Goal: Task Accomplishment & Management: Use online tool/utility

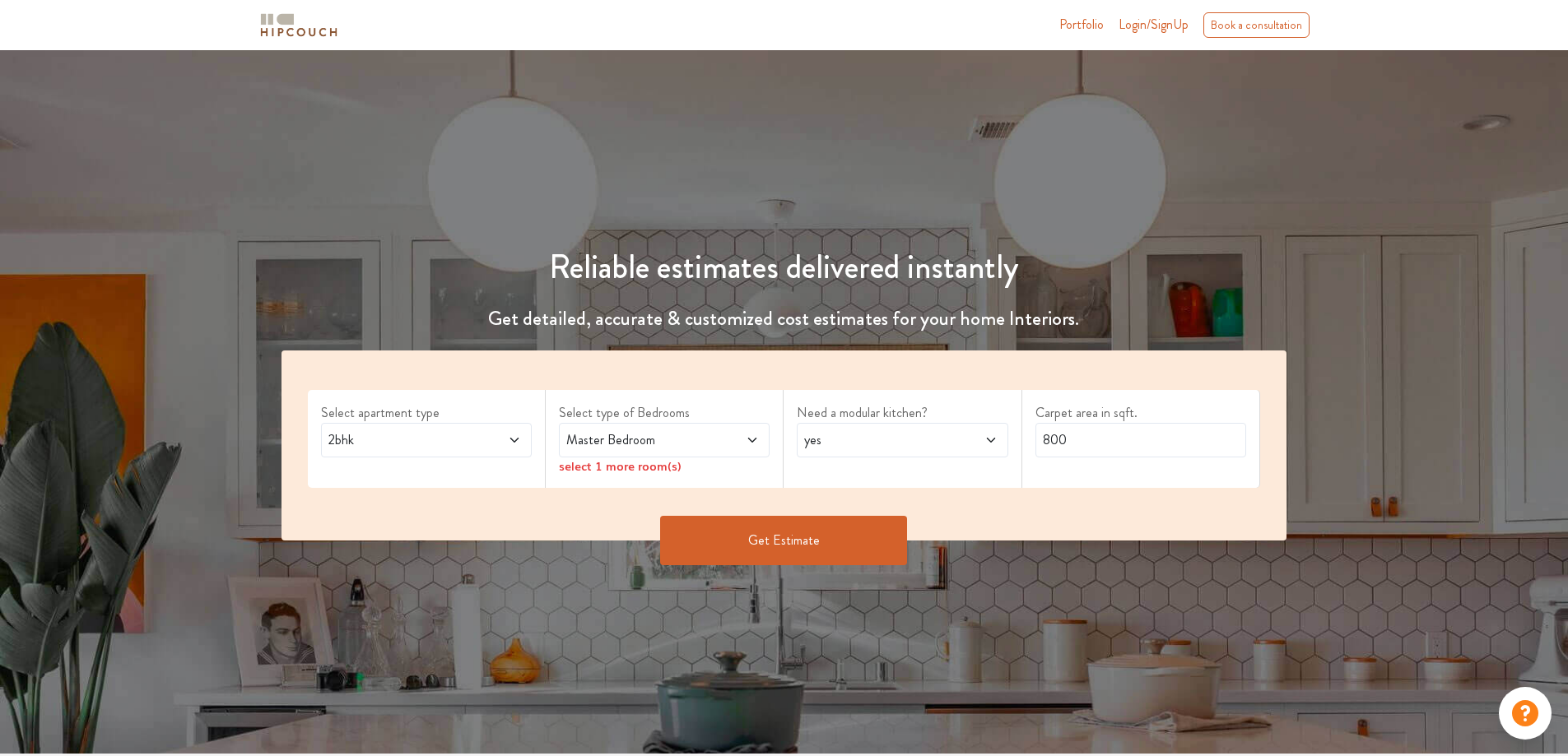
click at [470, 454] on div "2bhk" at bounding box center [426, 440] width 211 height 34
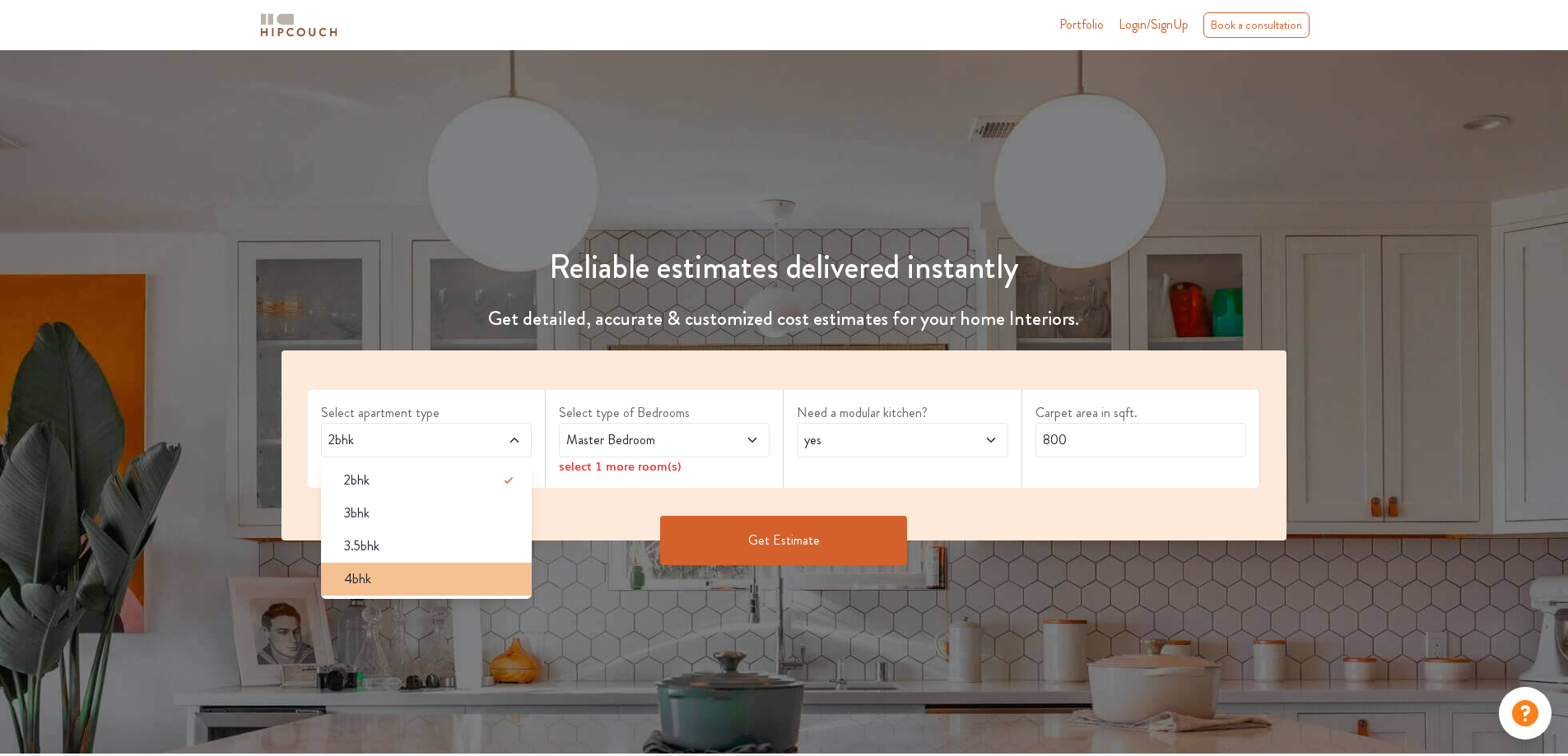
click at [350, 581] on span "4bhk" at bounding box center [357, 578] width 27 height 20
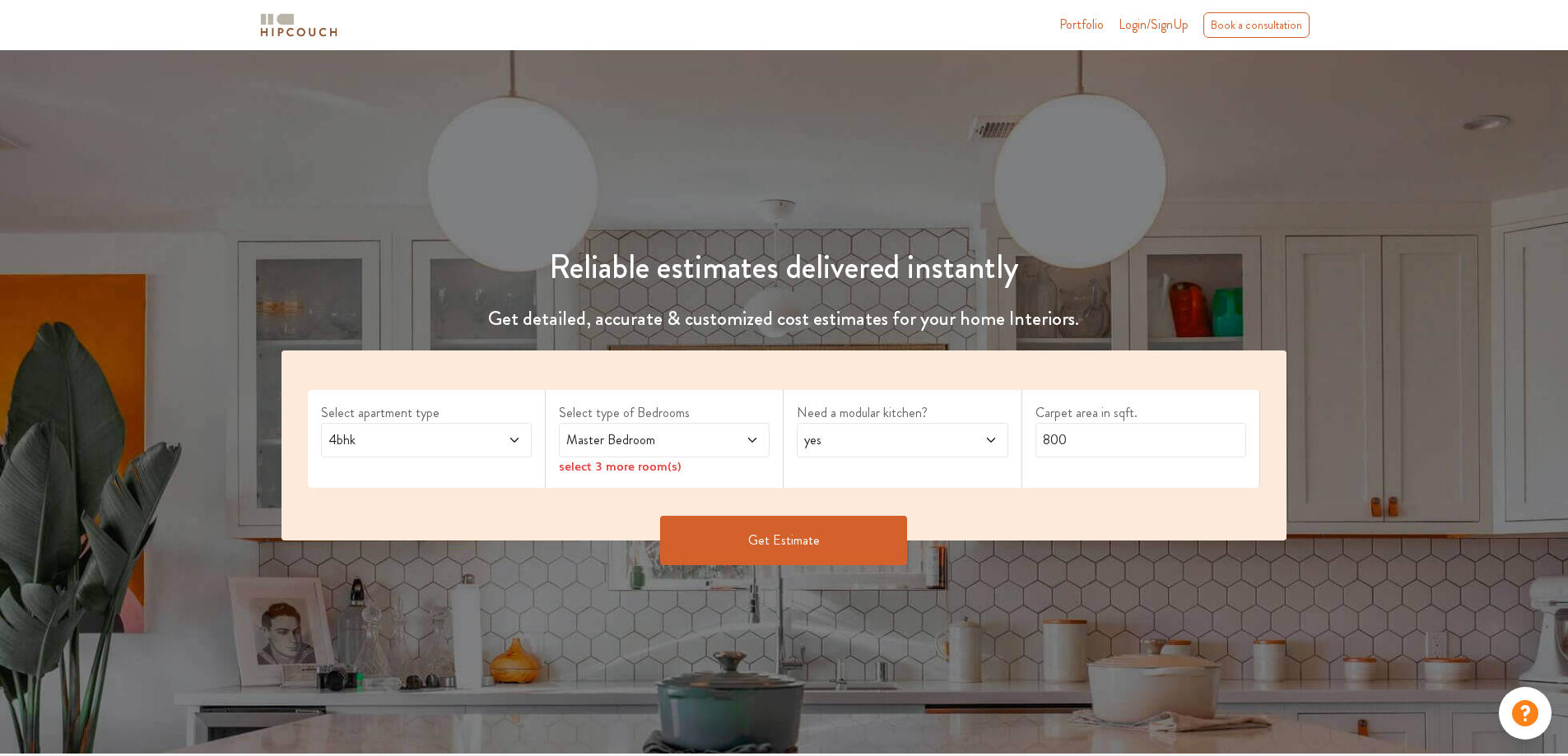
click at [684, 447] on span "Master Bedroom" at bounding box center [636, 440] width 147 height 20
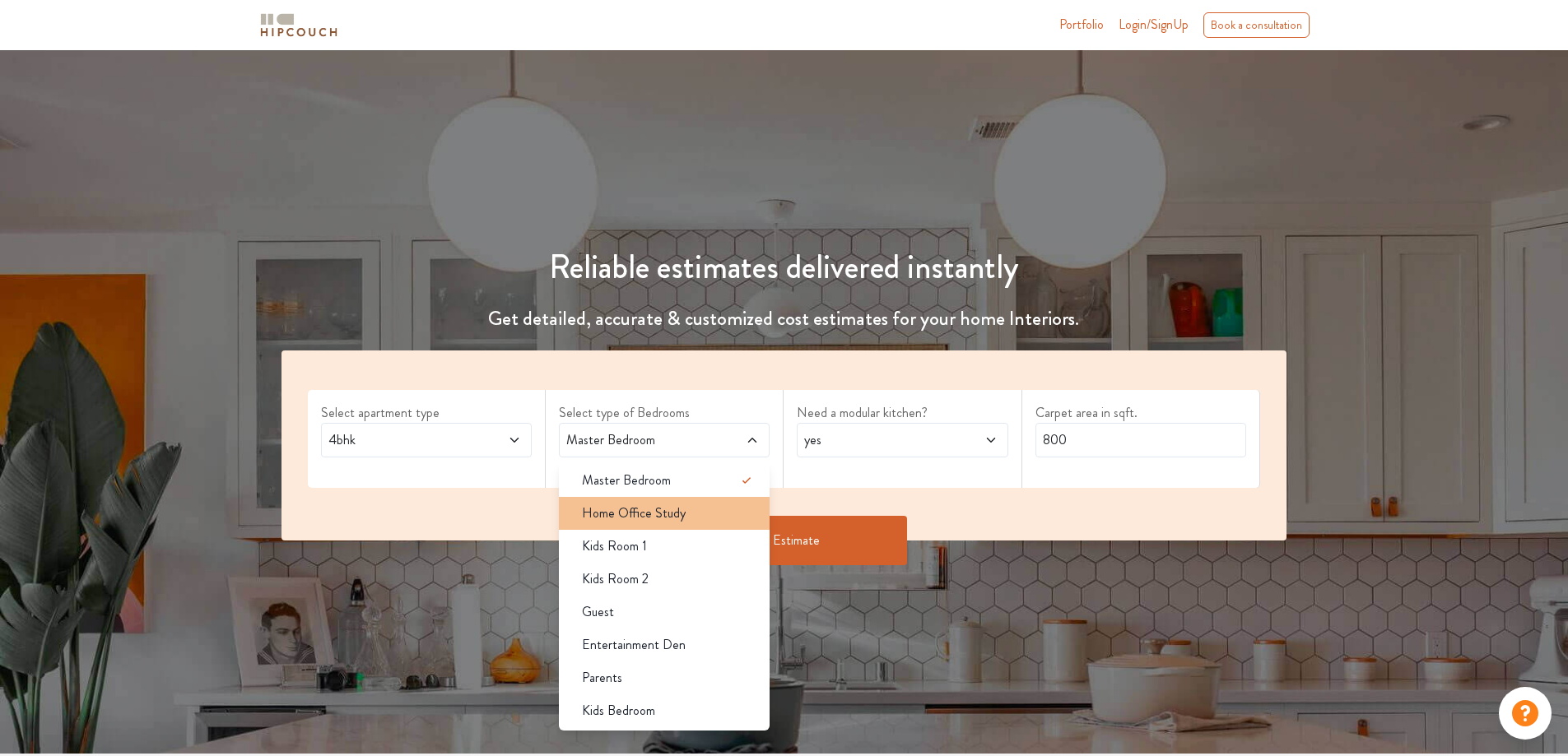
click at [694, 514] on div "Home Office Study" at bounding box center [670, 513] width 201 height 20
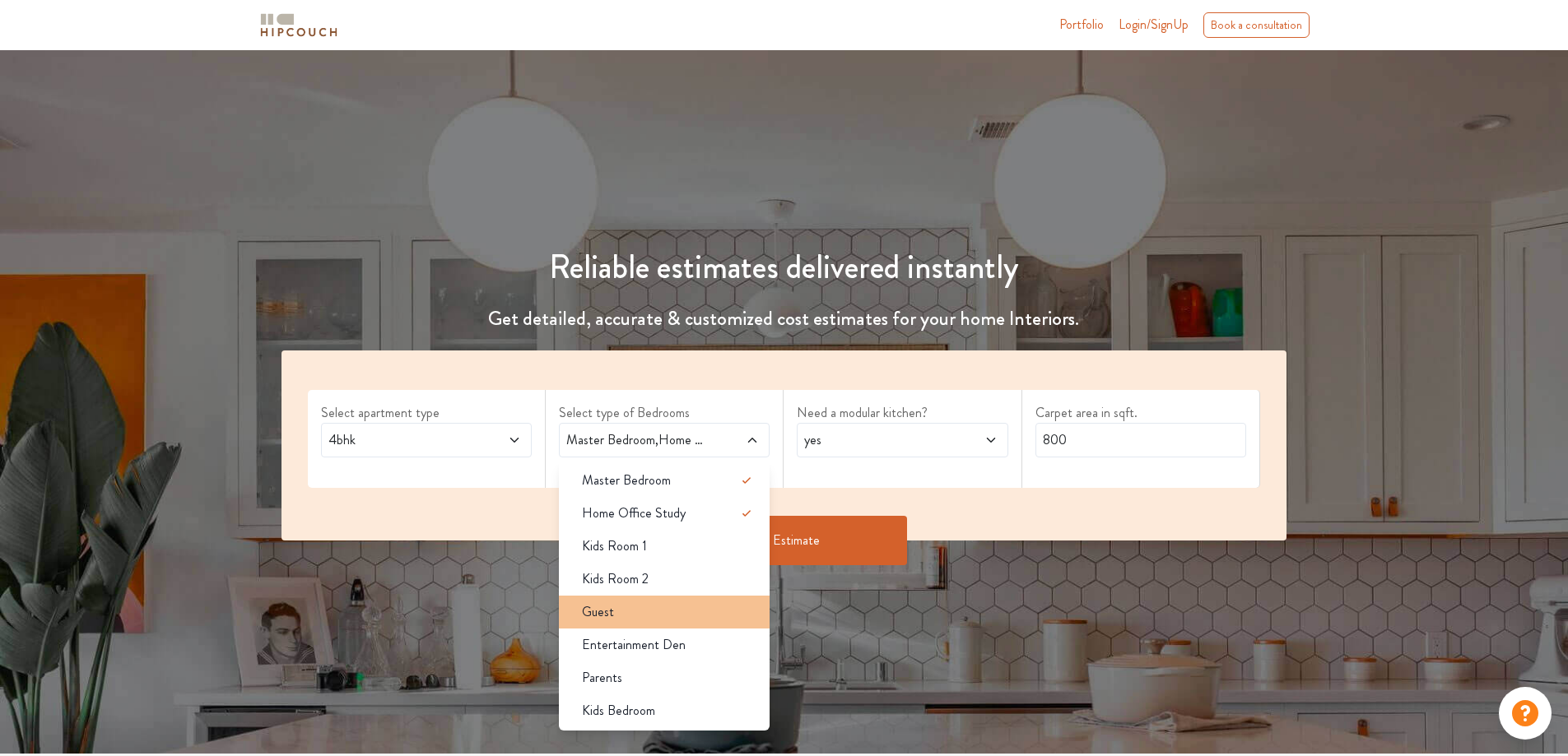
click at [649, 613] on div "Guest" at bounding box center [670, 612] width 201 height 20
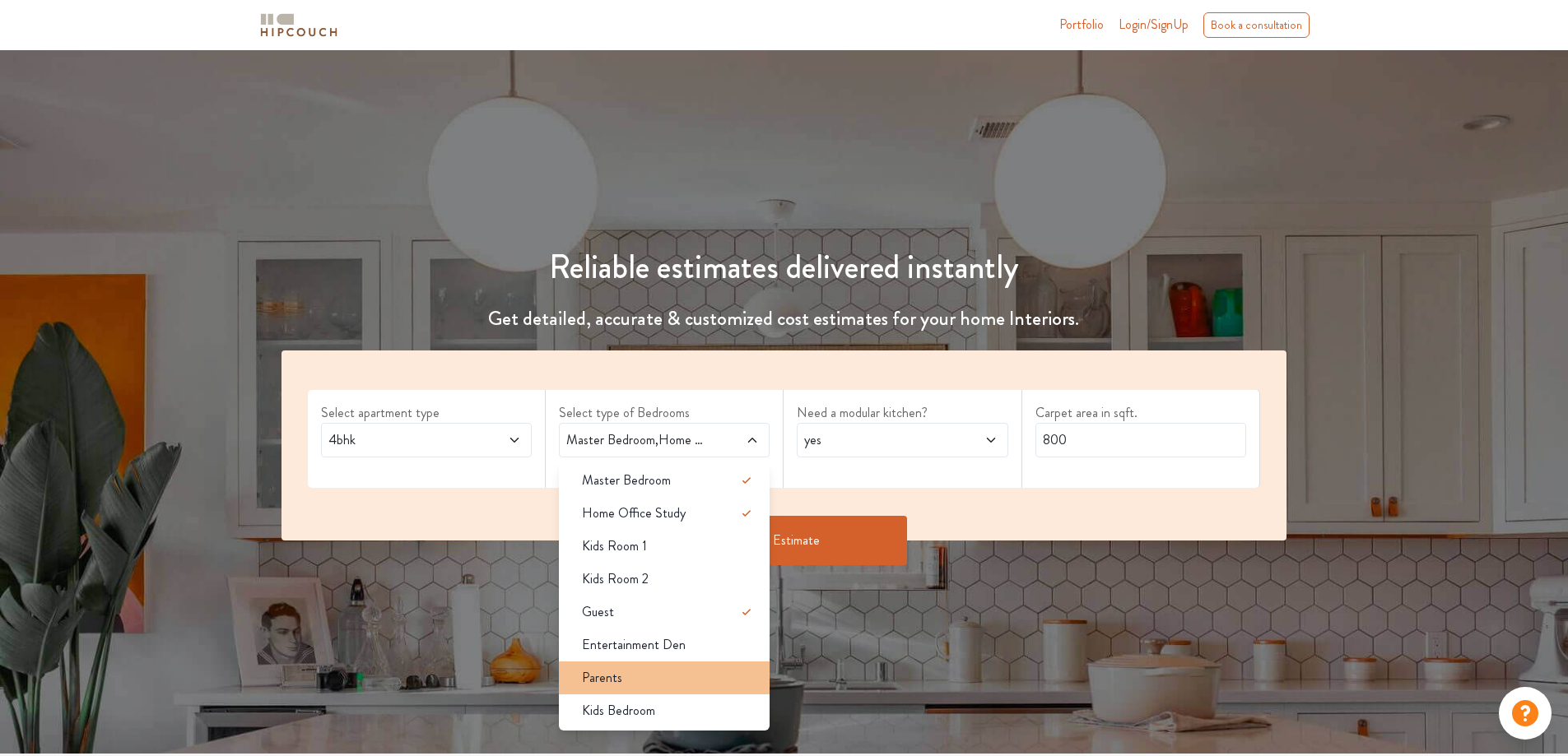
click at [634, 669] on div "Parents" at bounding box center [670, 678] width 201 height 20
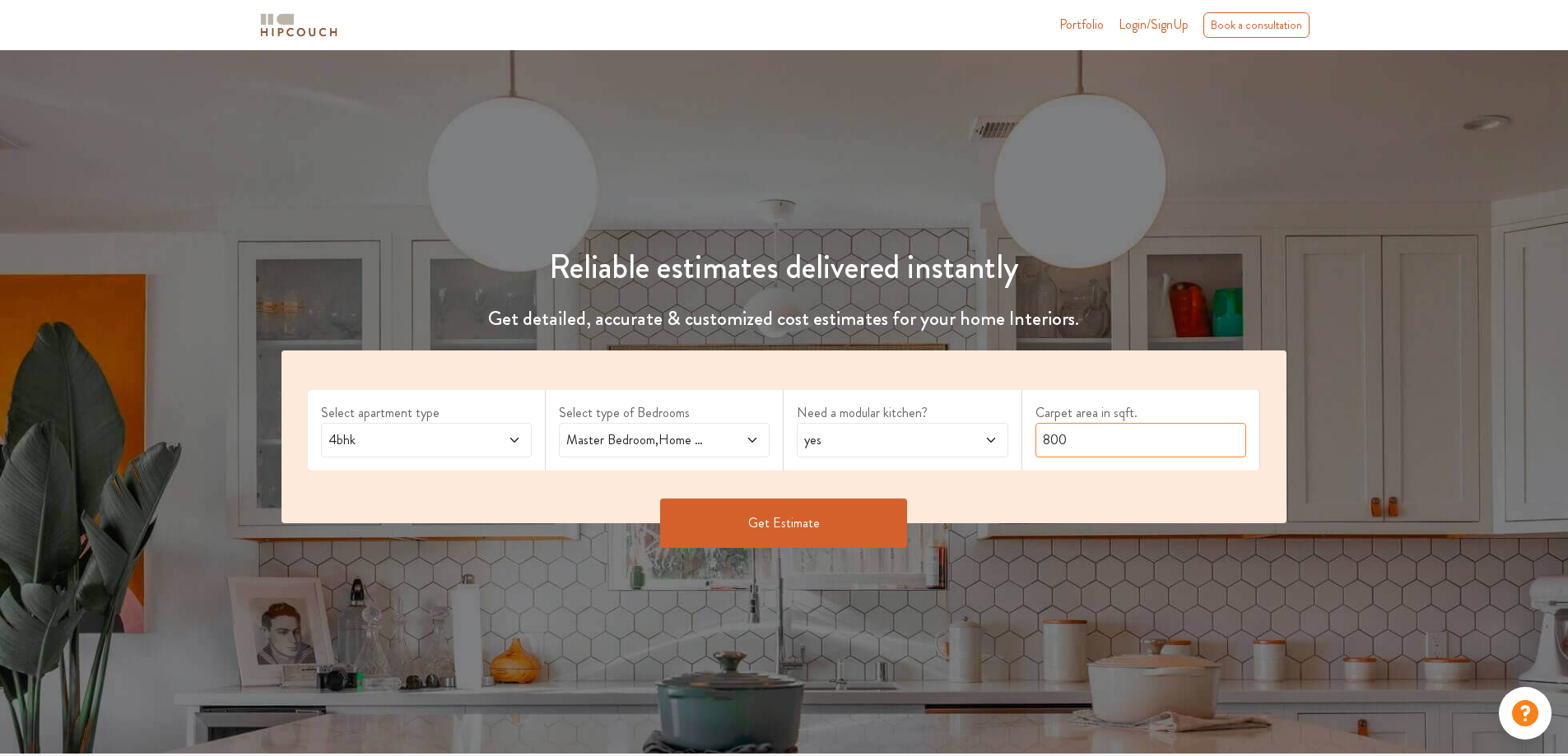
click at [1076, 443] on input "800" at bounding box center [1140, 440] width 211 height 34
click at [1077, 442] on input "800" at bounding box center [1140, 440] width 211 height 34
type input "1500"
click at [744, 537] on button "Get Estimate" at bounding box center [784, 523] width 247 height 49
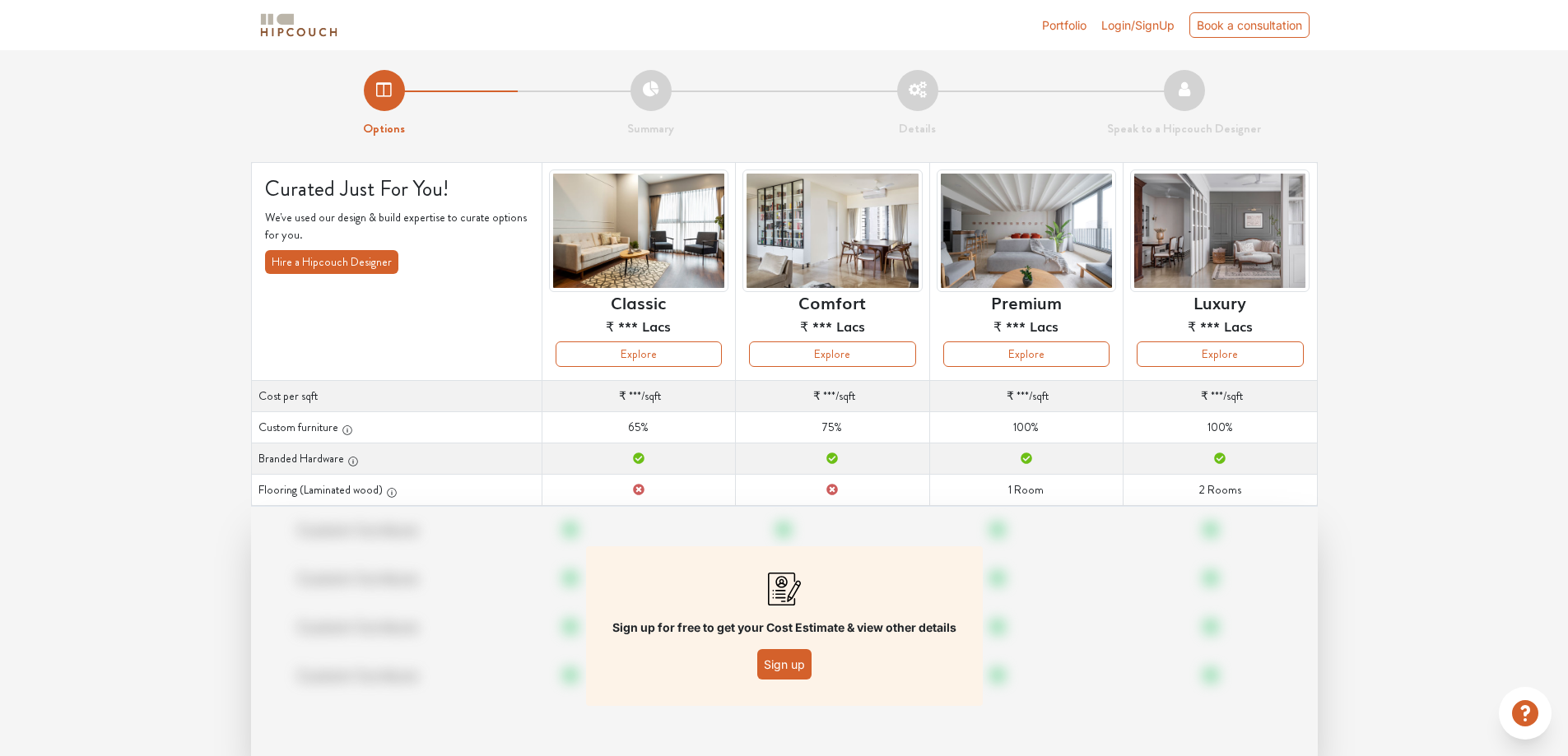
click at [1139, 22] on span "Login/SignUp" at bounding box center [1137, 24] width 73 height 14
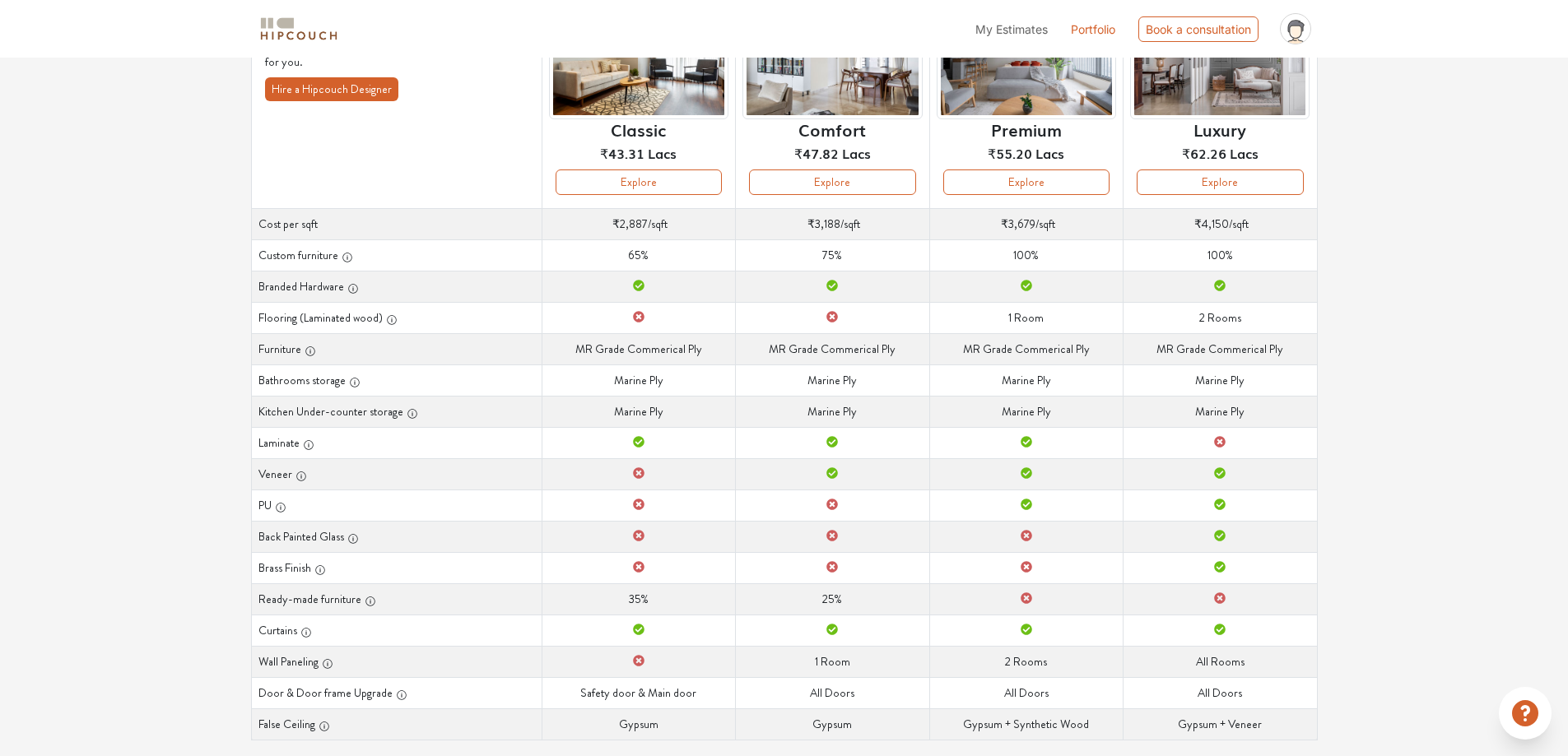
scroll to position [204, 0]
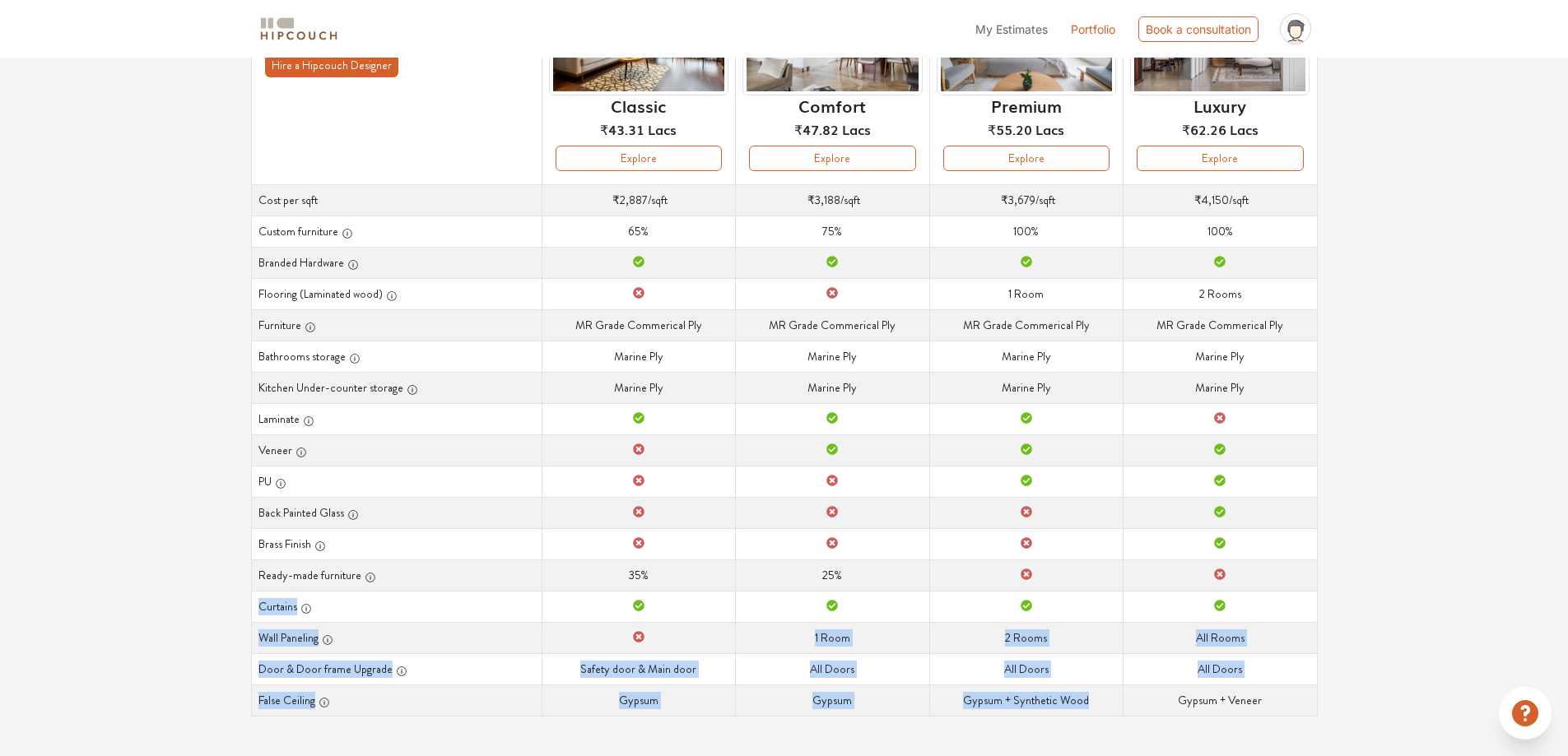
drag, startPoint x: 1097, startPoint y: 702, endPoint x: 990, endPoint y: 569, distance: 170.7
click at [990, 569] on tbody "Cost per sqft Cost per sqft ₹2,887 /sqft Cost per sqft ₹3,188 /sqft Cost per sq…" at bounding box center [784, 450] width 1066 height 532
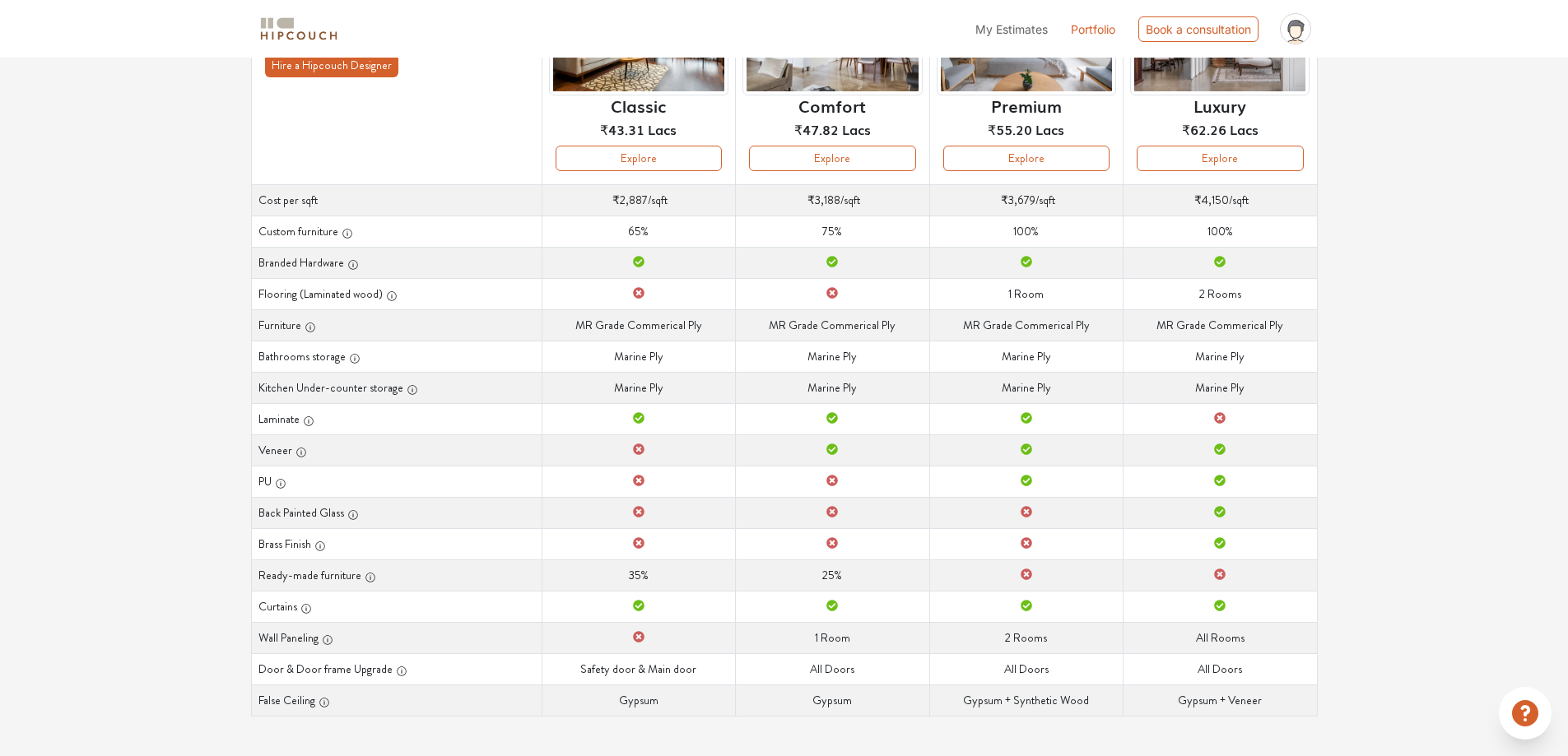
click at [1206, 543] on td "Brass Finish" at bounding box center [1220, 544] width 193 height 32
click at [365, 581] on icon "button" at bounding box center [370, 577] width 11 height 11
click at [1220, 146] on button "Explore" at bounding box center [1219, 158] width 166 height 25
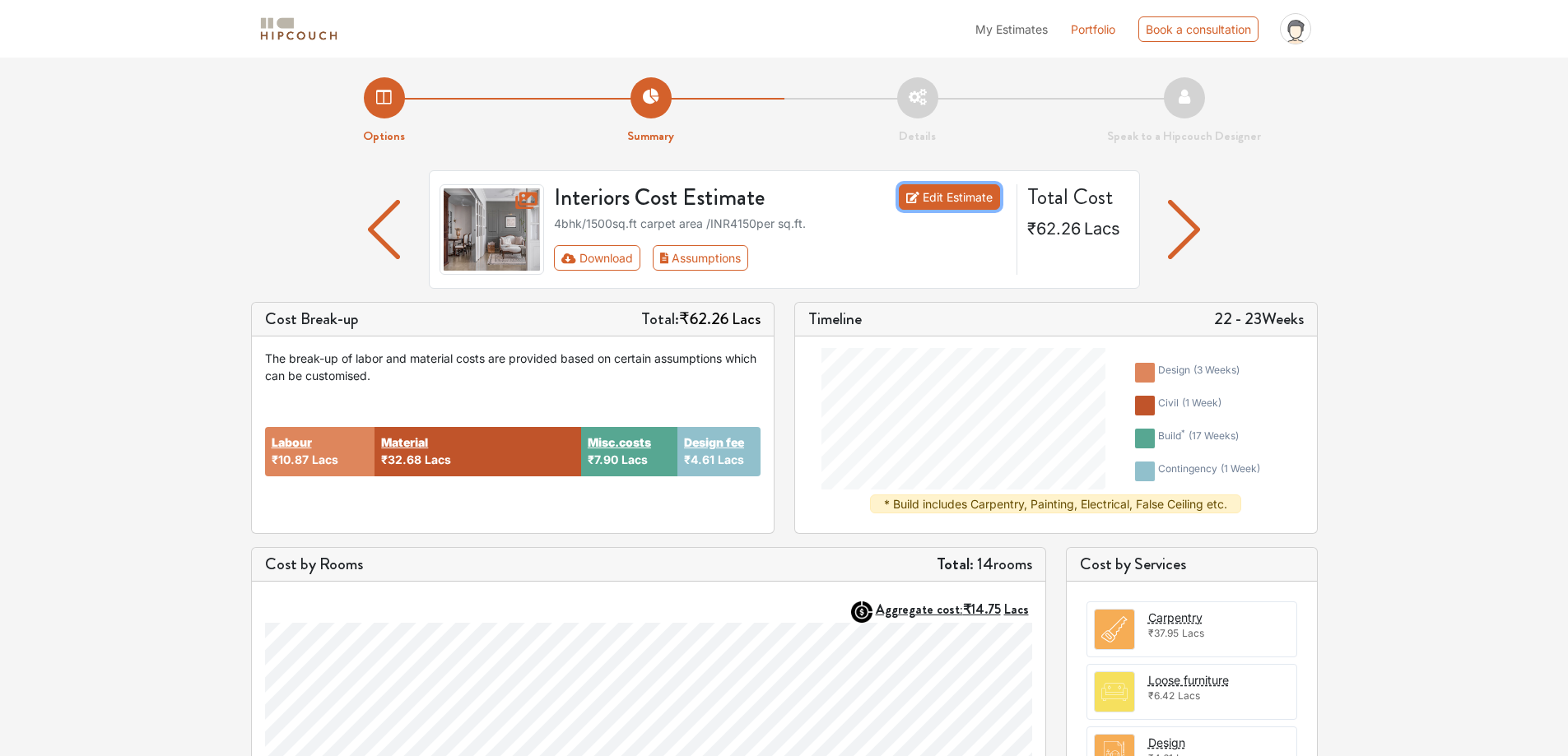
click at [987, 207] on link "Edit Estimate" at bounding box center [949, 196] width 101 height 25
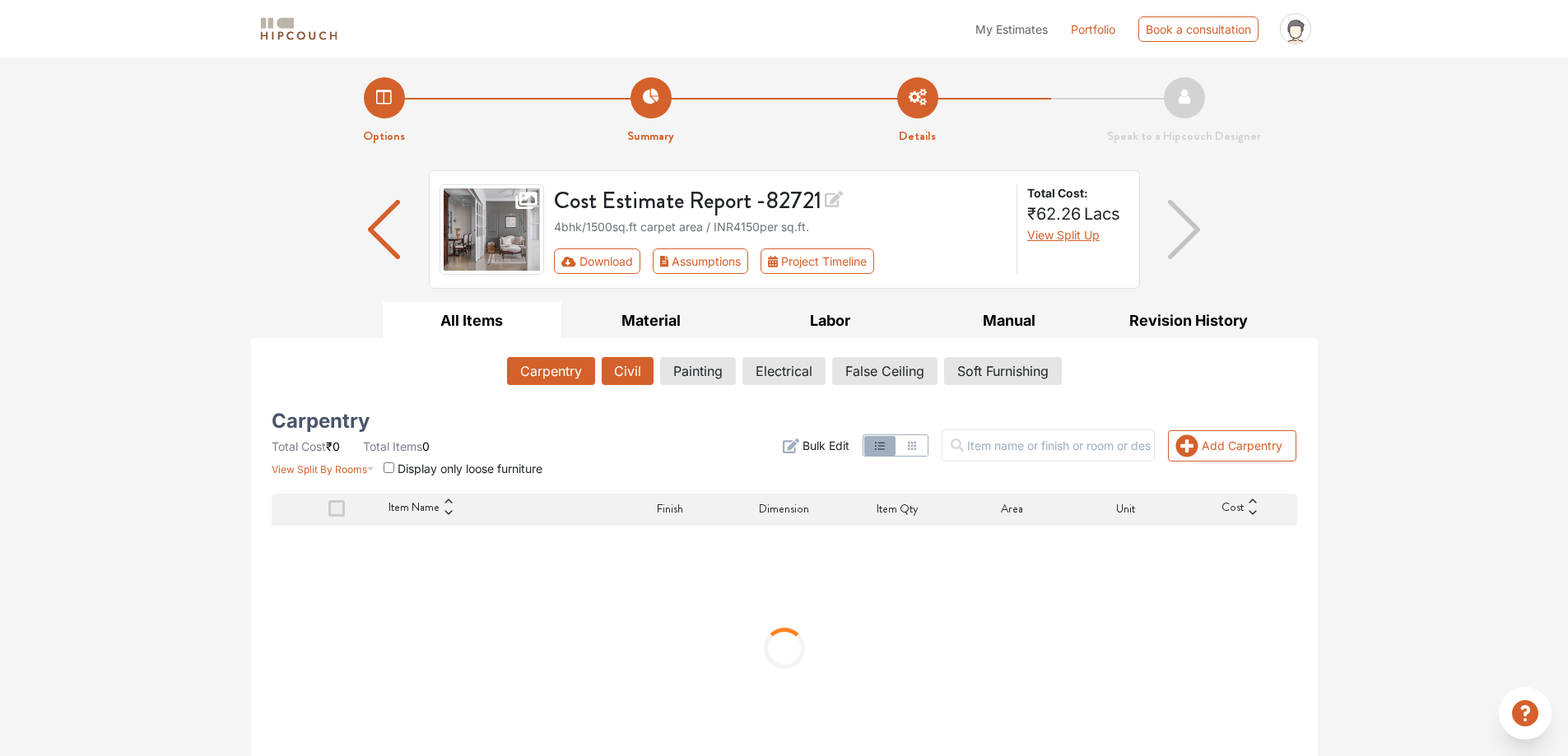
click at [614, 375] on button "Civil" at bounding box center [628, 371] width 52 height 28
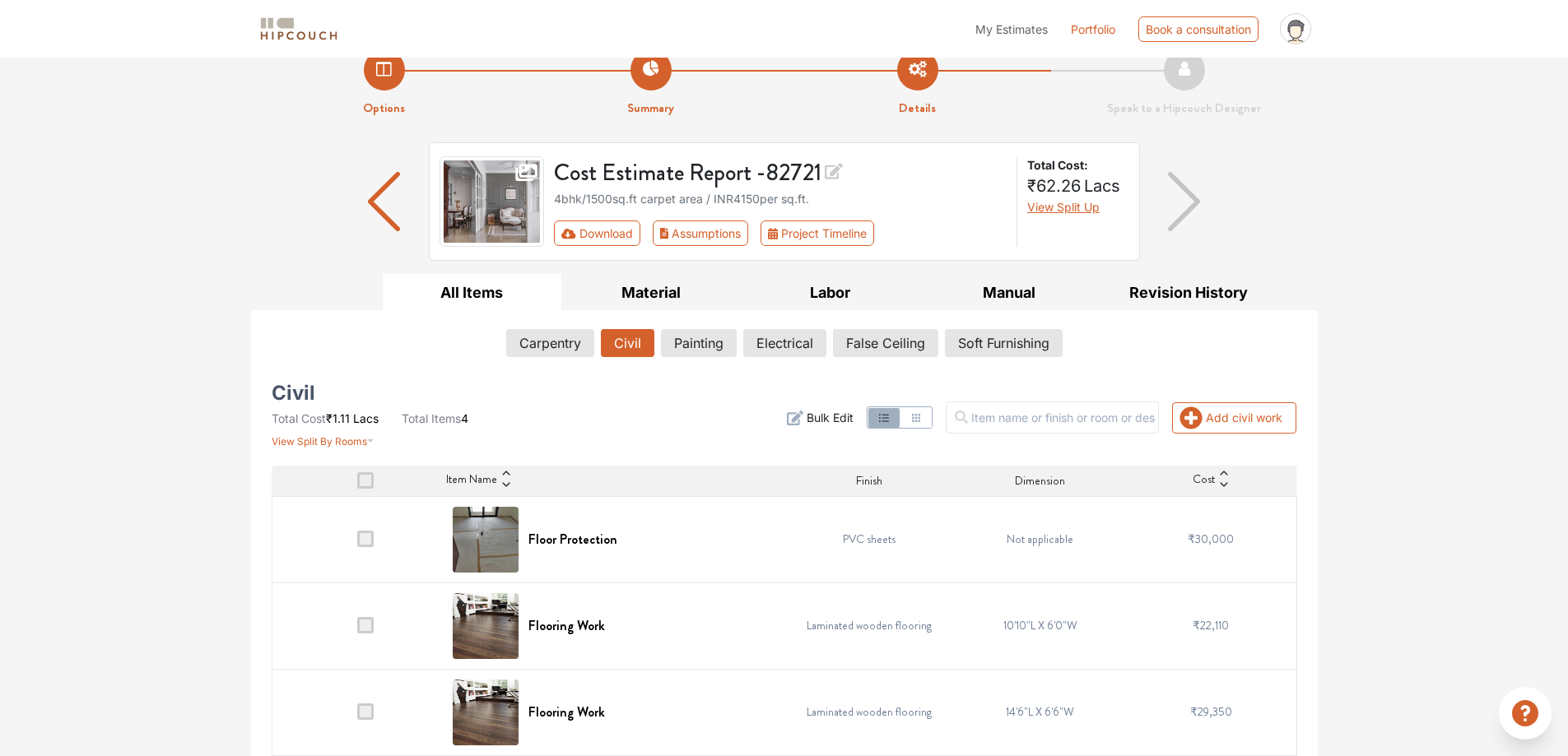
scroll to position [126, 0]
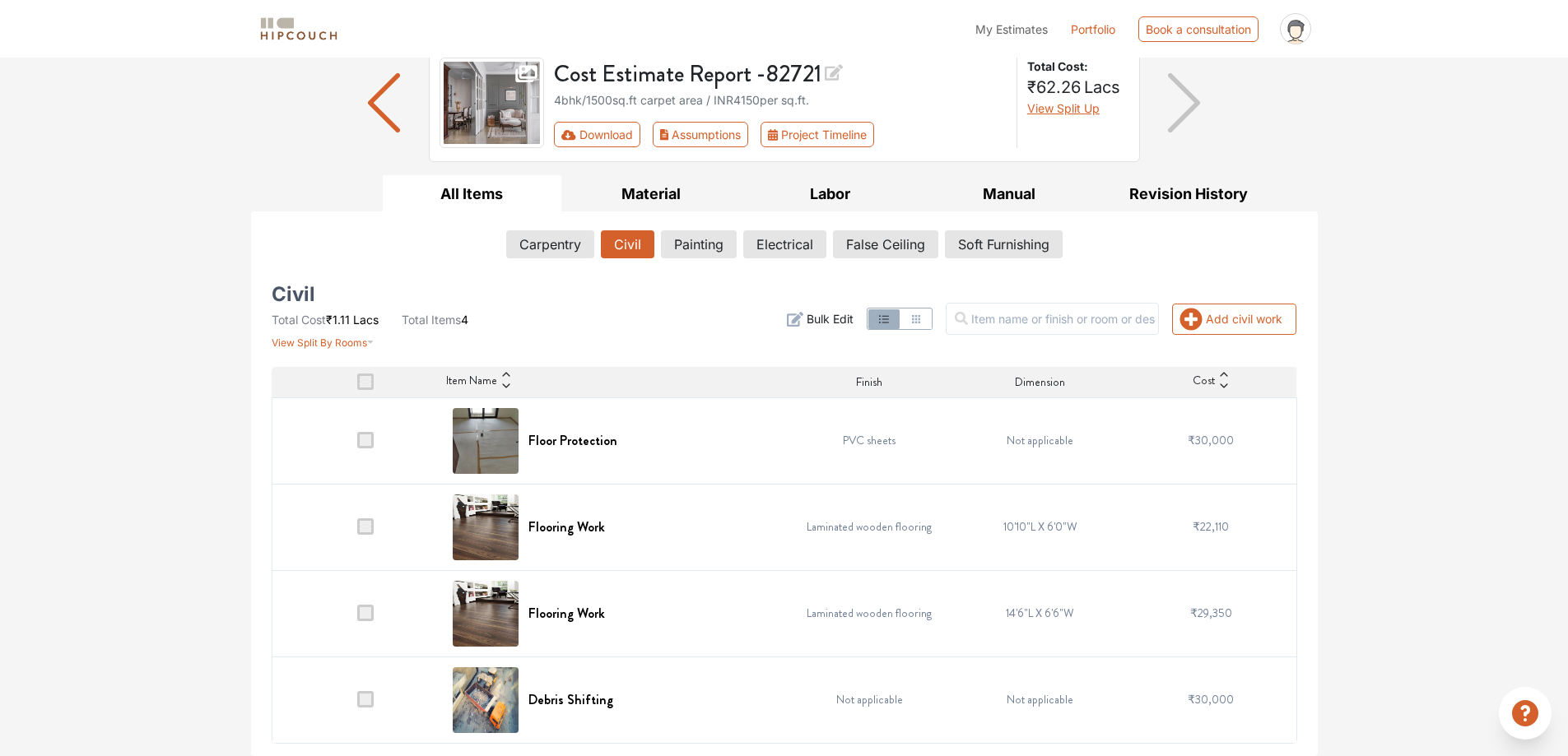
click at [360, 532] on span at bounding box center [365, 527] width 17 height 17
click at [357, 531] on input "checkbox" at bounding box center [357, 531] width 0 height 0
click at [363, 605] on span at bounding box center [365, 614] width 17 height 17
click at [357, 617] on input "checkbox" at bounding box center [357, 617] width 0 height 0
click at [879, 328] on div "Selected: 2 Delete" at bounding box center [959, 319] width 698 height 62
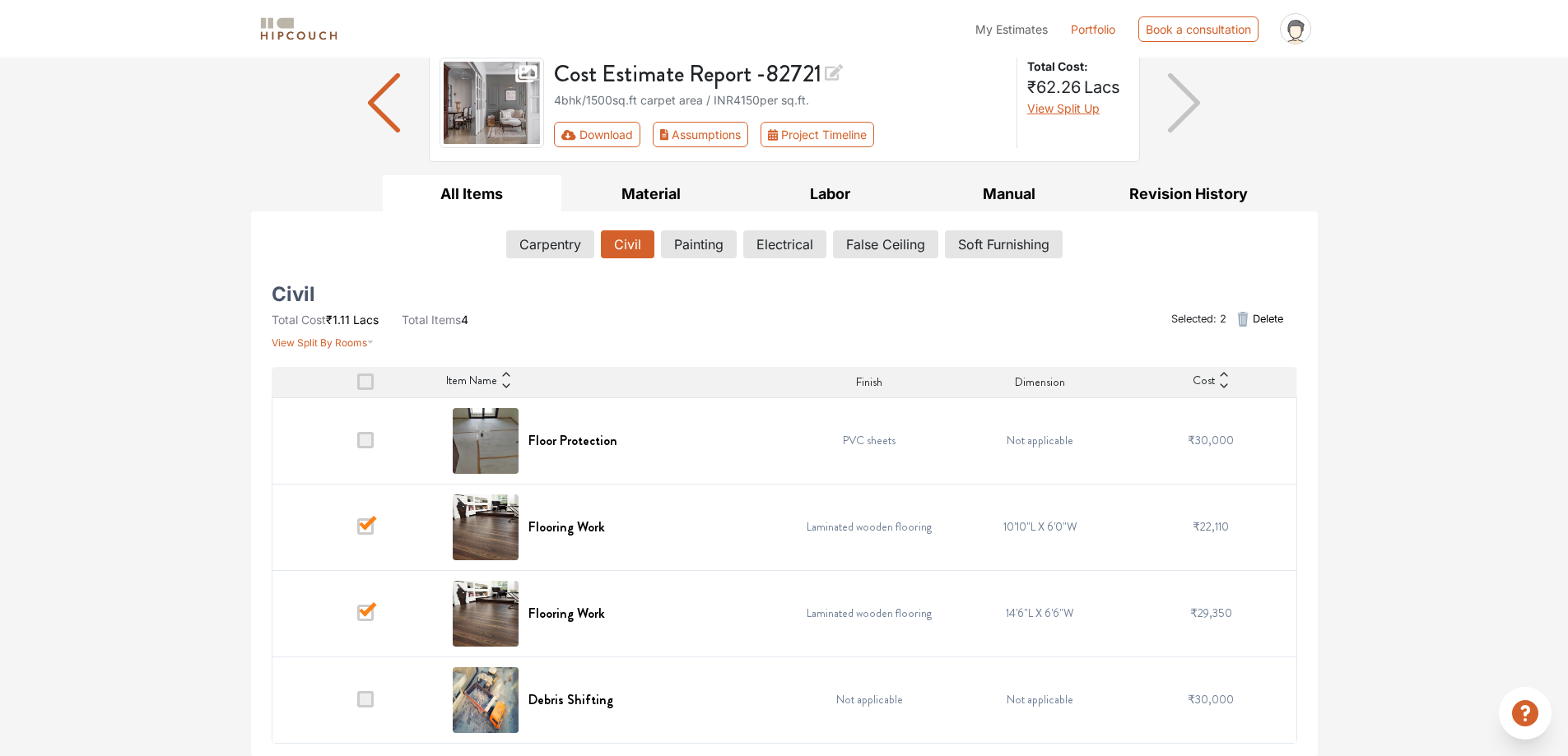
click at [365, 538] on td at bounding box center [357, 526] width 171 height 86
click at [365, 613] on span at bounding box center [365, 614] width 17 height 17
click at [357, 617] on input "checkbox" at bounding box center [357, 617] width 0 height 0
click at [364, 524] on span at bounding box center [365, 527] width 17 height 17
click at [357, 531] on input "checkbox" at bounding box center [357, 531] width 0 height 0
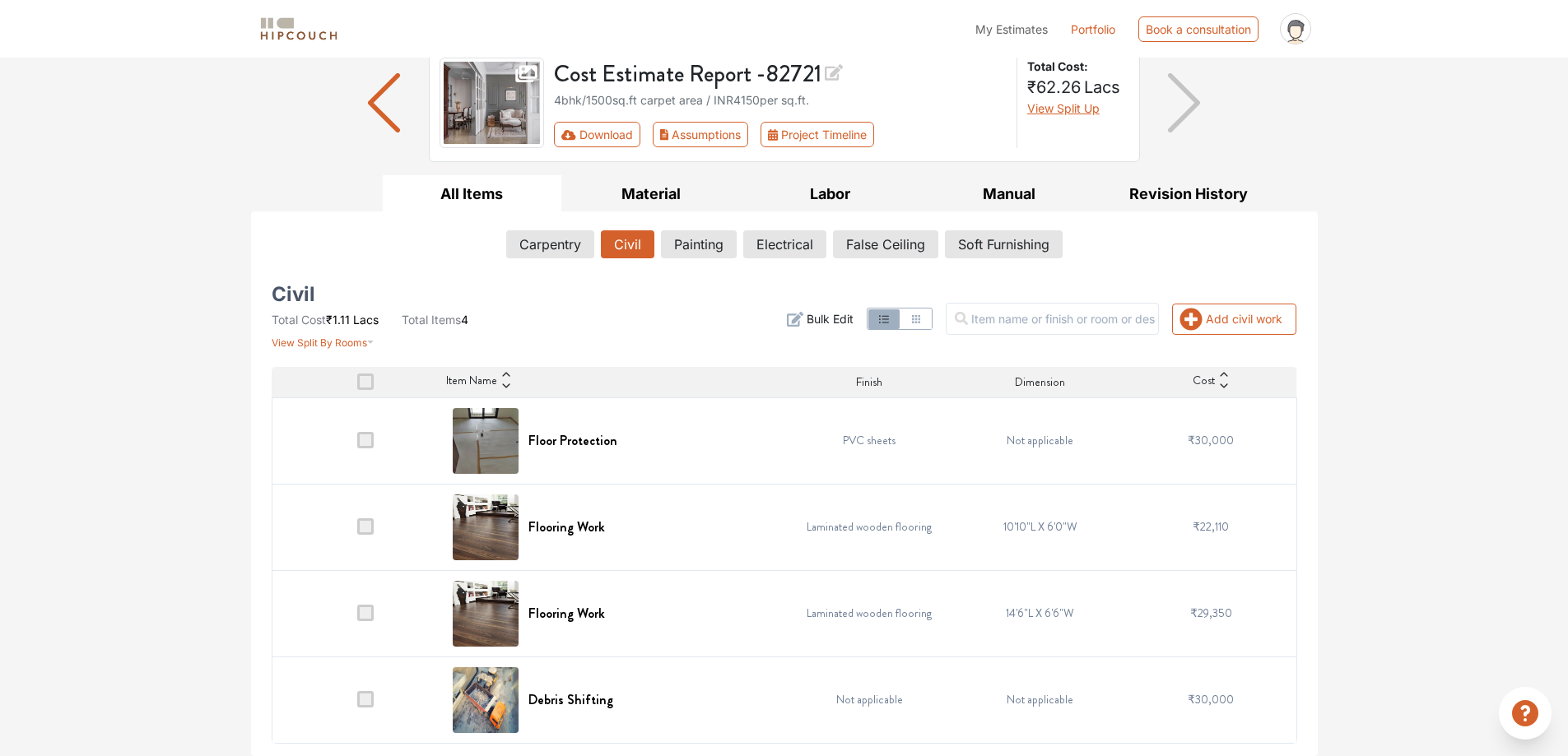
click at [1178, 338] on div "Add civil work Filter Bulk Edit" at bounding box center [959, 319] width 698 height 62
click at [1149, 323] on input "text" at bounding box center [1052, 319] width 213 height 33
click at [1203, 313] on button "Add civil work" at bounding box center [1234, 320] width 125 height 32
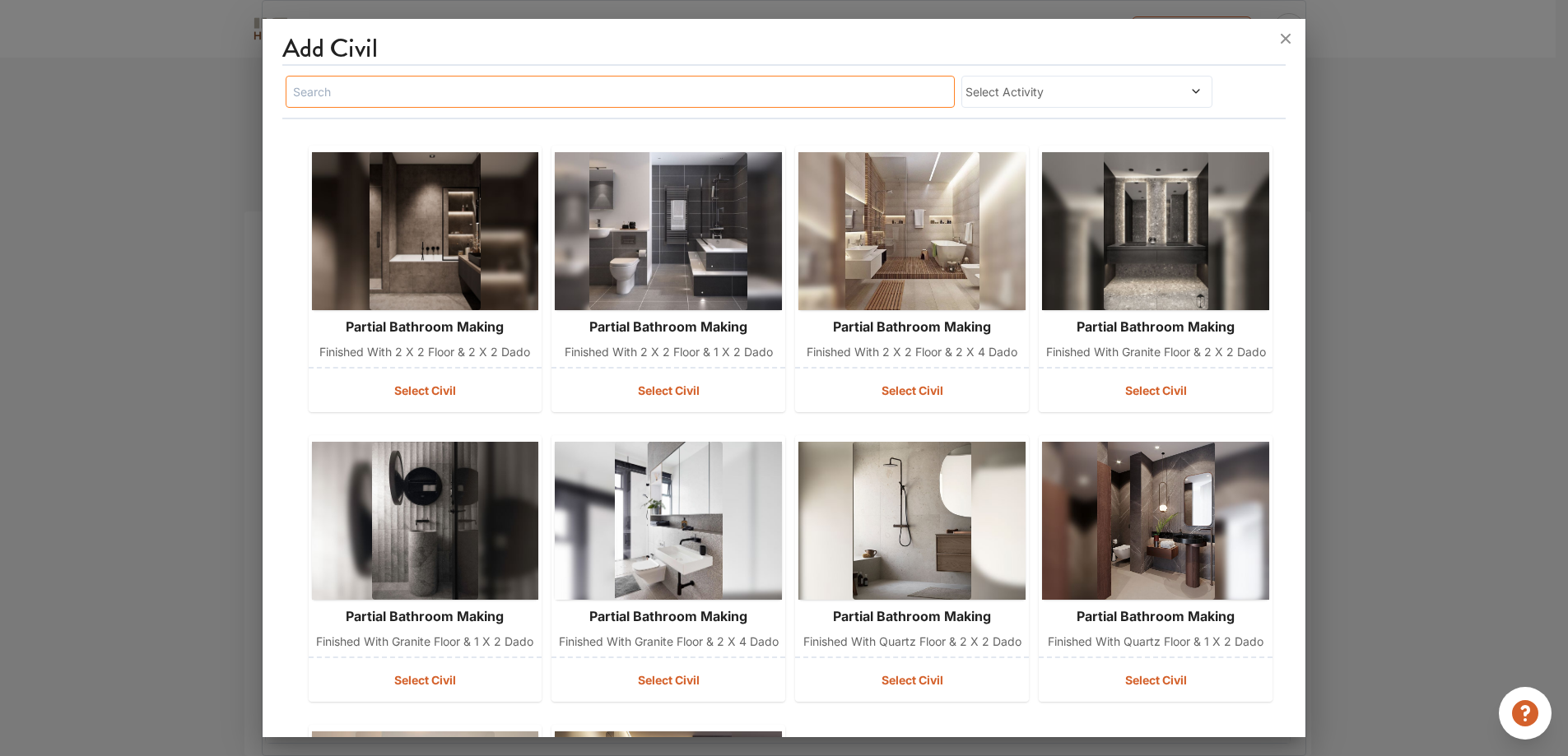
click at [431, 86] on input "text" at bounding box center [620, 91] width 670 height 33
type input "demo"
click at [1086, 102] on div "Select Activity" at bounding box center [1087, 91] width 251 height 33
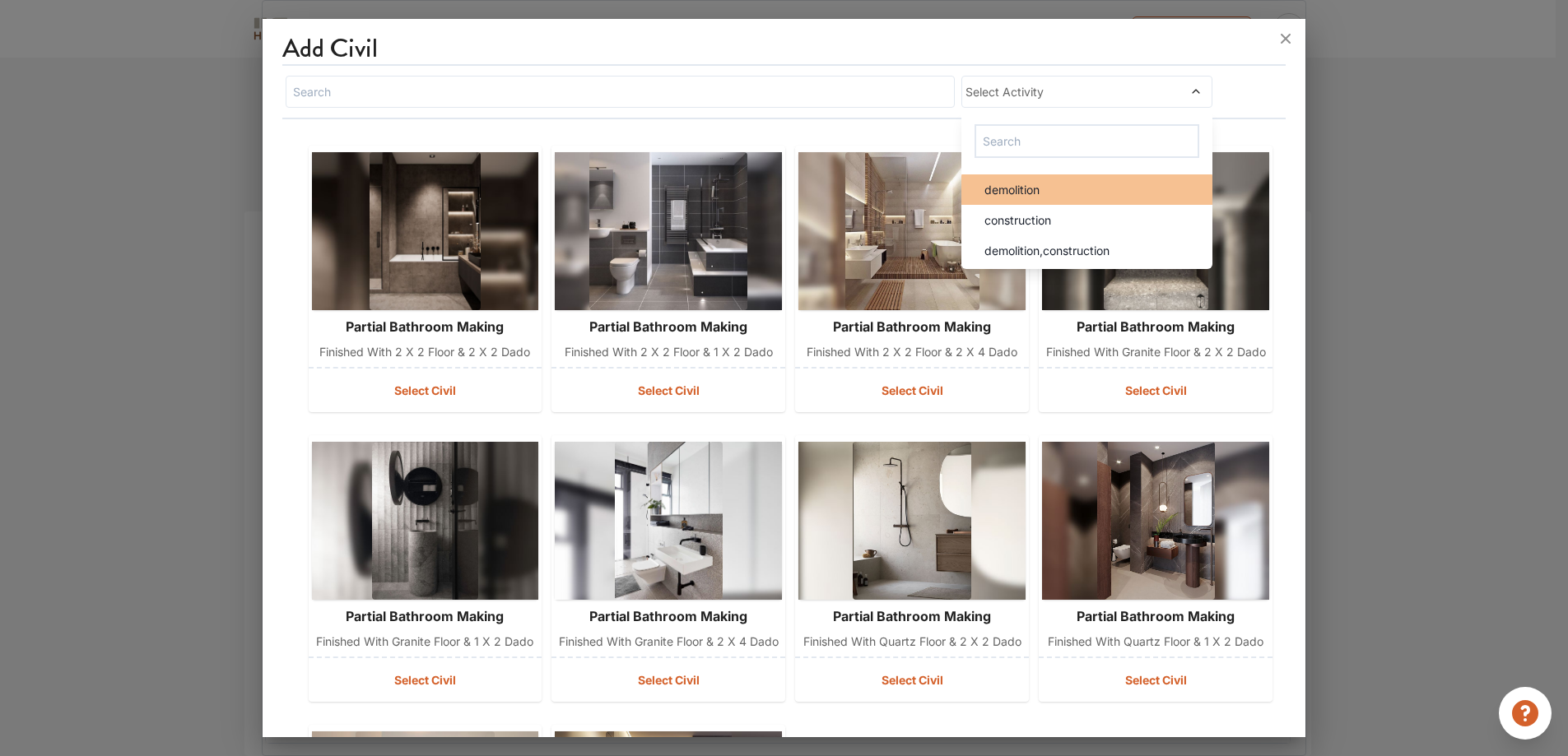
click at [1030, 196] on span "demolition" at bounding box center [1012, 190] width 55 height 18
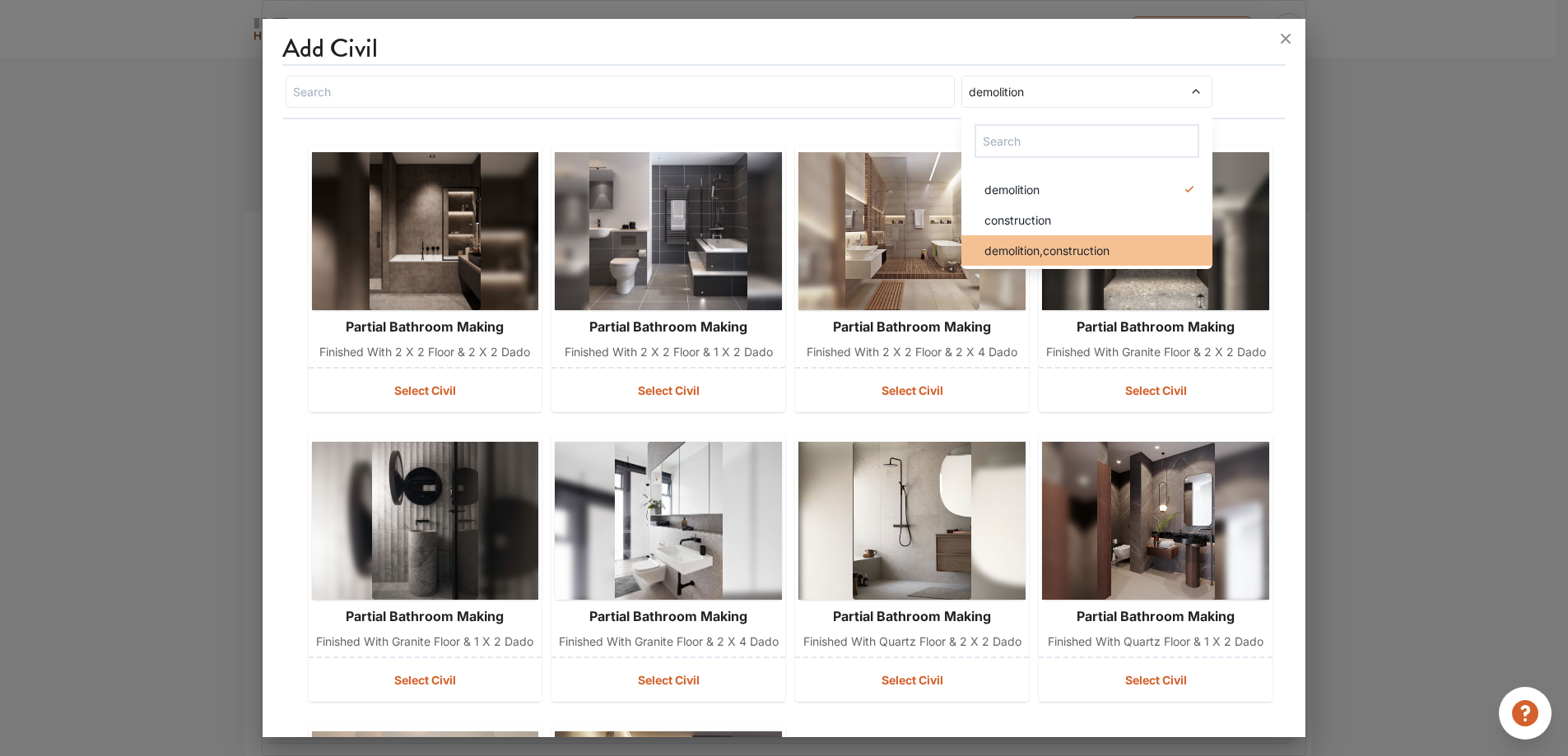
click at [1016, 238] on li "demolition,construction" at bounding box center [1087, 250] width 251 height 31
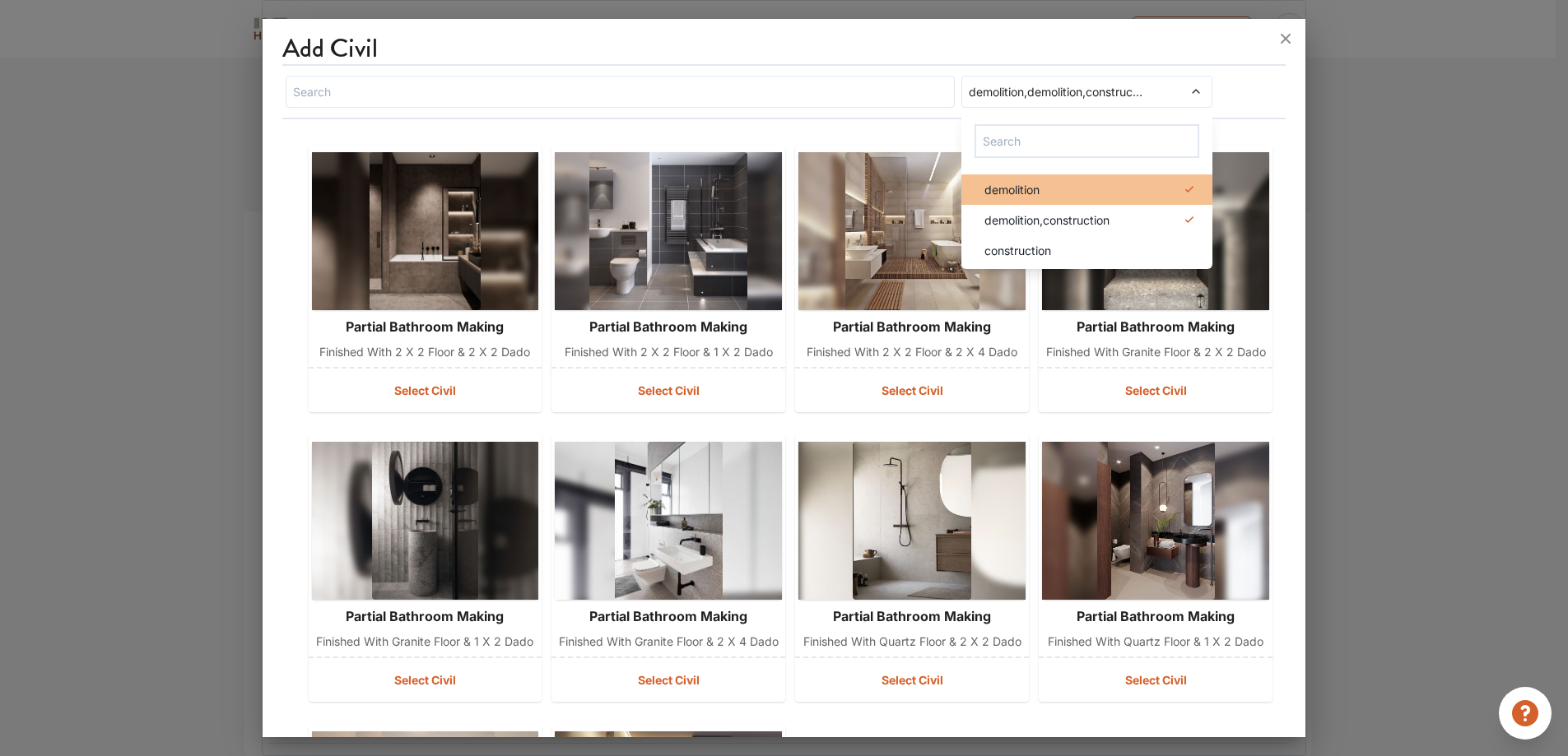
click at [1078, 177] on li "demolition" at bounding box center [1087, 190] width 251 height 31
click at [909, 108] on div "demolition,construction demolition,construction demolition construction" at bounding box center [785, 92] width 1004 height 39
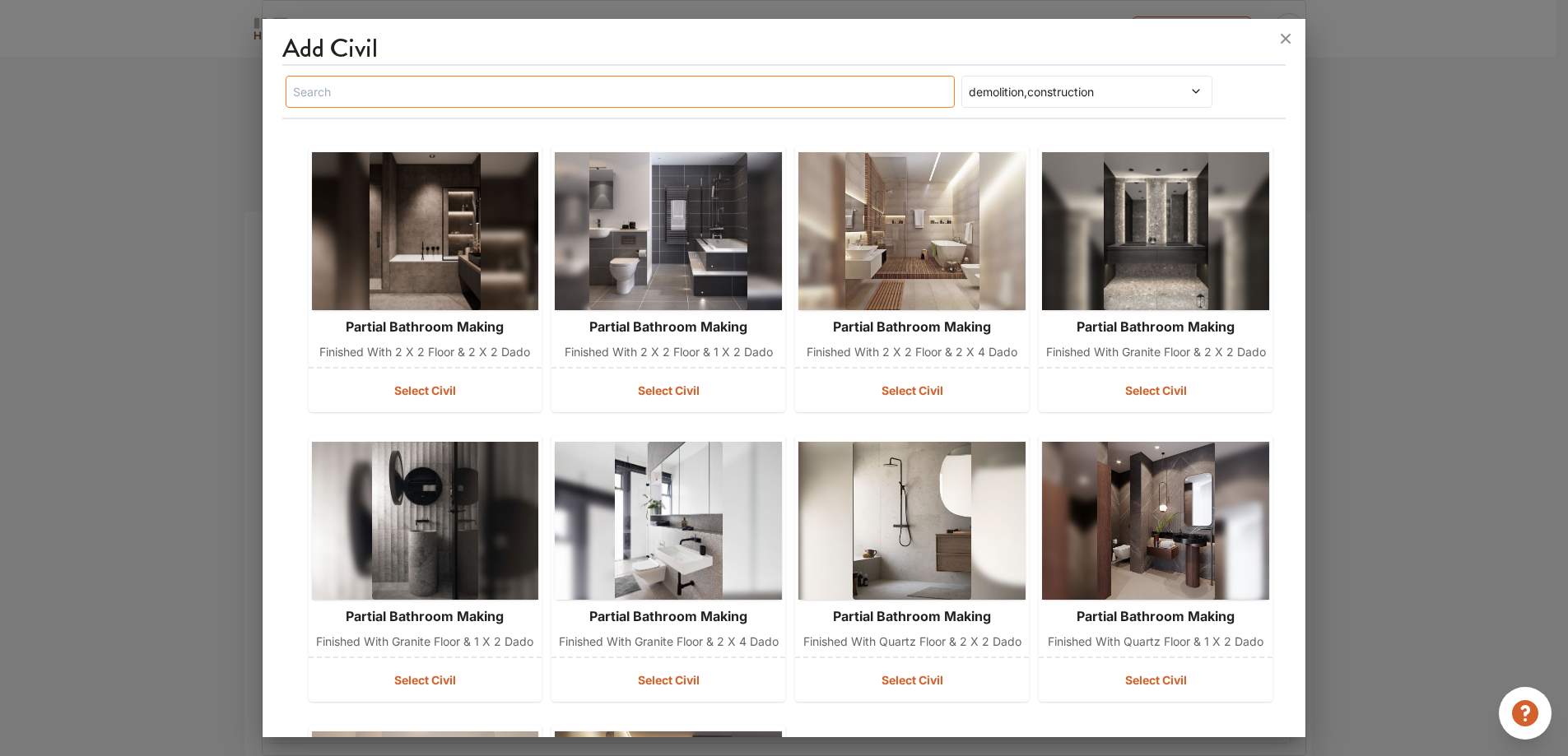
click at [821, 75] on input "text" at bounding box center [620, 91] width 670 height 33
type input "floor"
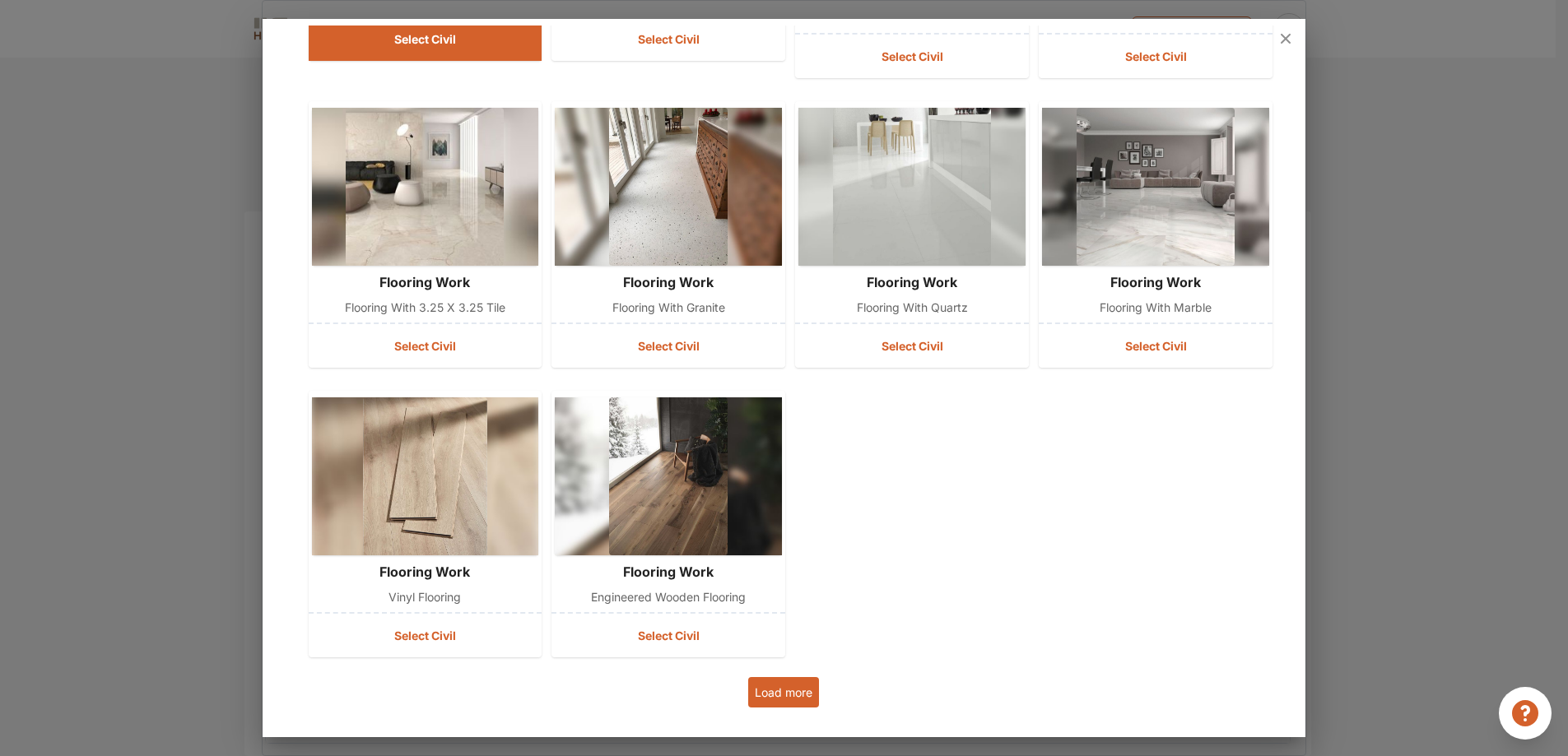
scroll to position [338, 0]
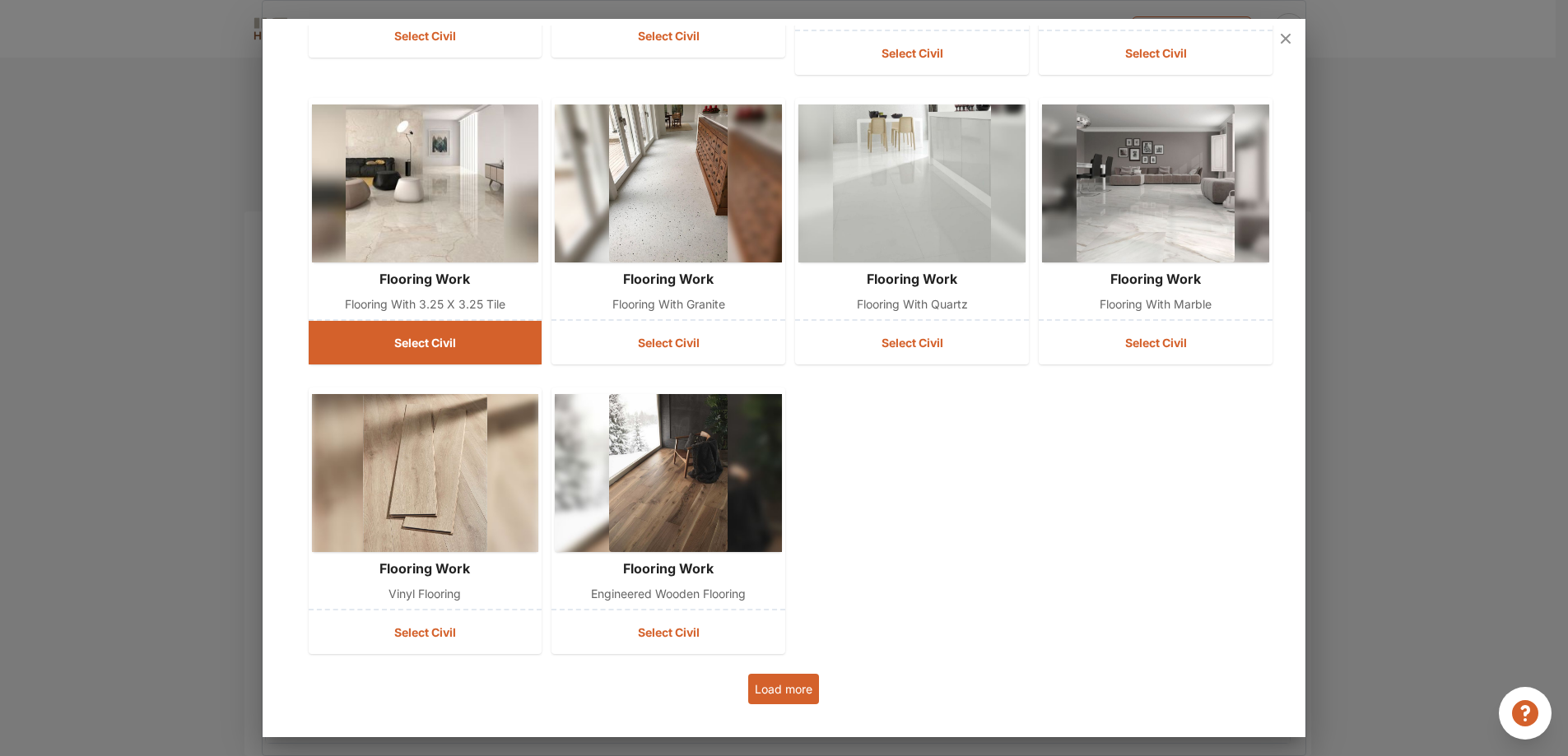
click at [439, 344] on button "Select Civil" at bounding box center [425, 342] width 233 height 44
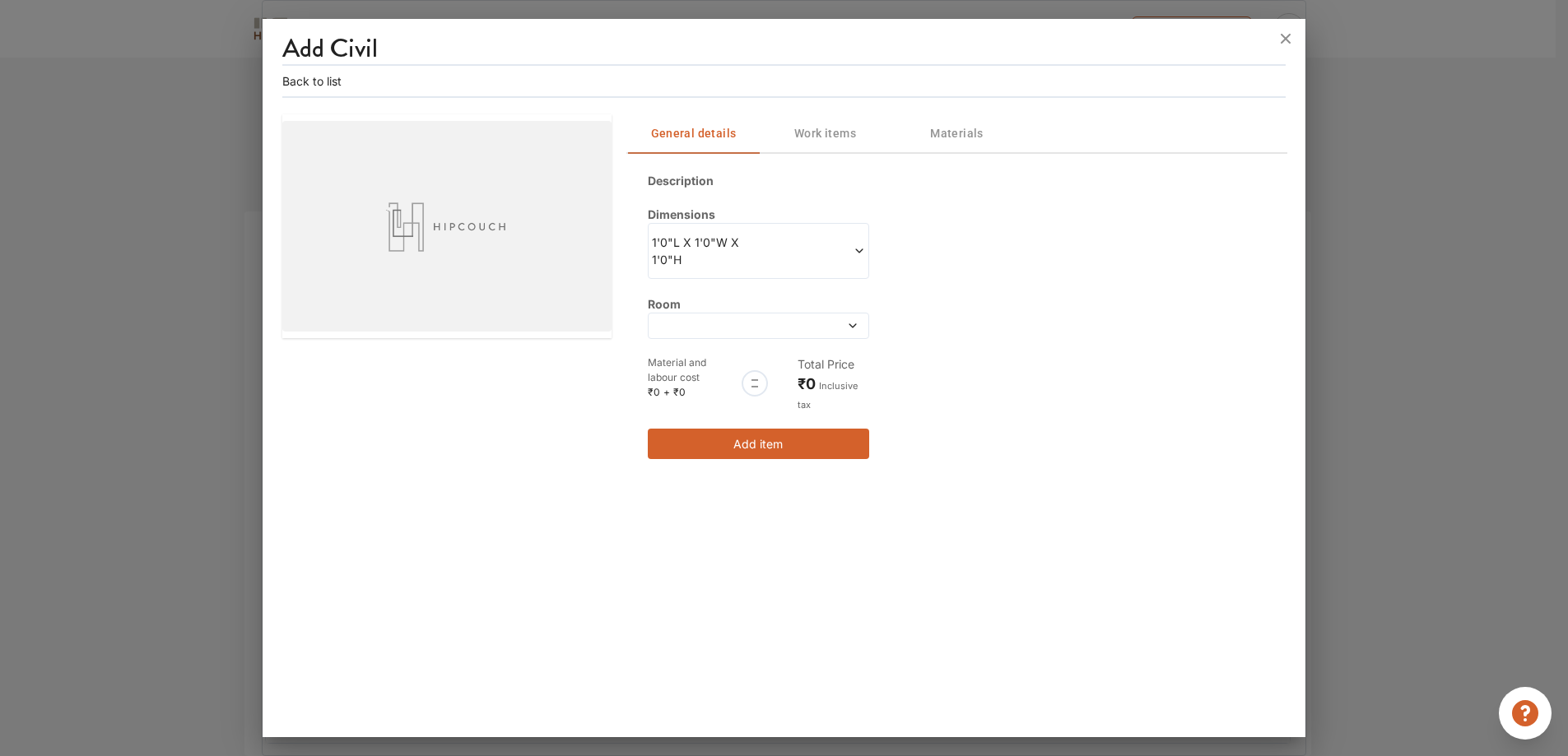
scroll to position [0, 0]
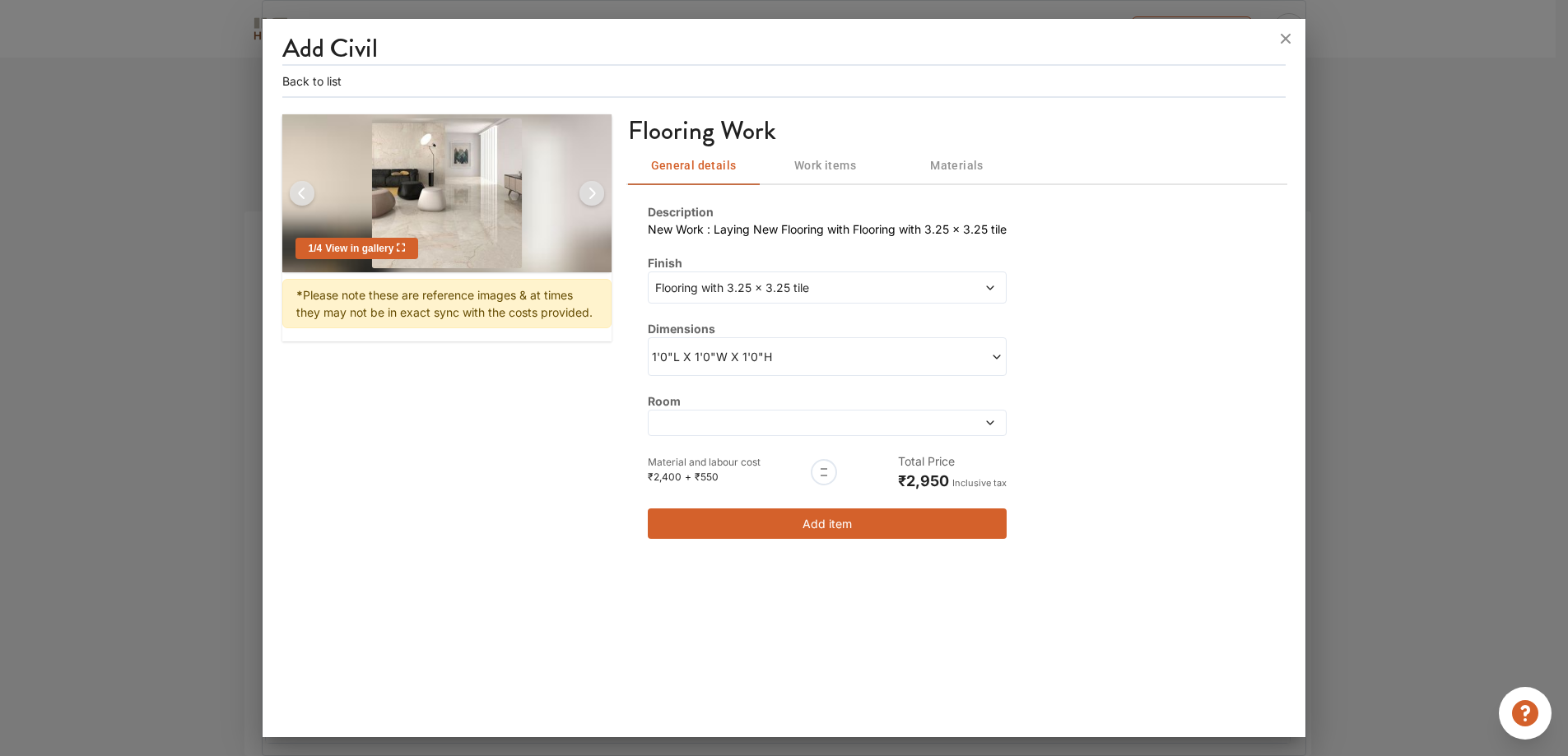
click at [937, 361] on span at bounding box center [914, 356] width 176 height 18
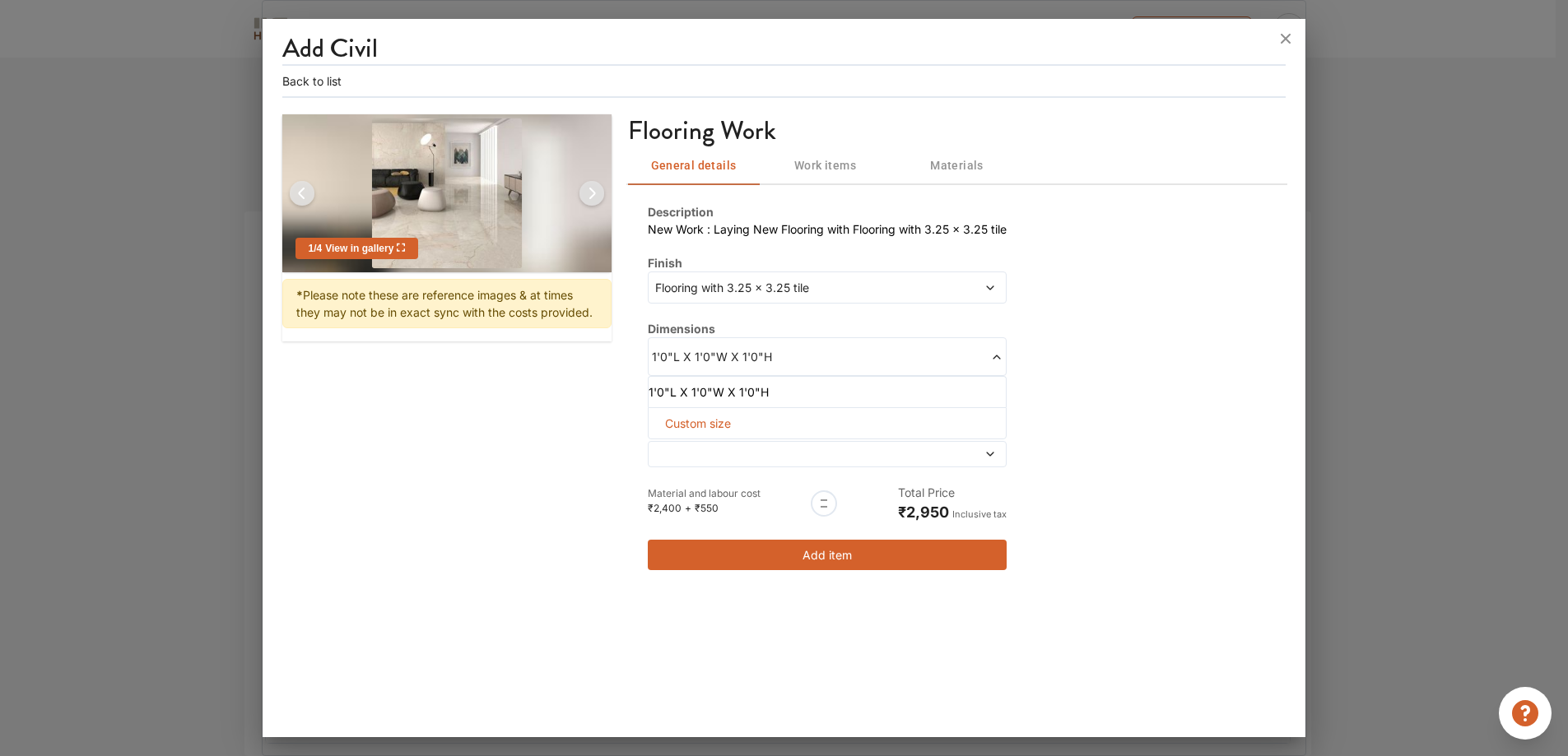
click at [937, 360] on span at bounding box center [914, 356] width 176 height 18
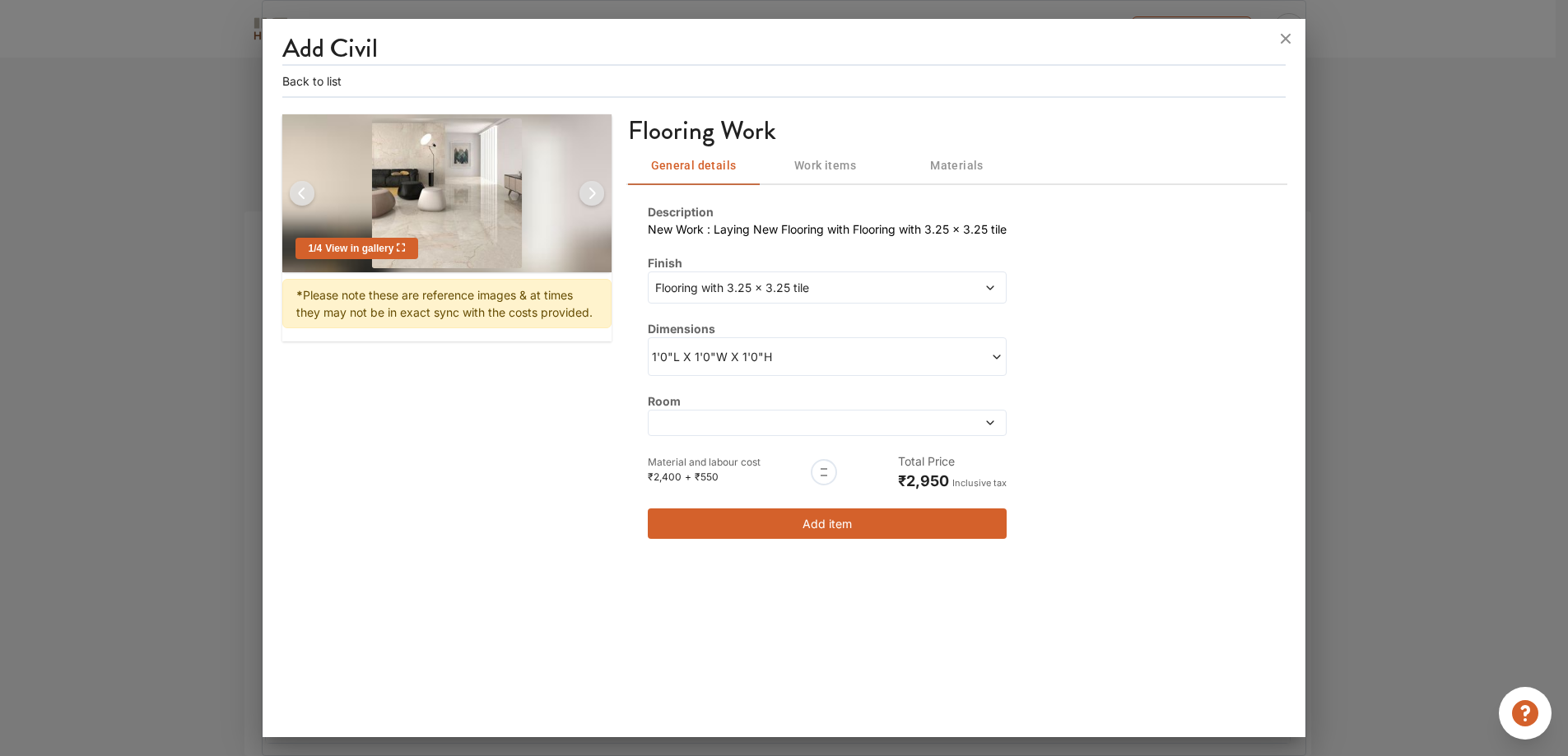
click at [806, 422] on span at bounding box center [781, 423] width 259 height 11
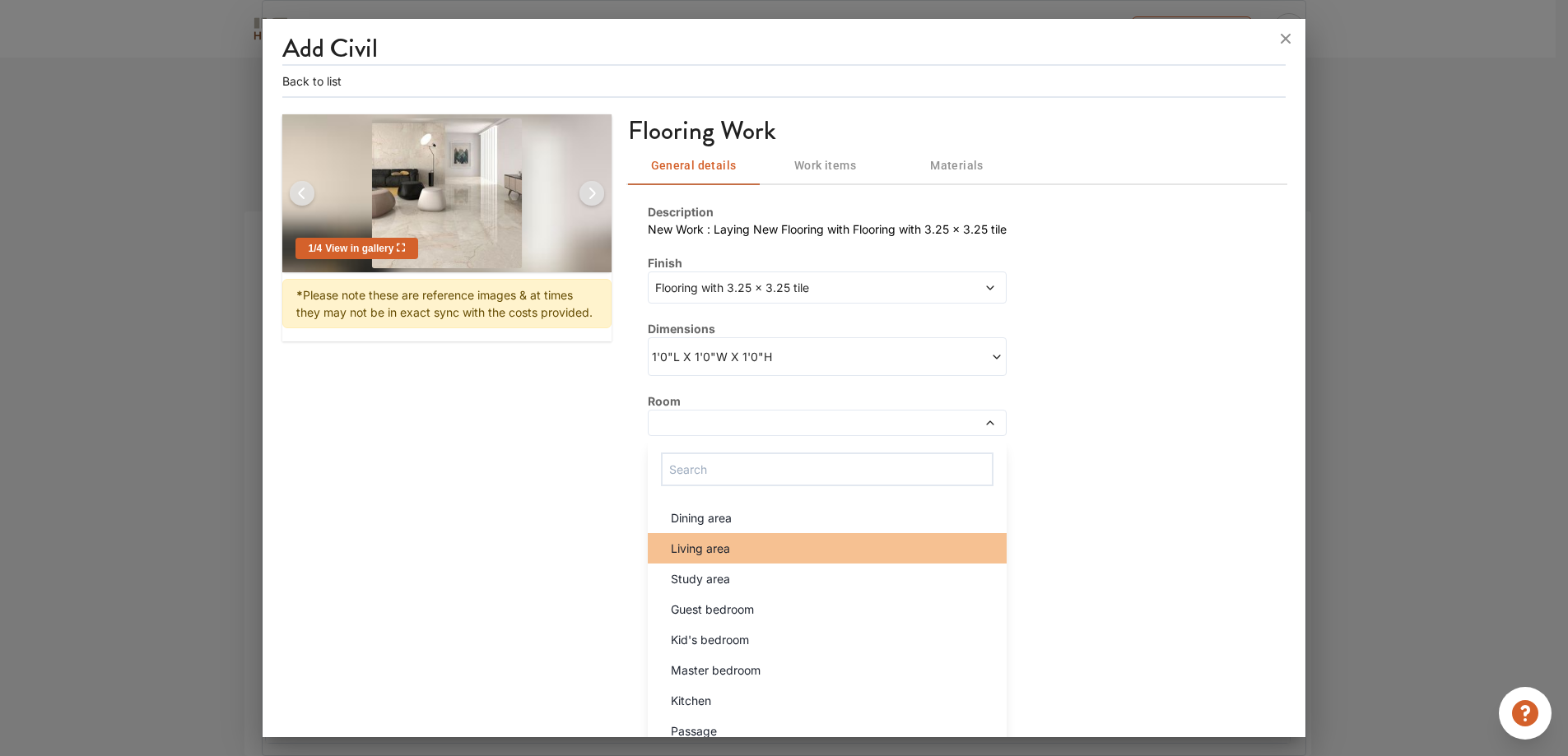
click at [677, 540] on span "Living area" at bounding box center [700, 549] width 60 height 18
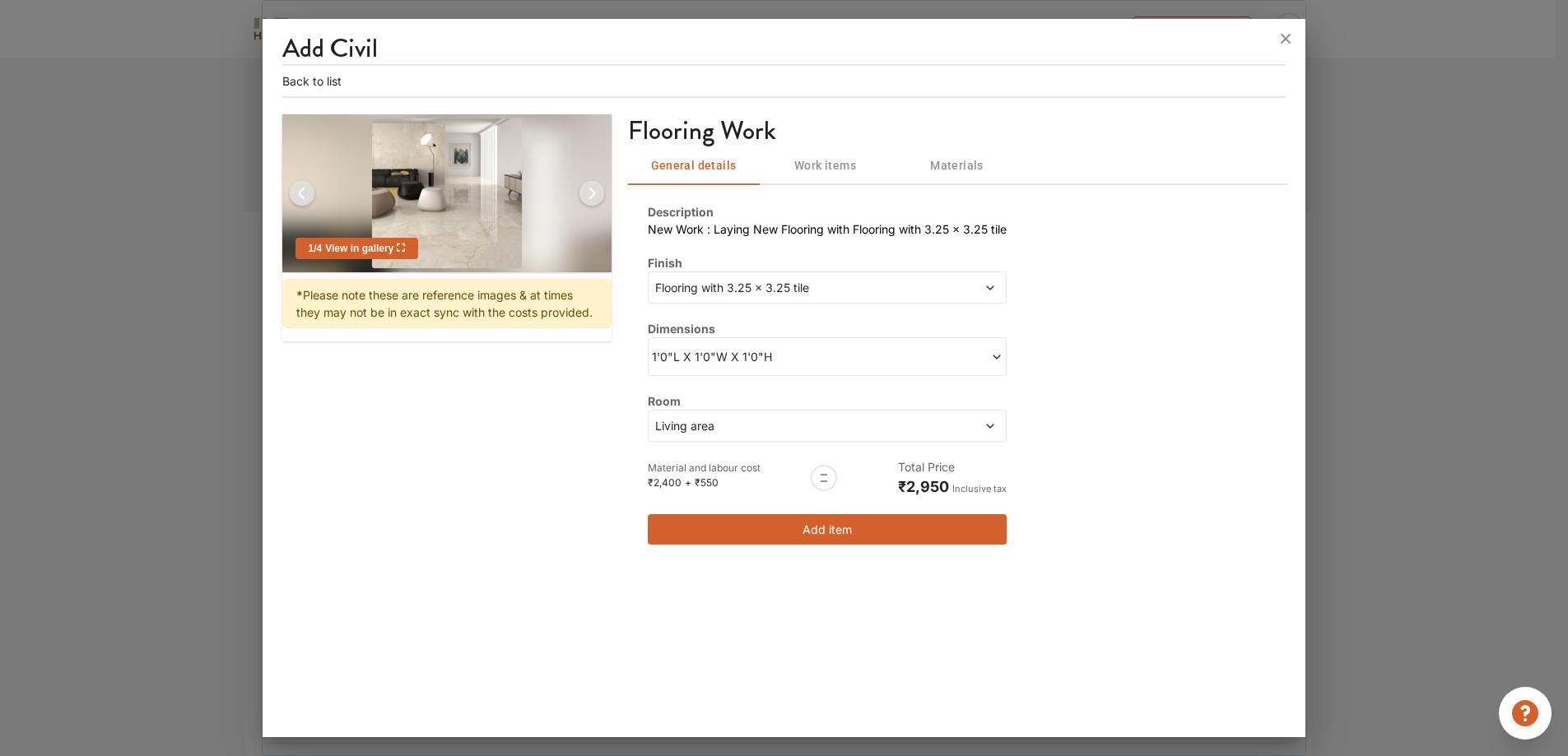
click at [771, 429] on span "Living area" at bounding box center [781, 426] width 259 height 18
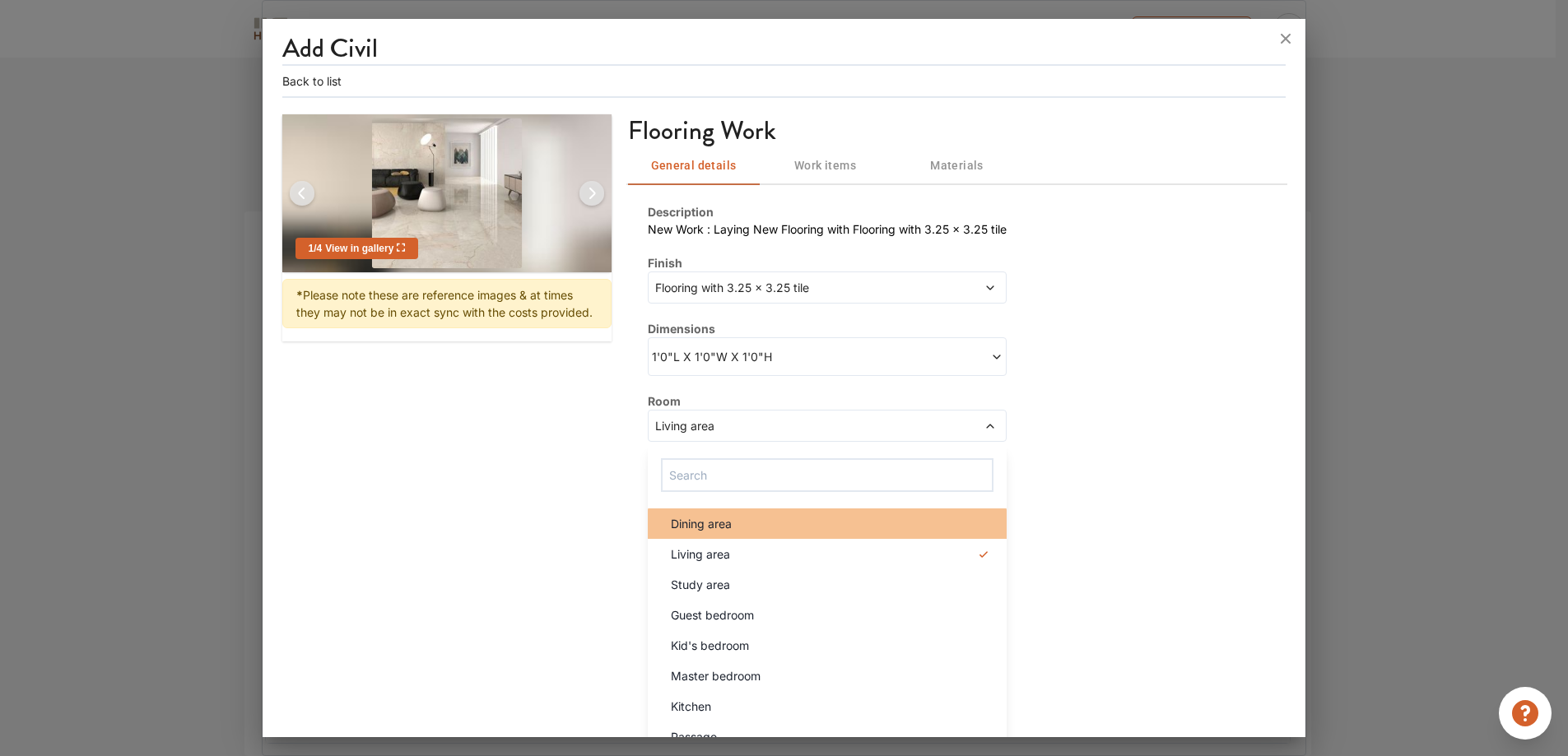
click at [763, 515] on div "Dining area" at bounding box center [831, 524] width 349 height 18
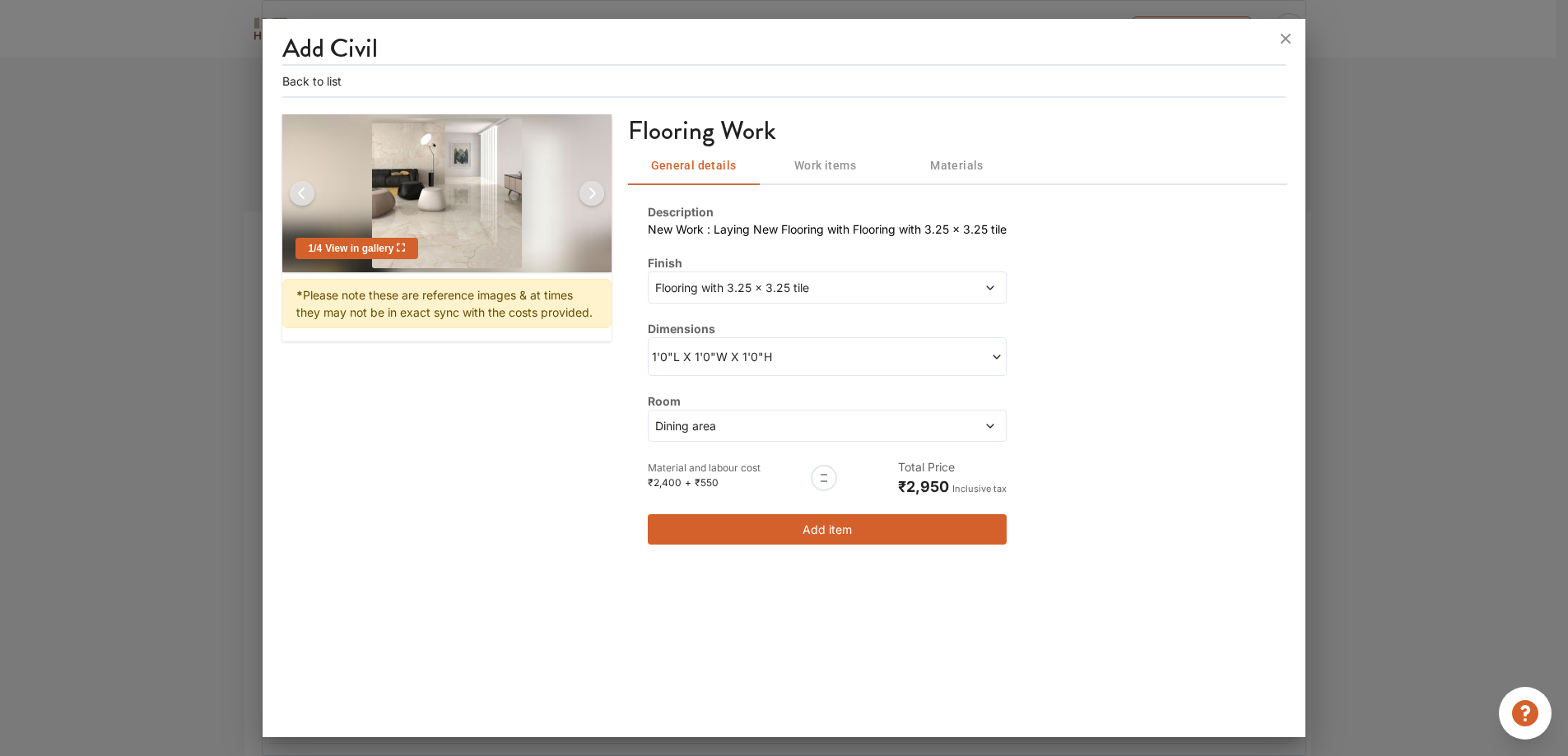
click at [844, 430] on span "Dining area" at bounding box center [781, 426] width 259 height 18
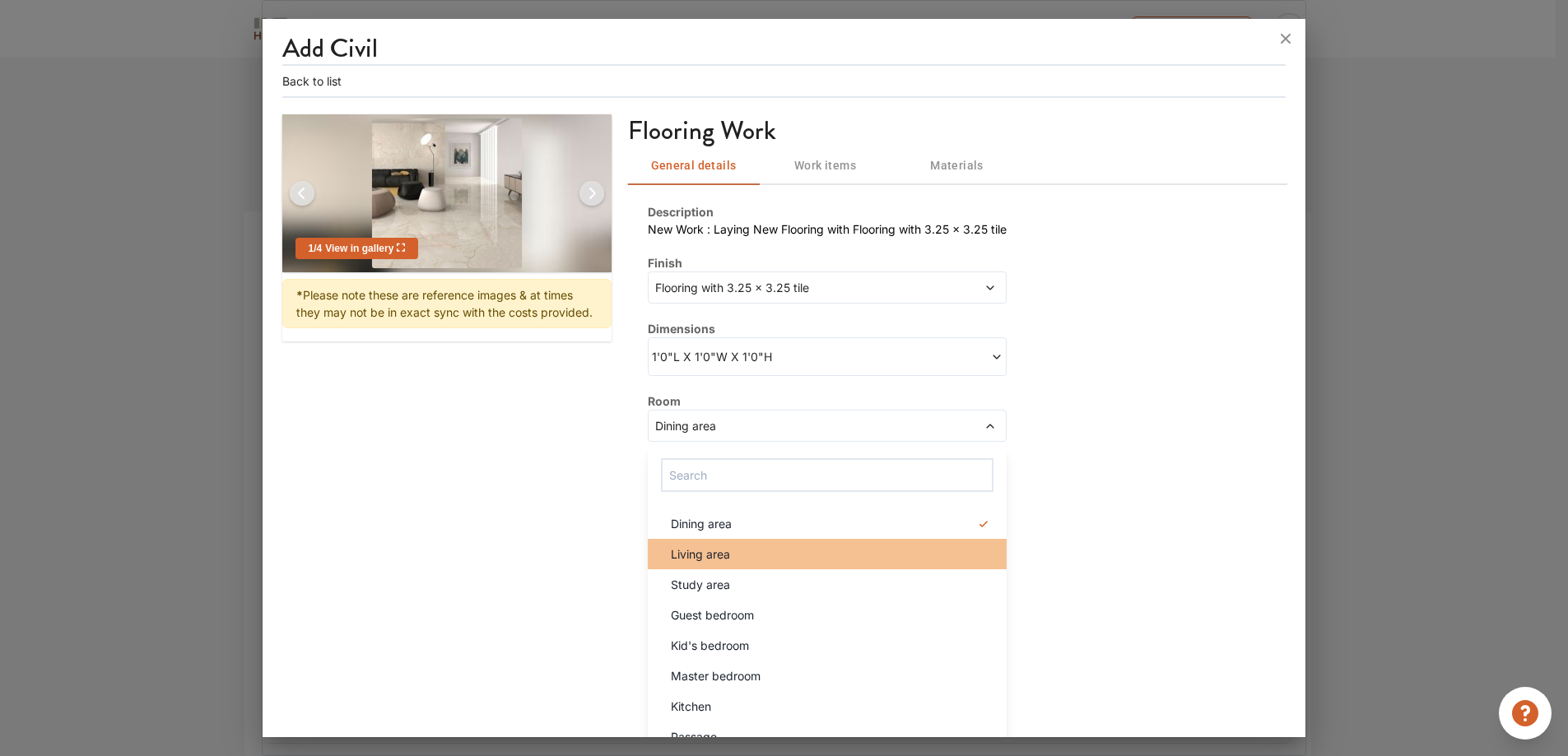
click at [737, 558] on div "Living area" at bounding box center [831, 554] width 349 height 18
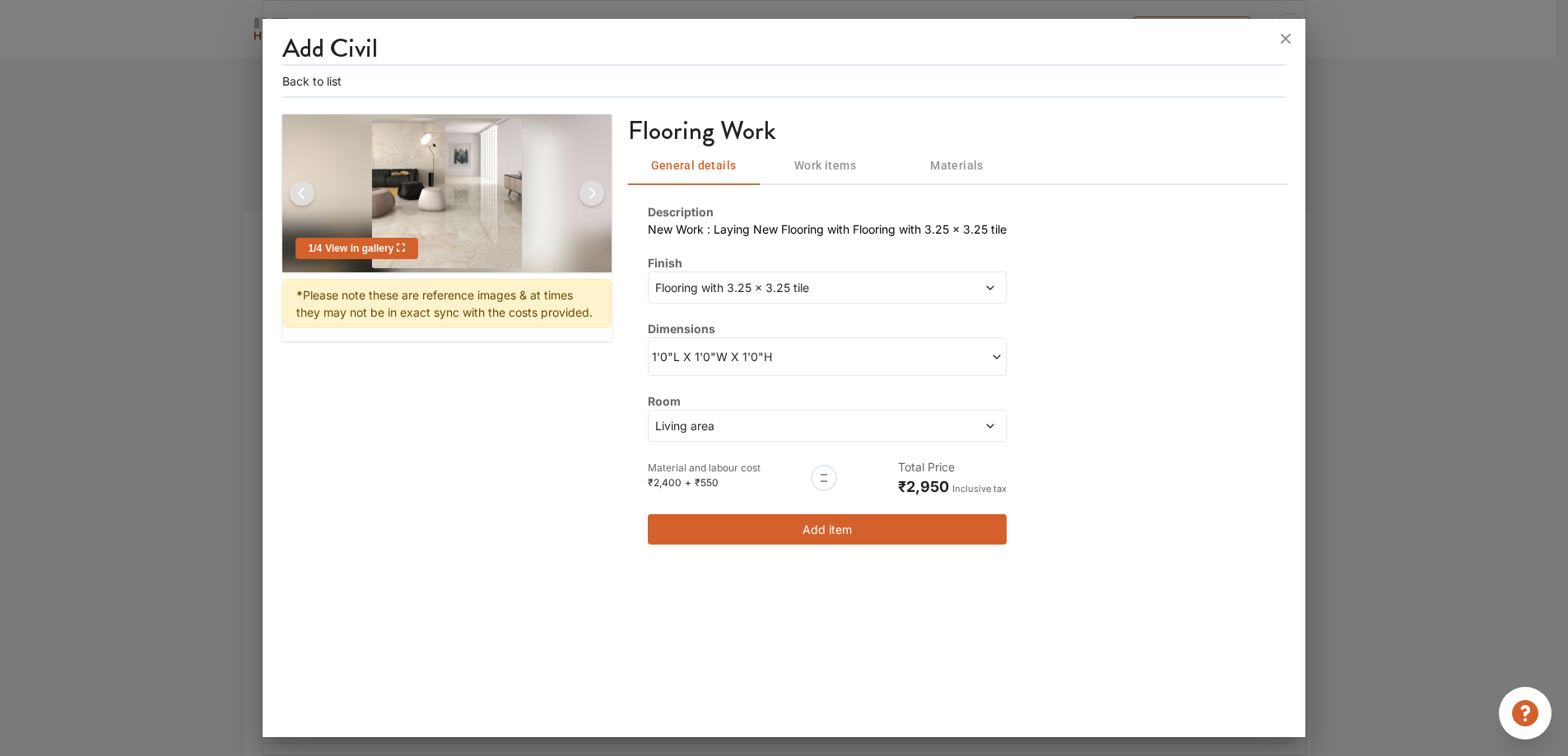
click at [831, 150] on button "Work items" at bounding box center [826, 166] width 132 height 39
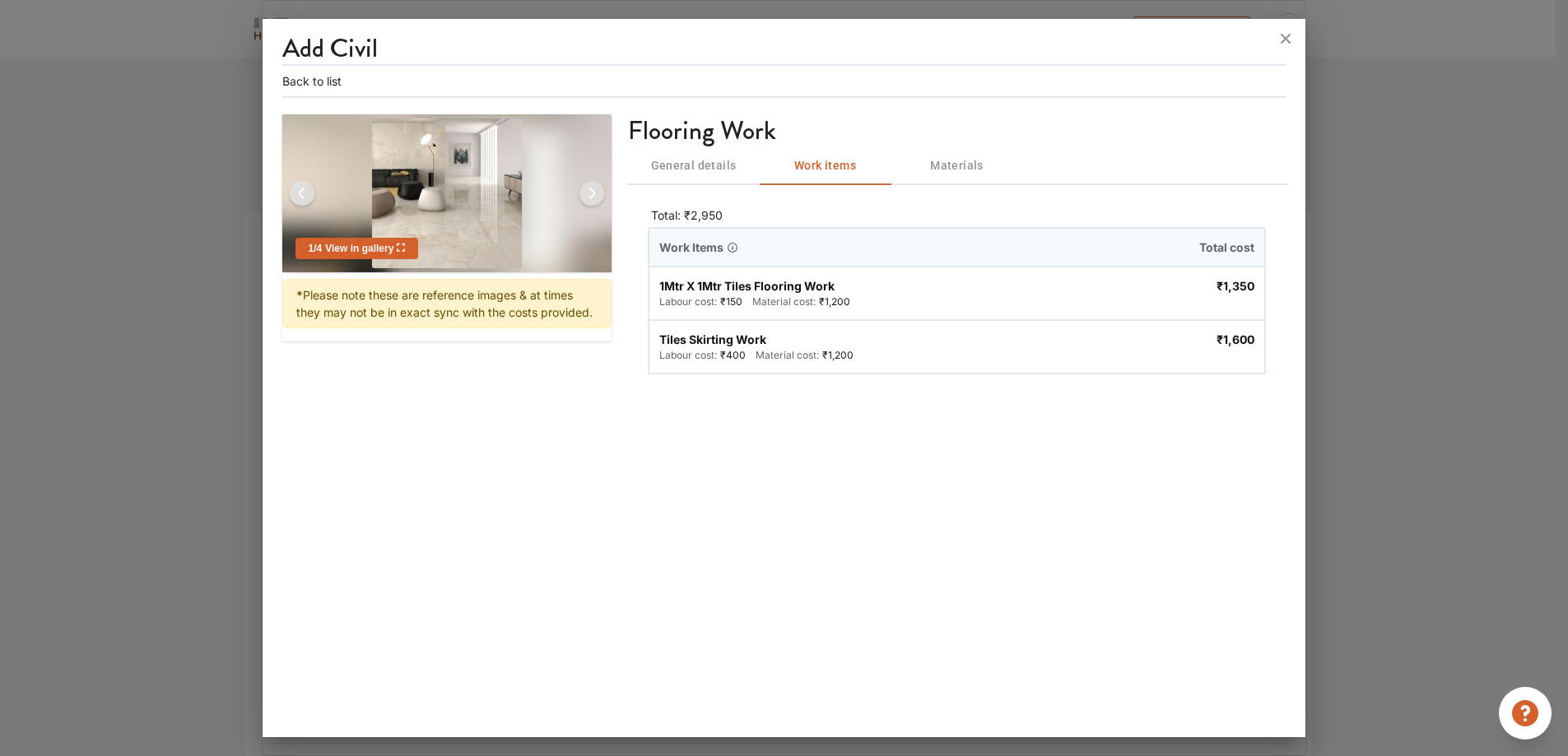
click at [696, 181] on button "General details" at bounding box center [694, 166] width 132 height 39
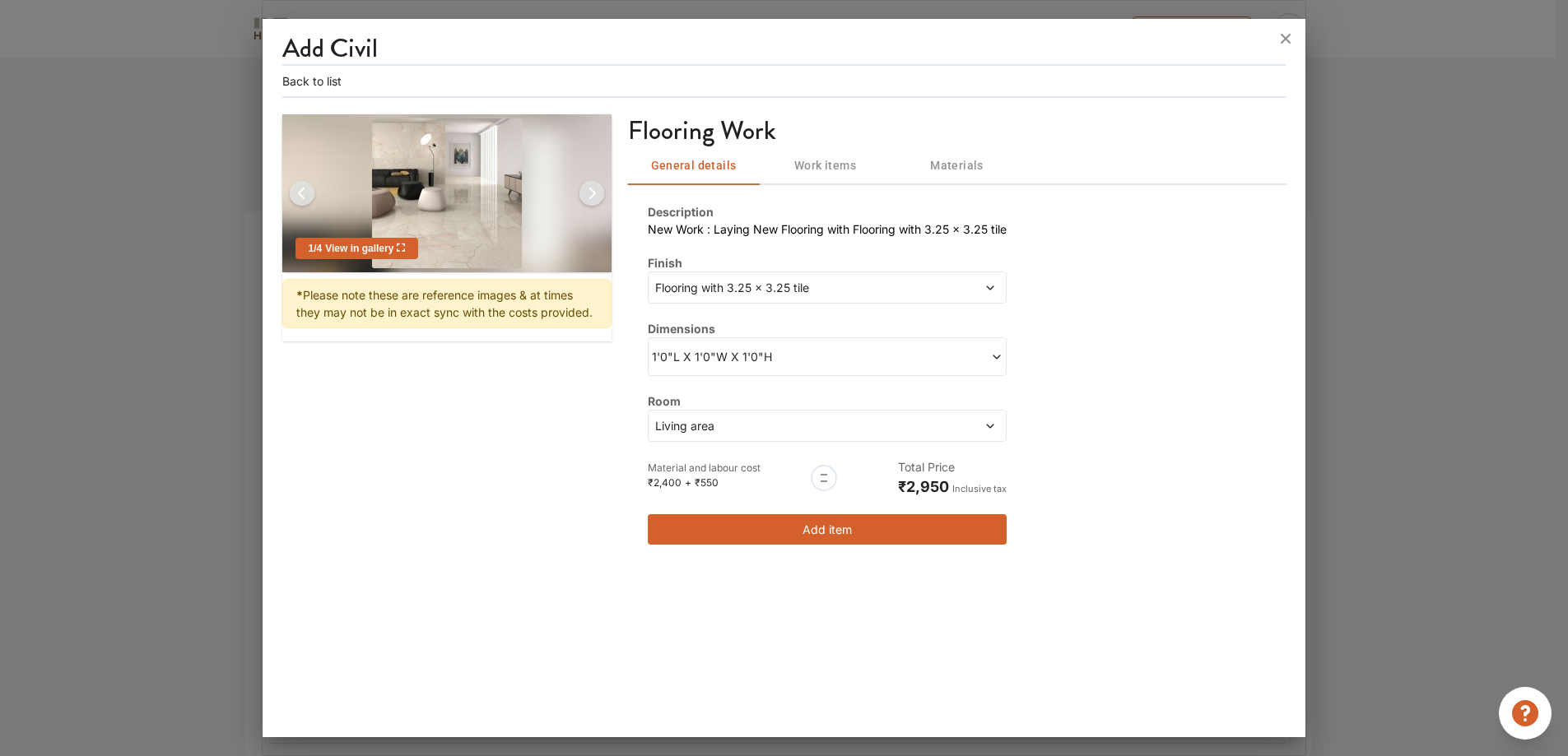
click at [849, 351] on span at bounding box center [914, 356] width 176 height 18
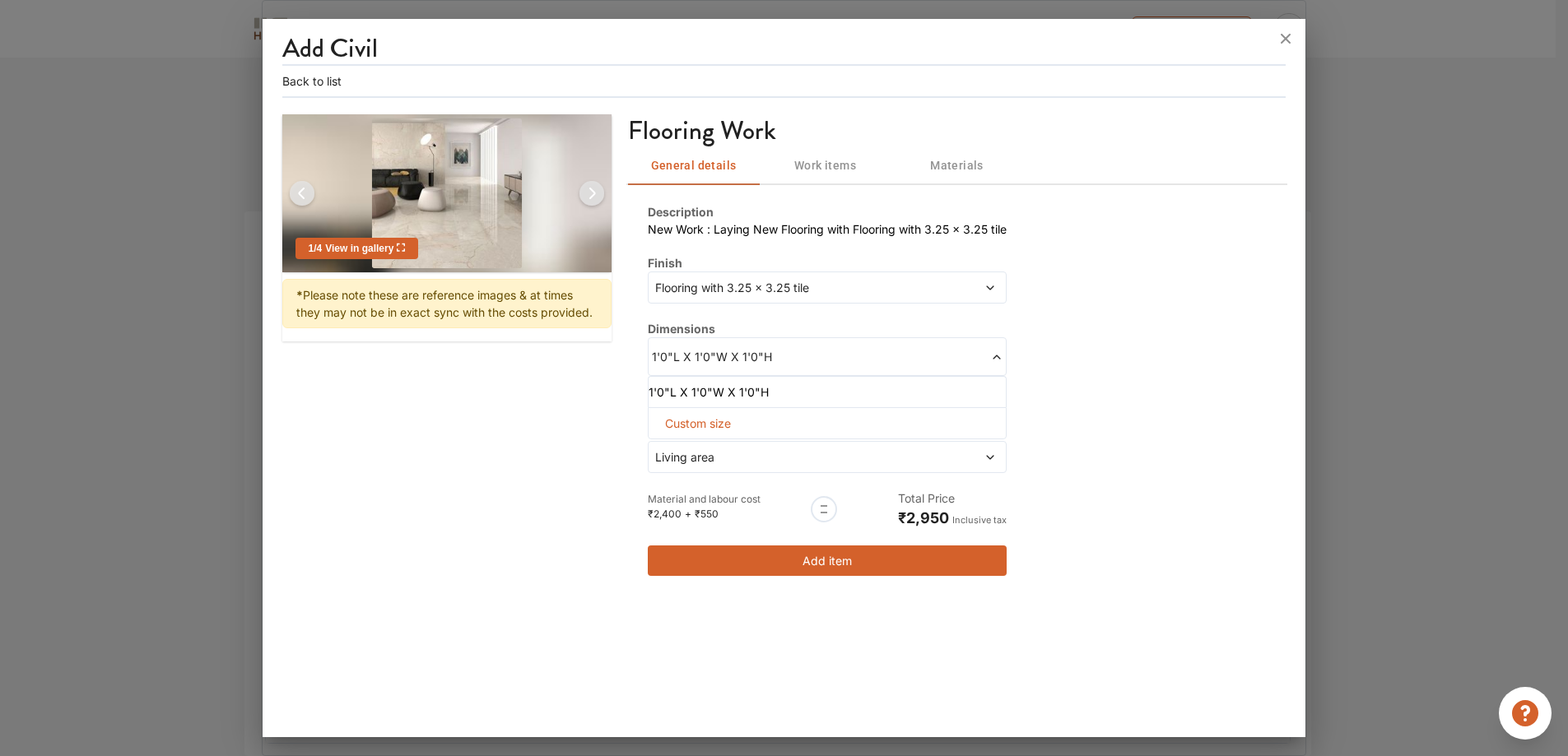
click at [857, 352] on span at bounding box center [914, 356] width 176 height 18
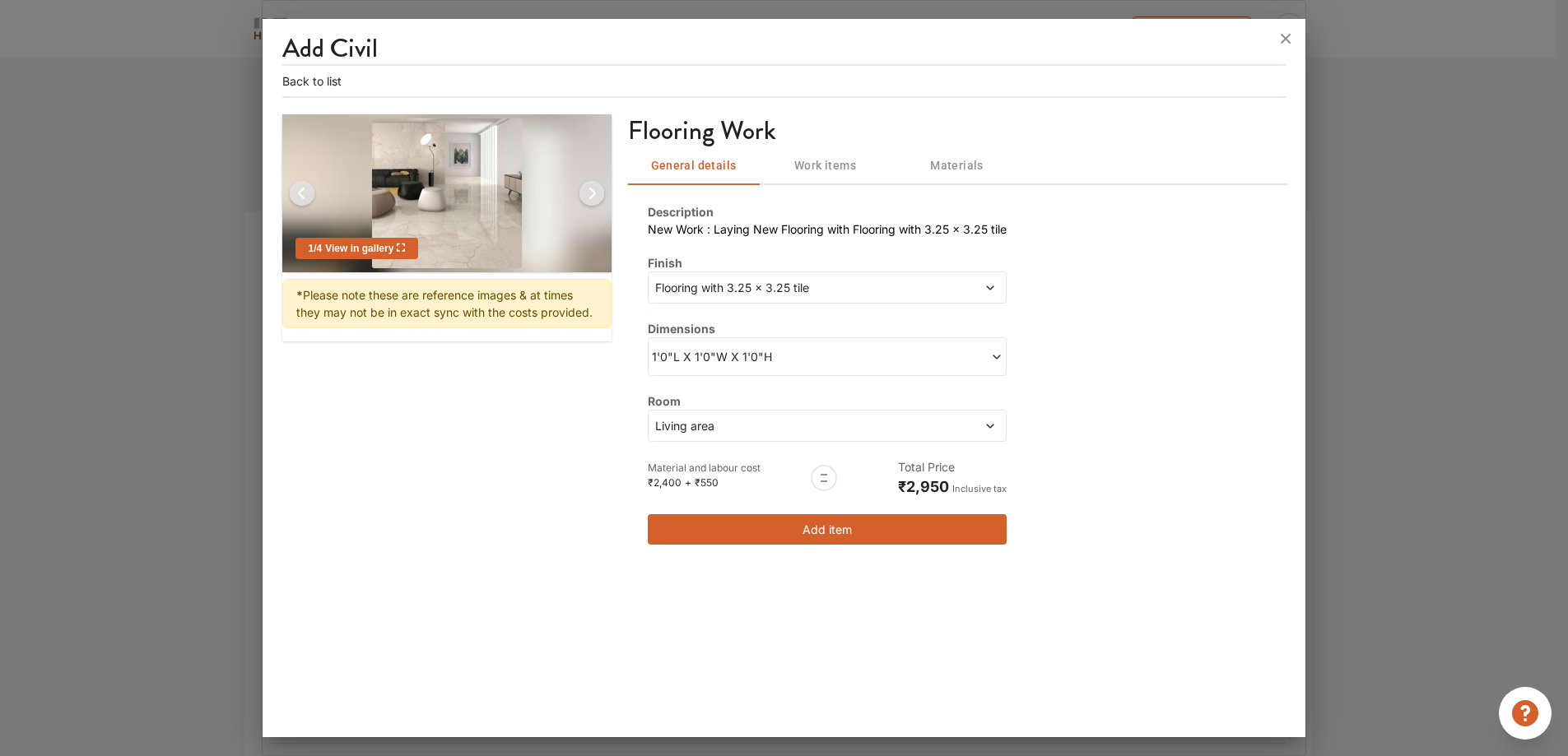
click at [823, 151] on button "Work items" at bounding box center [826, 166] width 132 height 39
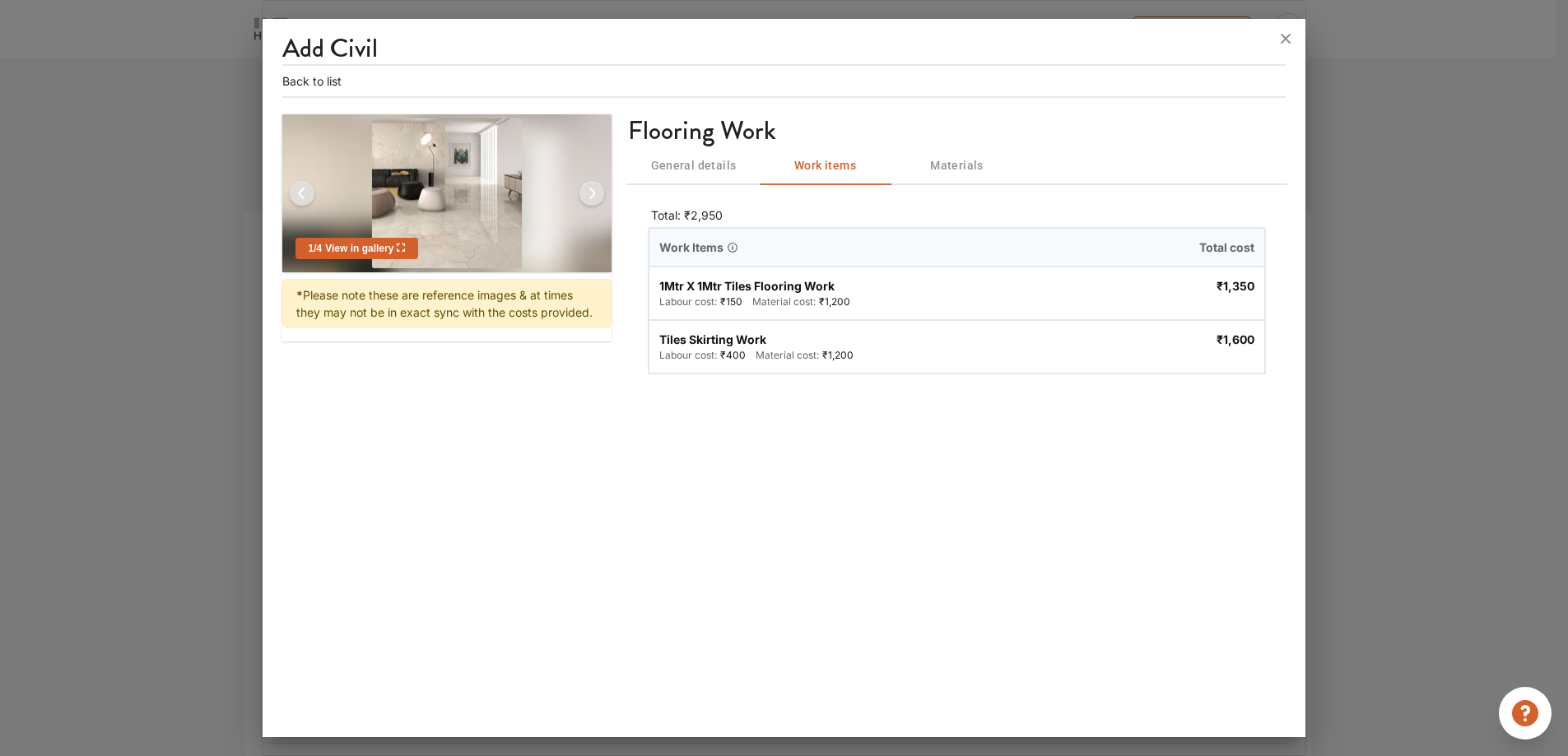
click at [980, 165] on span "Materials" at bounding box center [957, 166] width 112 height 20
click at [884, 300] on icon "button" at bounding box center [882, 301] width 10 height 10
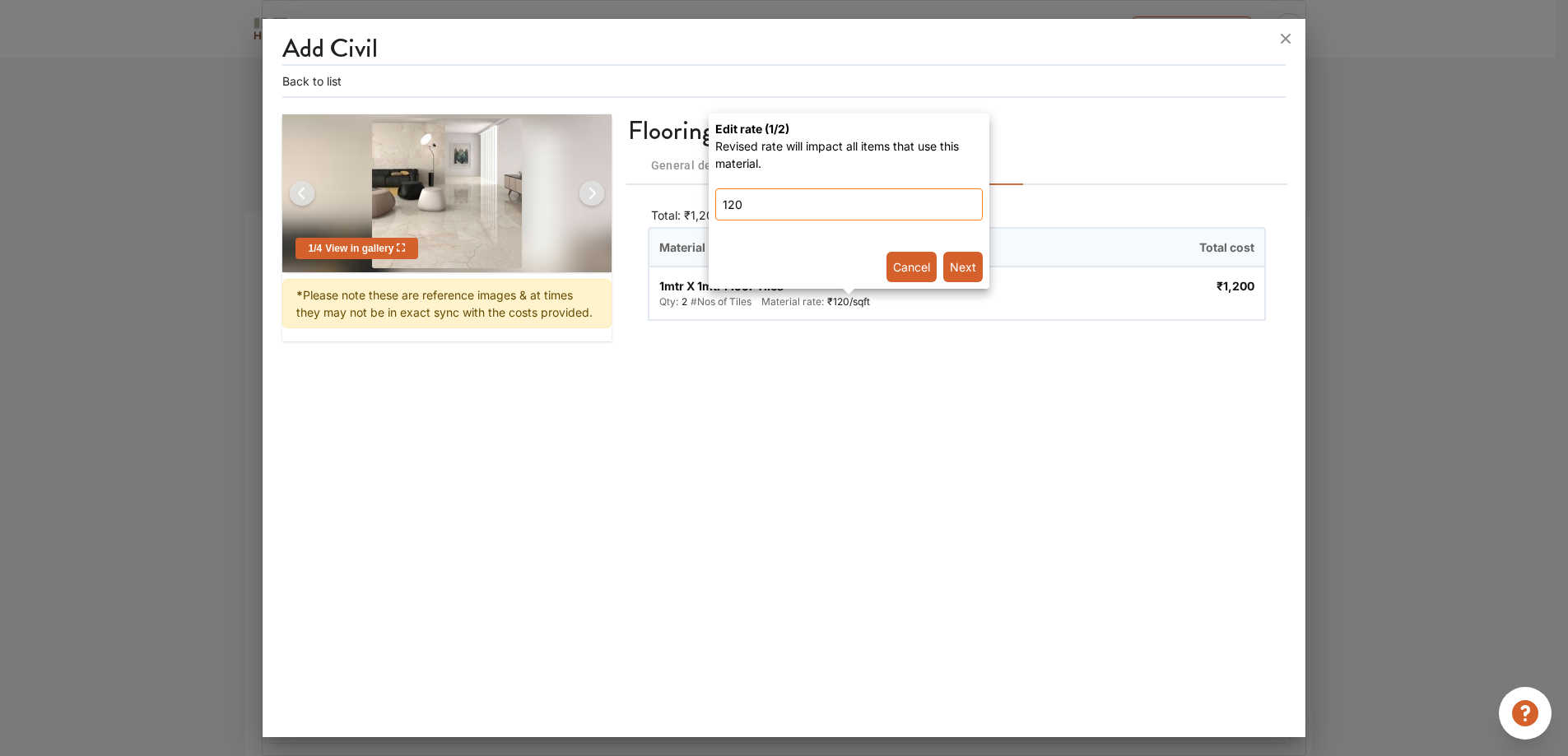
click at [831, 202] on input "120" at bounding box center [849, 205] width 268 height 33
type input "200"
click at [969, 252] on button "Next" at bounding box center [963, 267] width 39 height 31
click at [977, 258] on button "Next" at bounding box center [963, 267] width 39 height 31
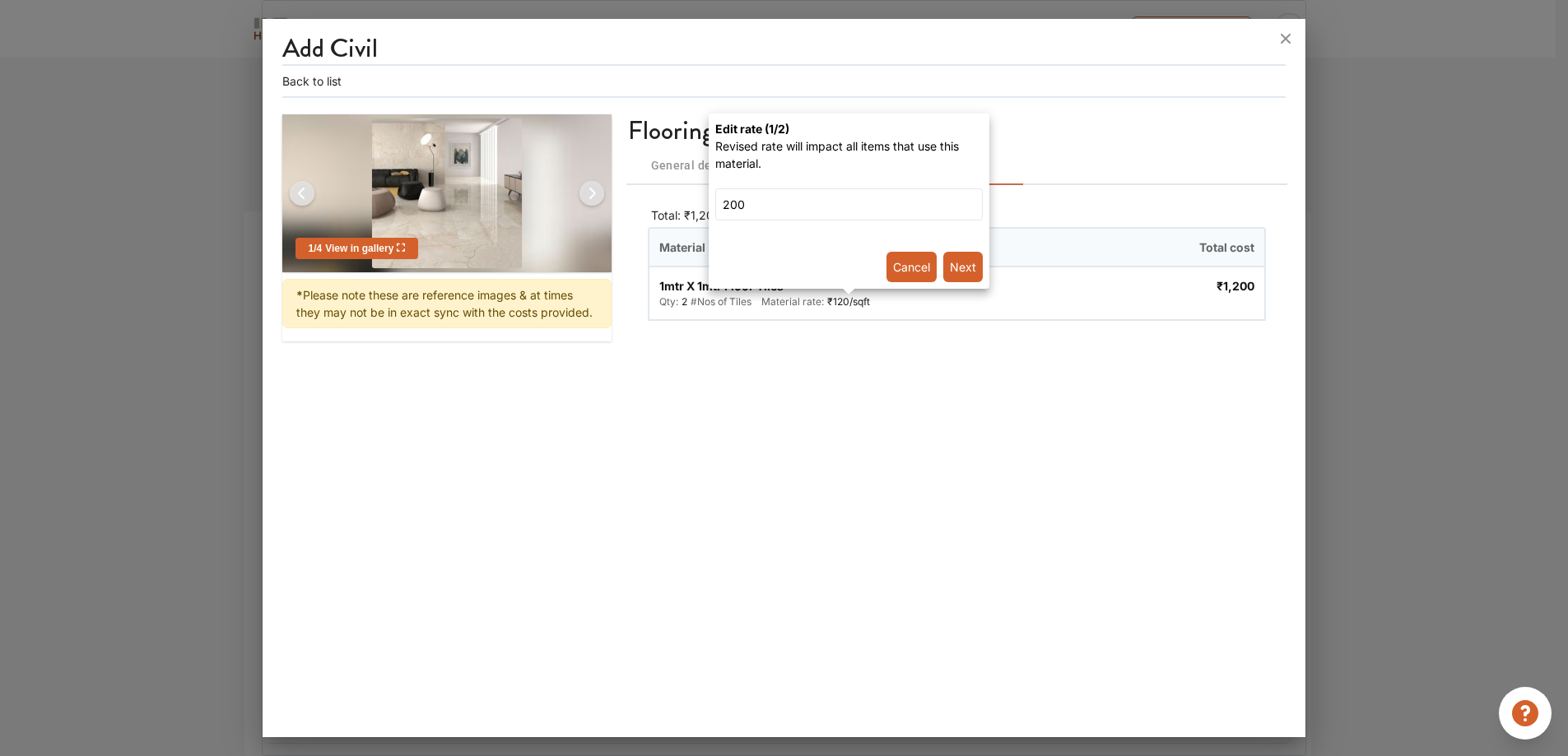
click at [956, 457] on div at bounding box center [784, 378] width 1568 height 756
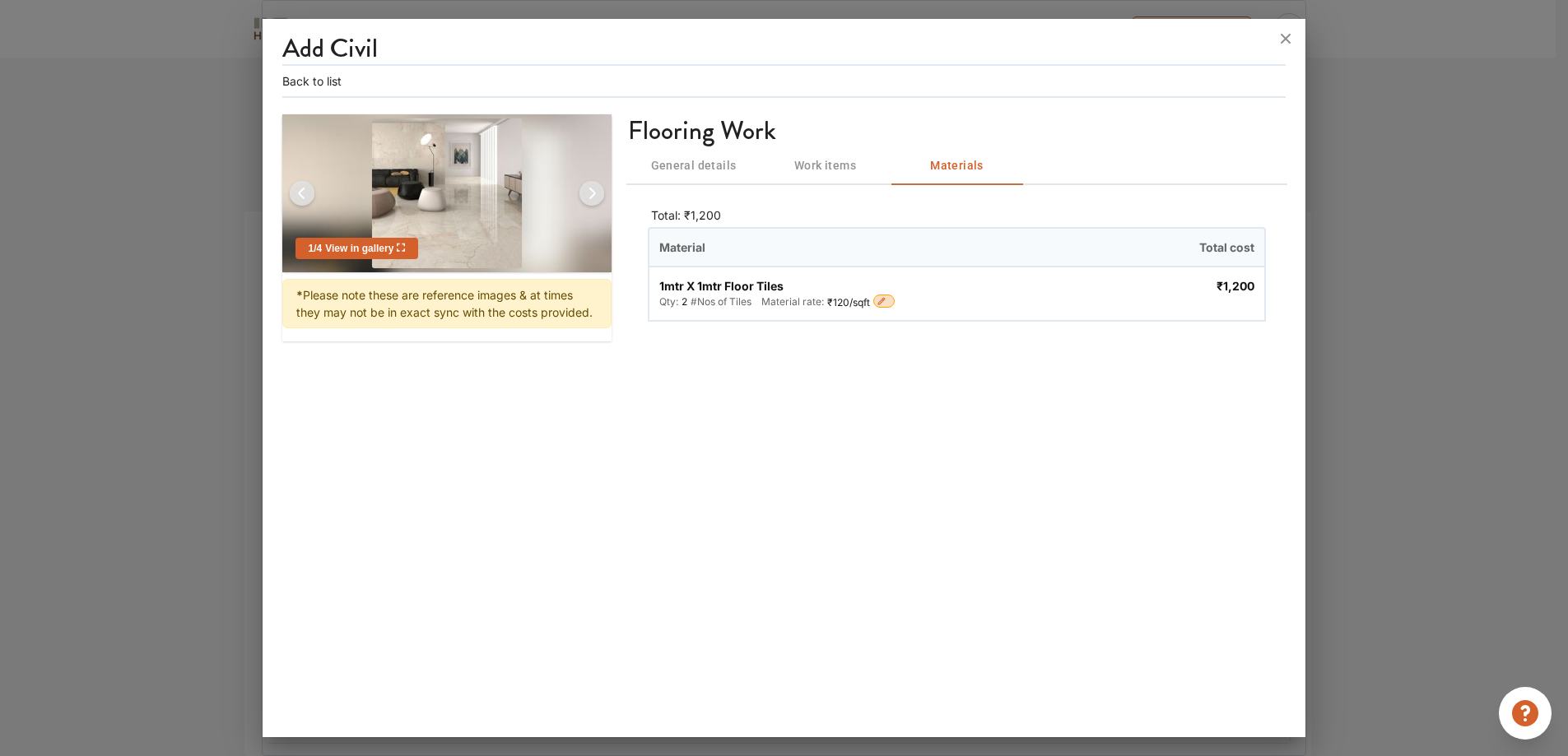
click at [808, 156] on span "Work items" at bounding box center [826, 166] width 112 height 20
click at [658, 152] on button "General details" at bounding box center [694, 166] width 132 height 39
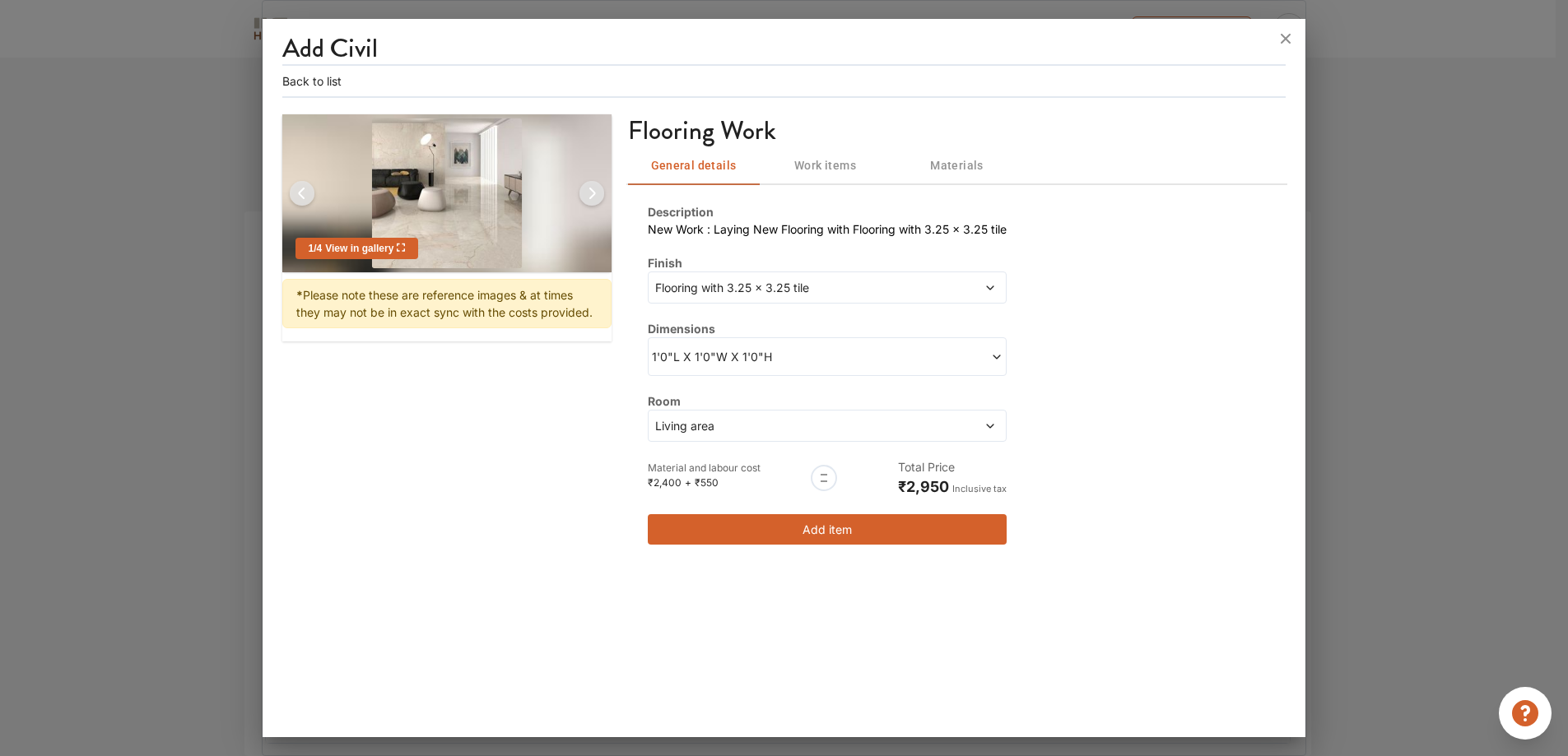
click at [597, 192] on img at bounding box center [591, 193] width 39 height 39
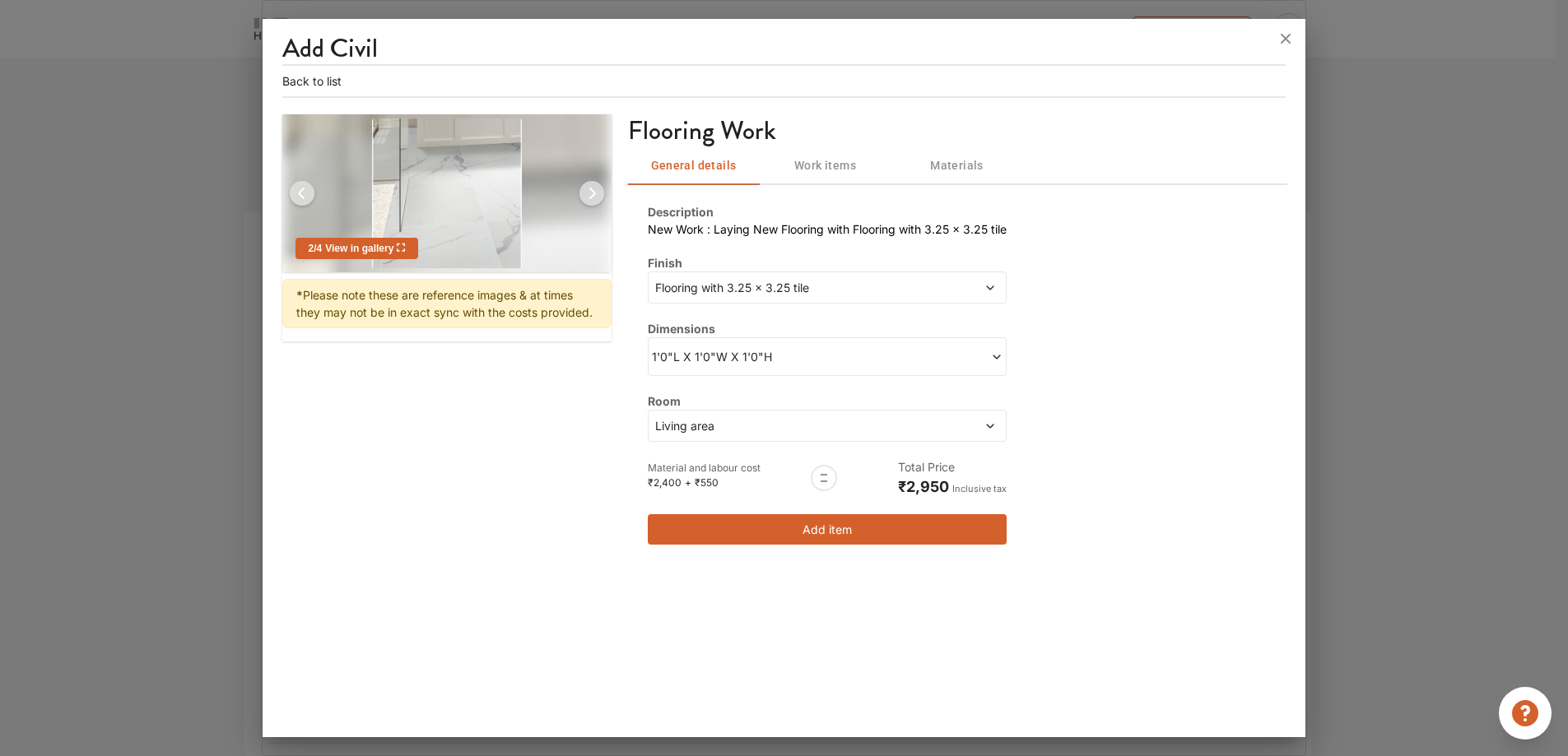
click at [597, 192] on img at bounding box center [591, 193] width 39 height 39
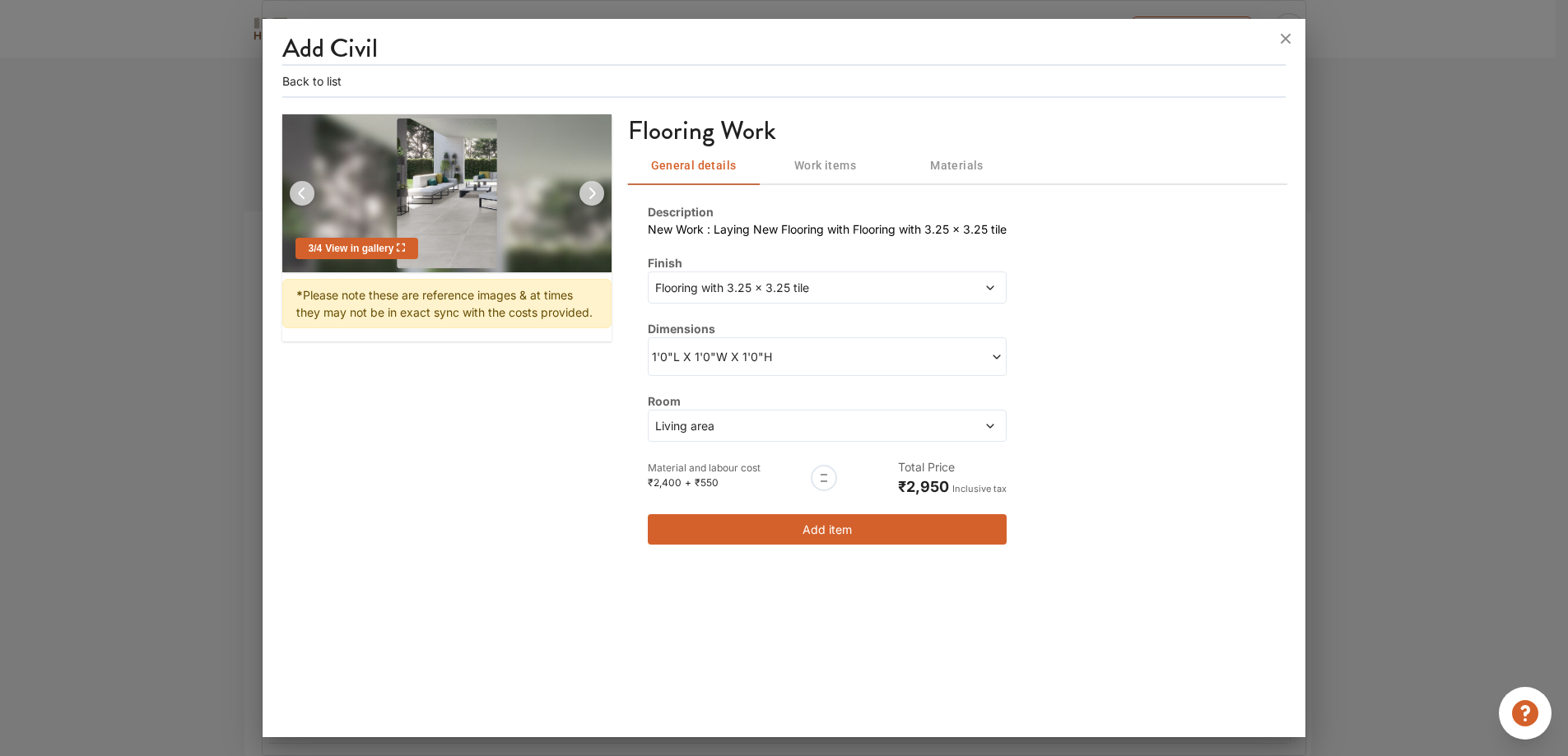
click at [897, 358] on span at bounding box center [914, 356] width 176 height 18
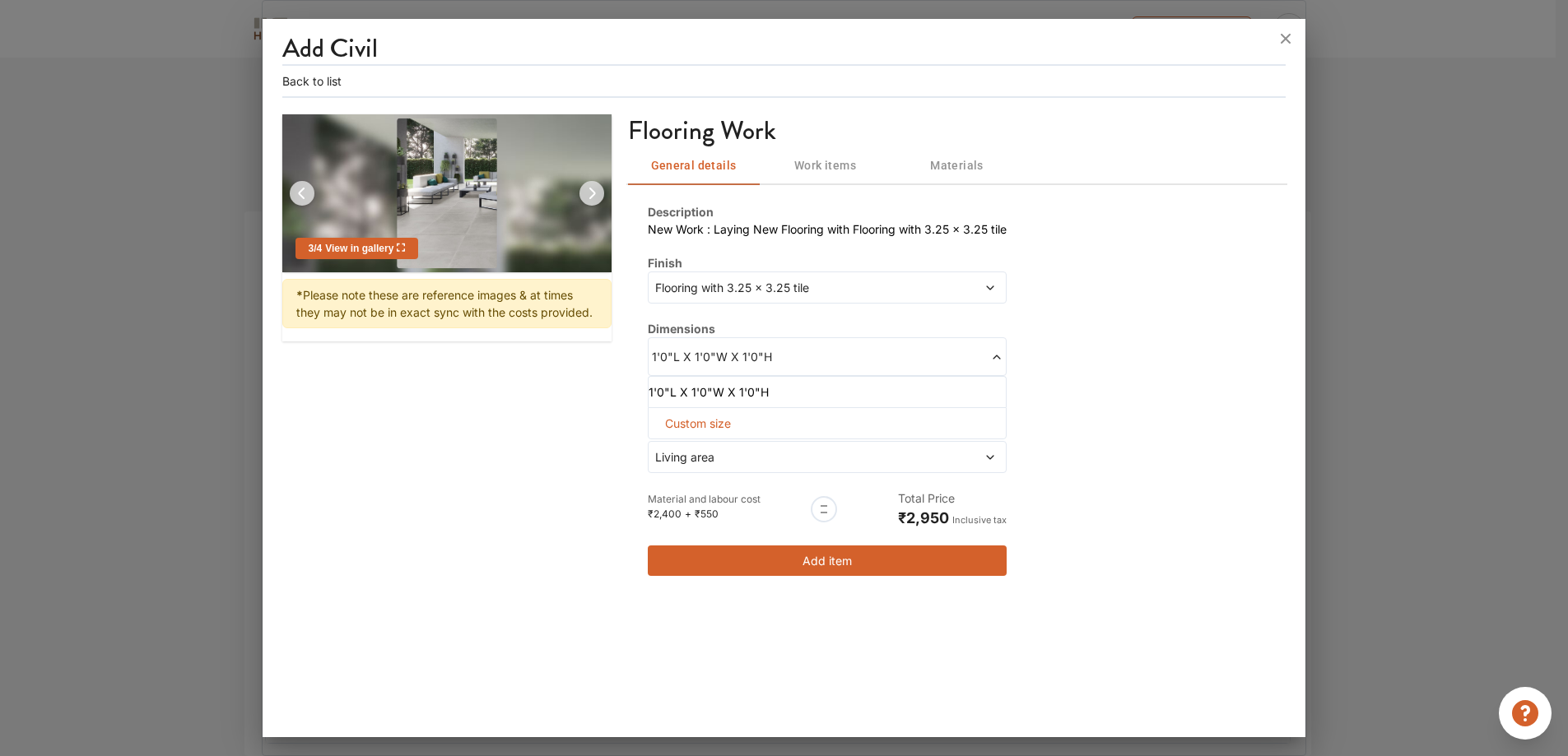
click at [884, 295] on span "Flooring with 3.25 x 3.25 tile" at bounding box center [781, 287] width 259 height 18
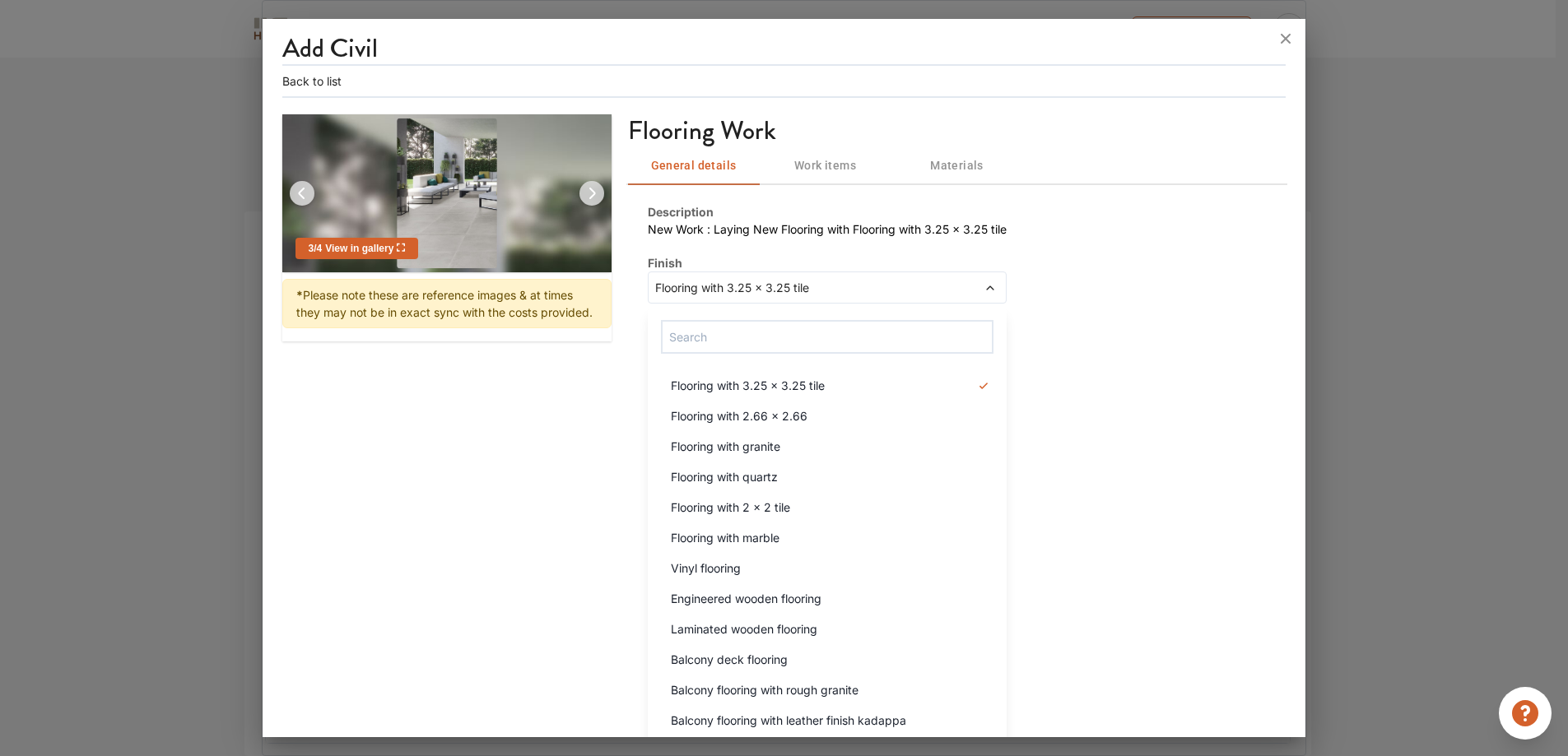
click at [884, 295] on span "Flooring with 3.25 x 3.25 tile" at bounding box center [781, 287] width 259 height 18
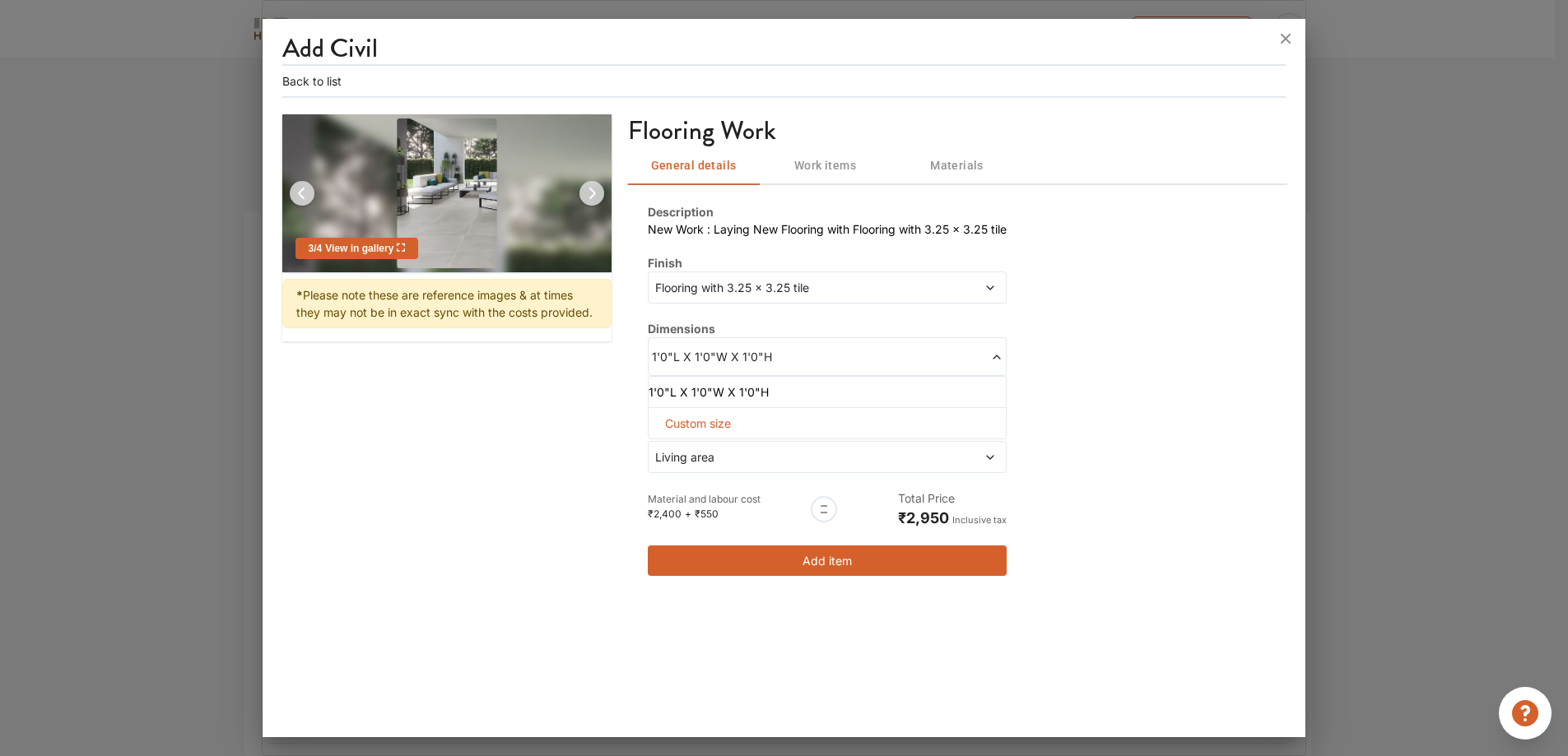
click at [1161, 332] on div "Description New Work : Laying New Flooring with Flooring with 3.25 x 3.25 tile …" at bounding box center [957, 389] width 658 height 412
click at [857, 365] on span at bounding box center [914, 356] width 176 height 18
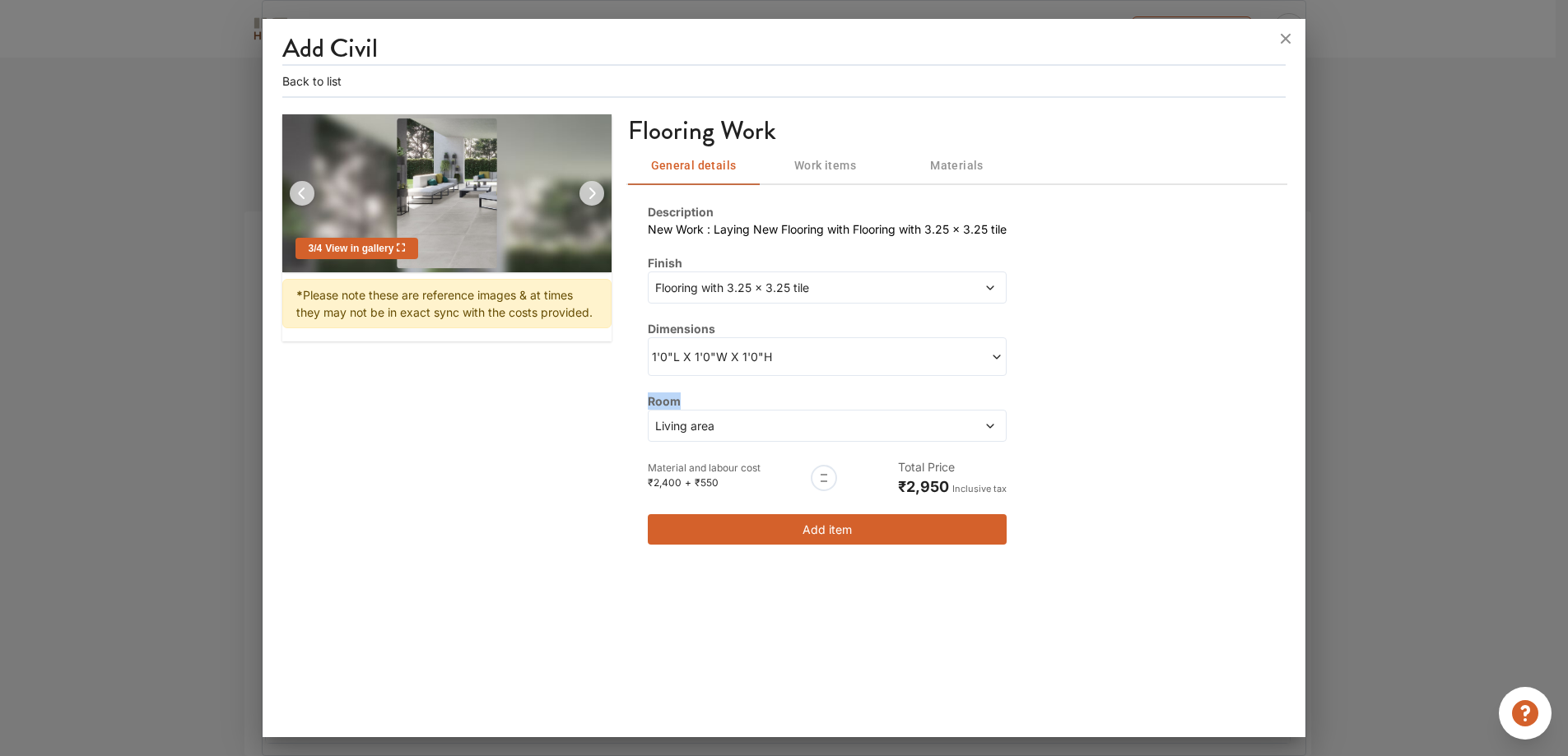
click at [857, 365] on span at bounding box center [914, 356] width 176 height 18
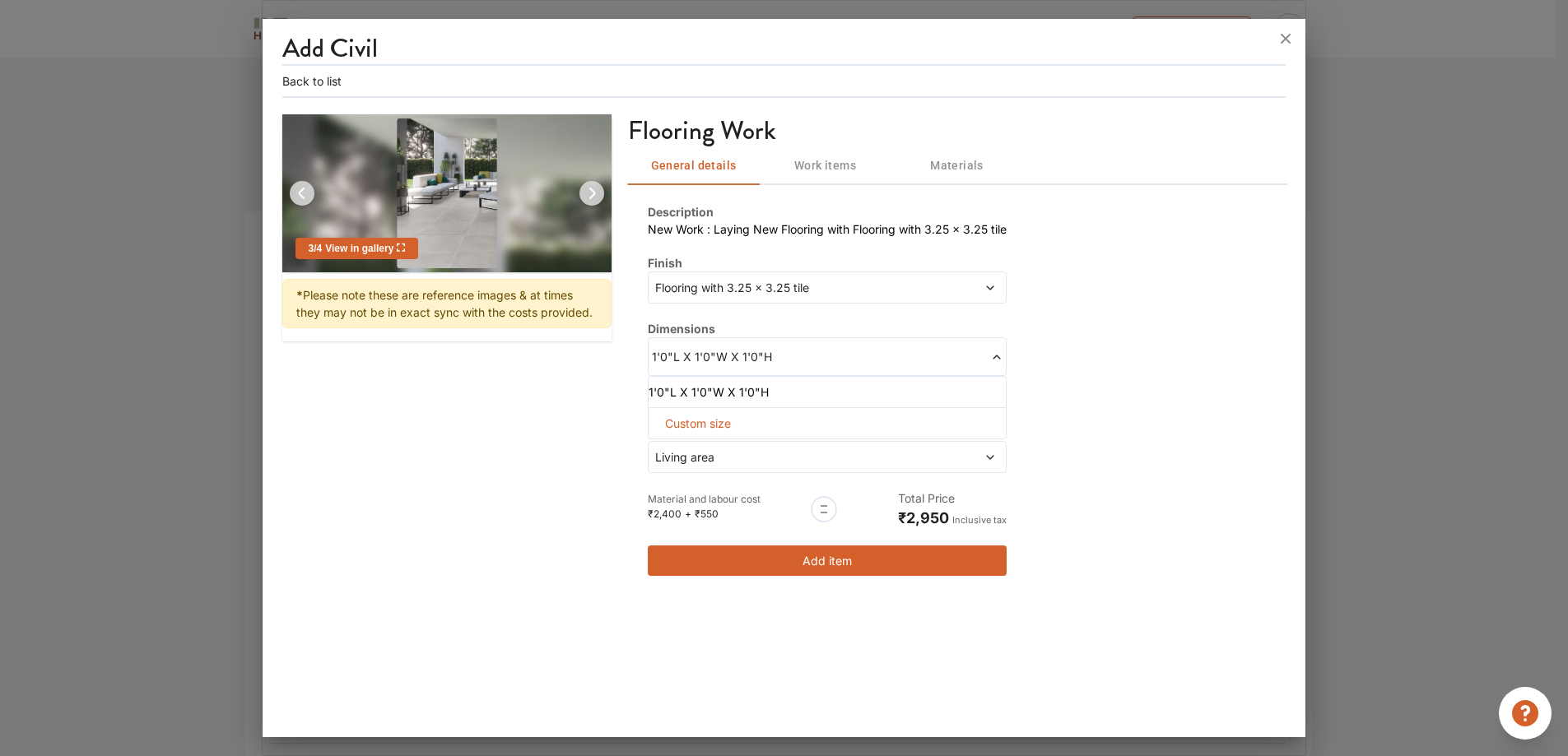
click at [721, 418] on span "Custom size" at bounding box center [698, 423] width 79 height 31
click at [670, 439] on input "text" at bounding box center [682, 450] width 39 height 30
type input "30"
click at [778, 452] on input "text" at bounding box center [766, 450] width 39 height 30
type input "22"
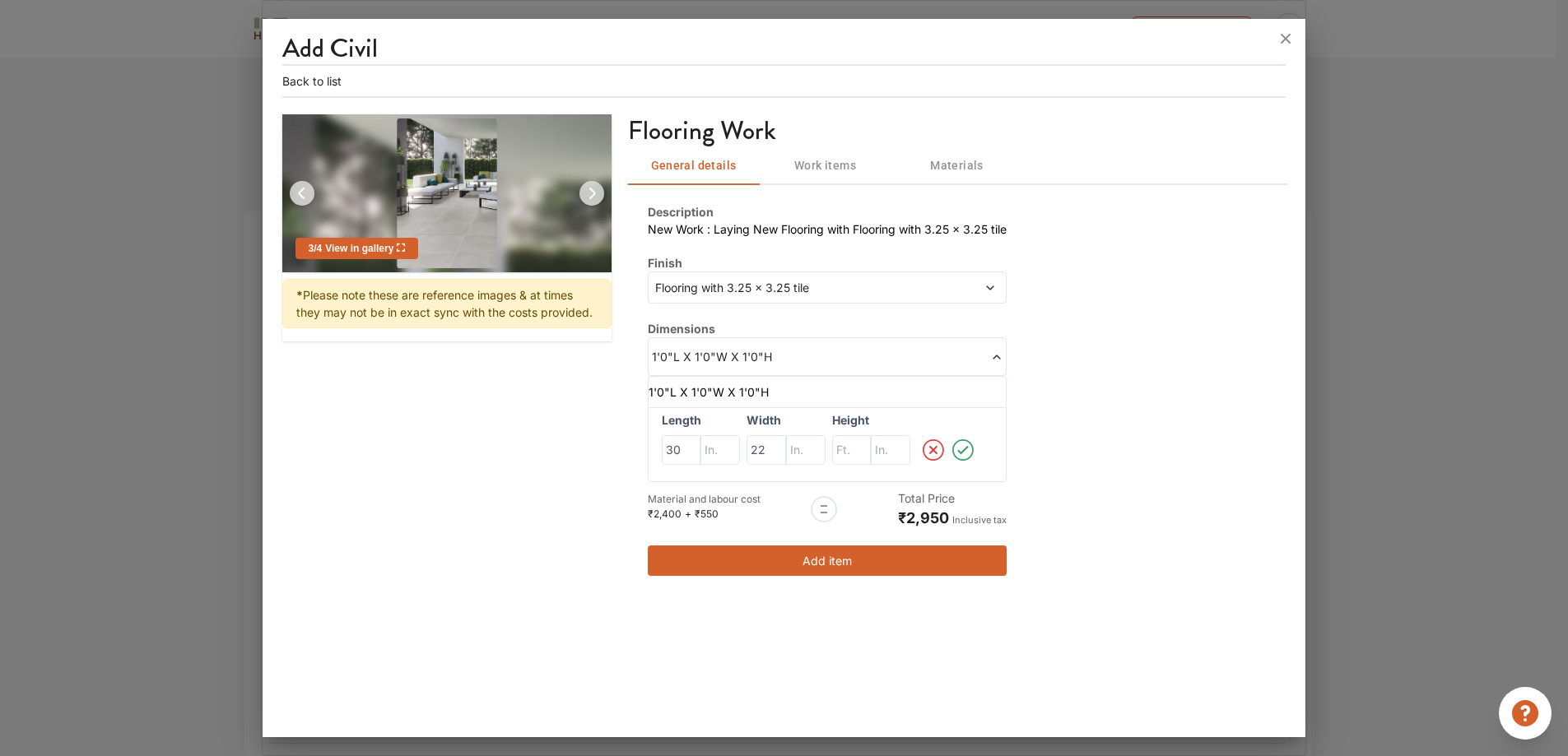
click at [972, 455] on icon at bounding box center [963, 449] width 26 height 33
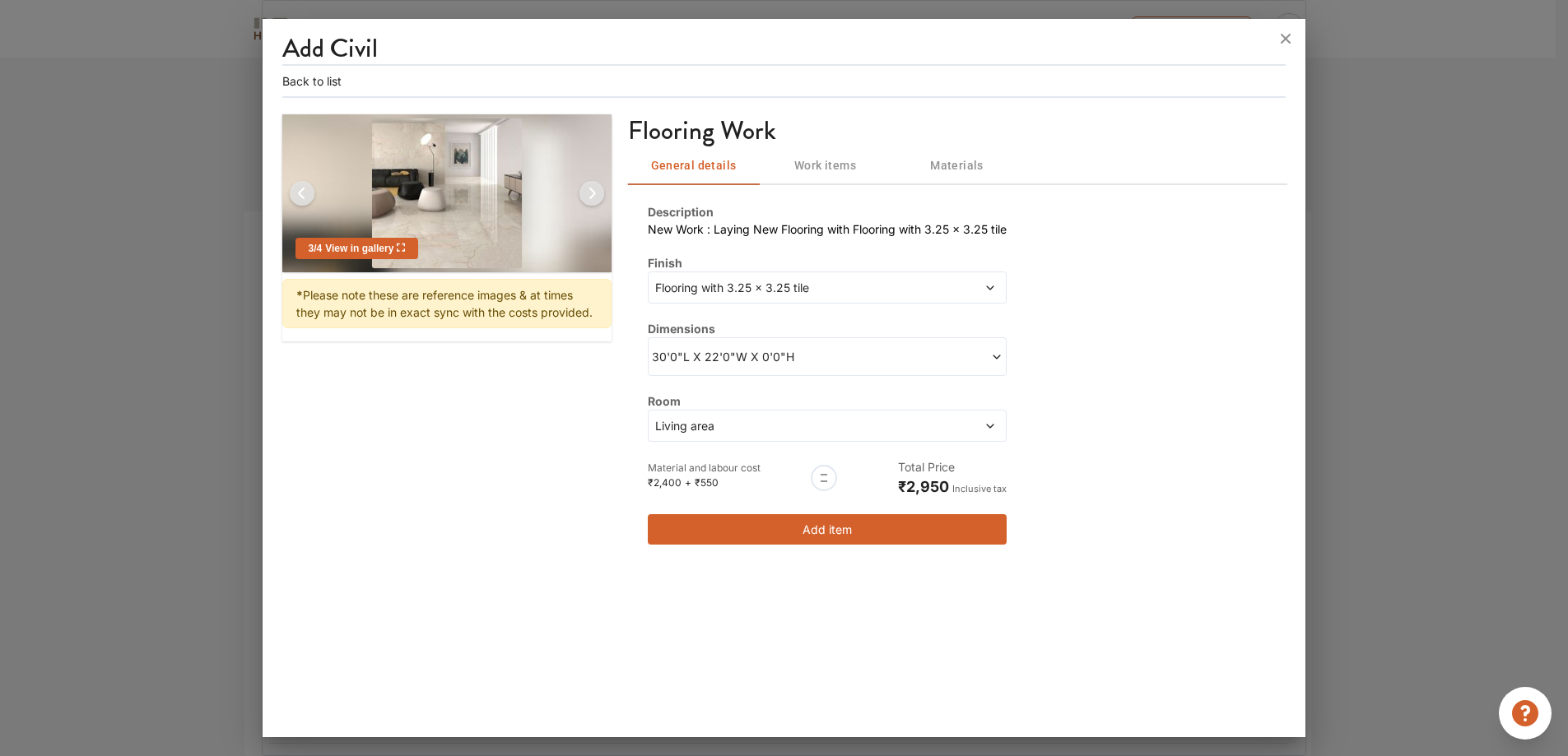
click at [846, 359] on span at bounding box center [914, 356] width 176 height 18
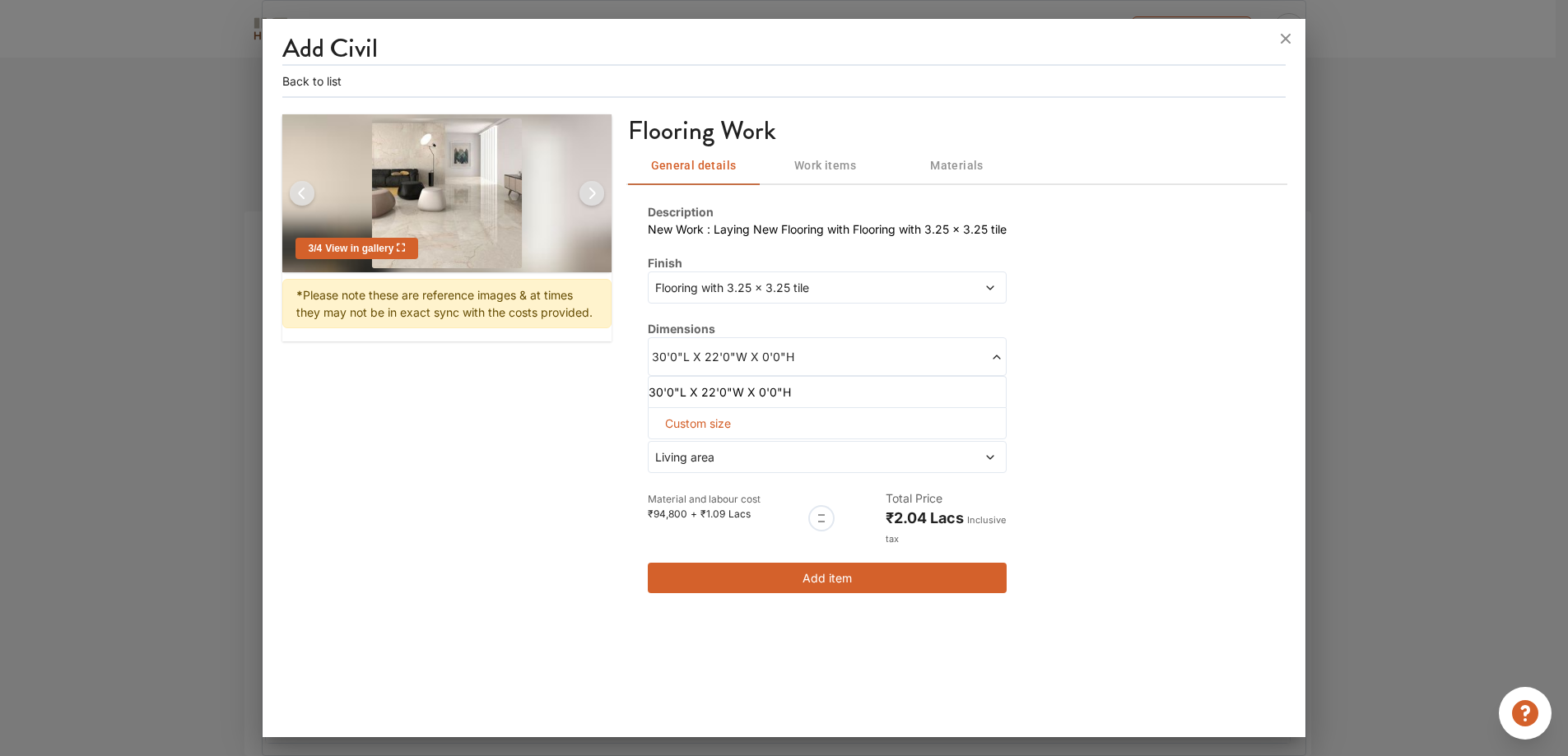
click at [714, 415] on span "Custom size" at bounding box center [698, 423] width 79 height 31
click at [861, 455] on input "text" at bounding box center [852, 450] width 39 height 30
click at [881, 447] on input "text" at bounding box center [890, 450] width 39 height 30
type input "6"
click at [968, 449] on icon at bounding box center [963, 449] width 11 height 8
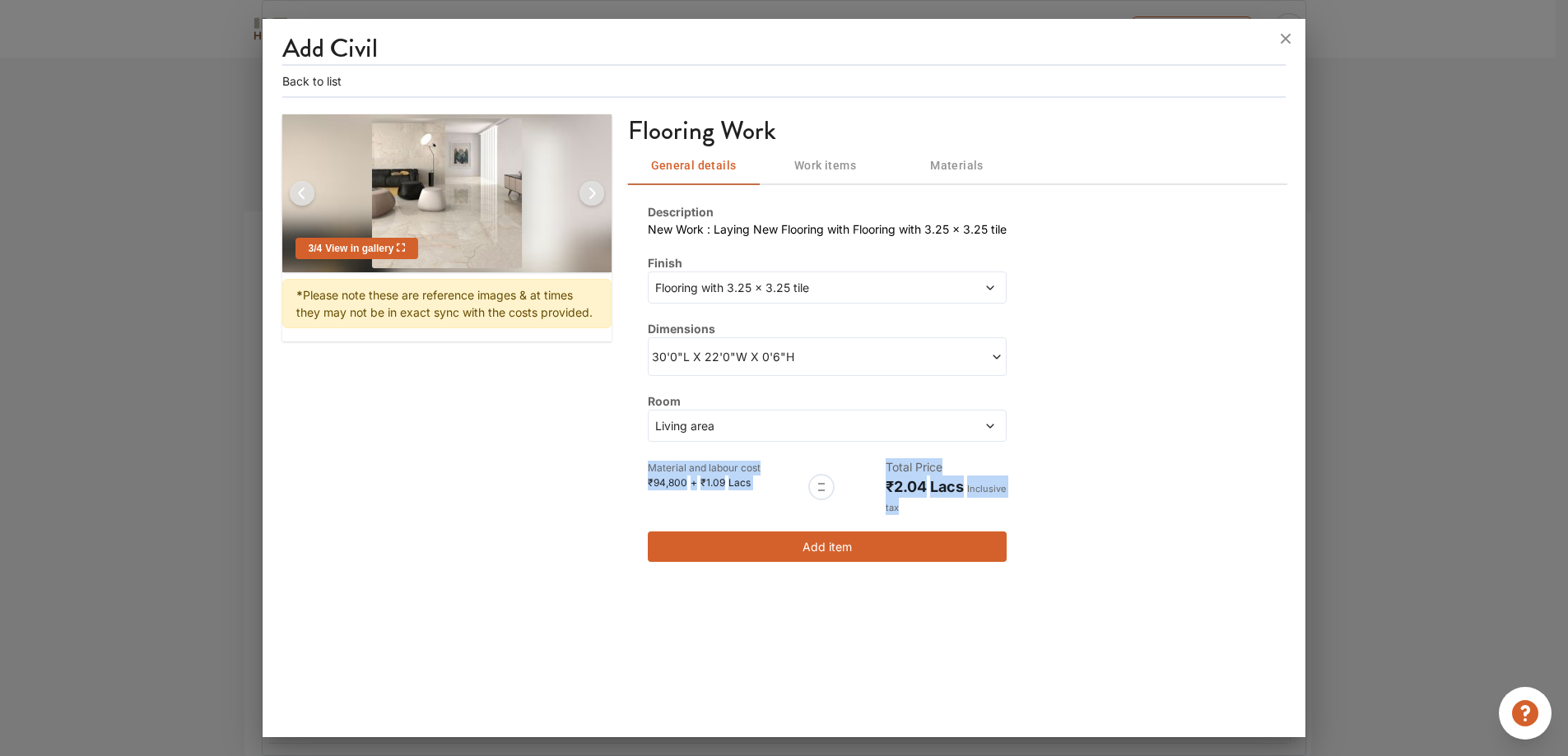
drag, startPoint x: 905, startPoint y: 502, endPoint x: 844, endPoint y: 435, distance: 90.6
click at [844, 435] on div "Description New Work : Laying New Flooring with Flooring with 3.25 x 3.25 tile …" at bounding box center [828, 383] width 359 height 359
click at [1144, 497] on div "Description New Work : Laying New Flooring with Flooring with 3.25 x 3.25 tile …" at bounding box center [957, 382] width 658 height 398
click at [824, 287] on span "Flooring with 3.25 x 3.25 tile" at bounding box center [781, 287] width 259 height 18
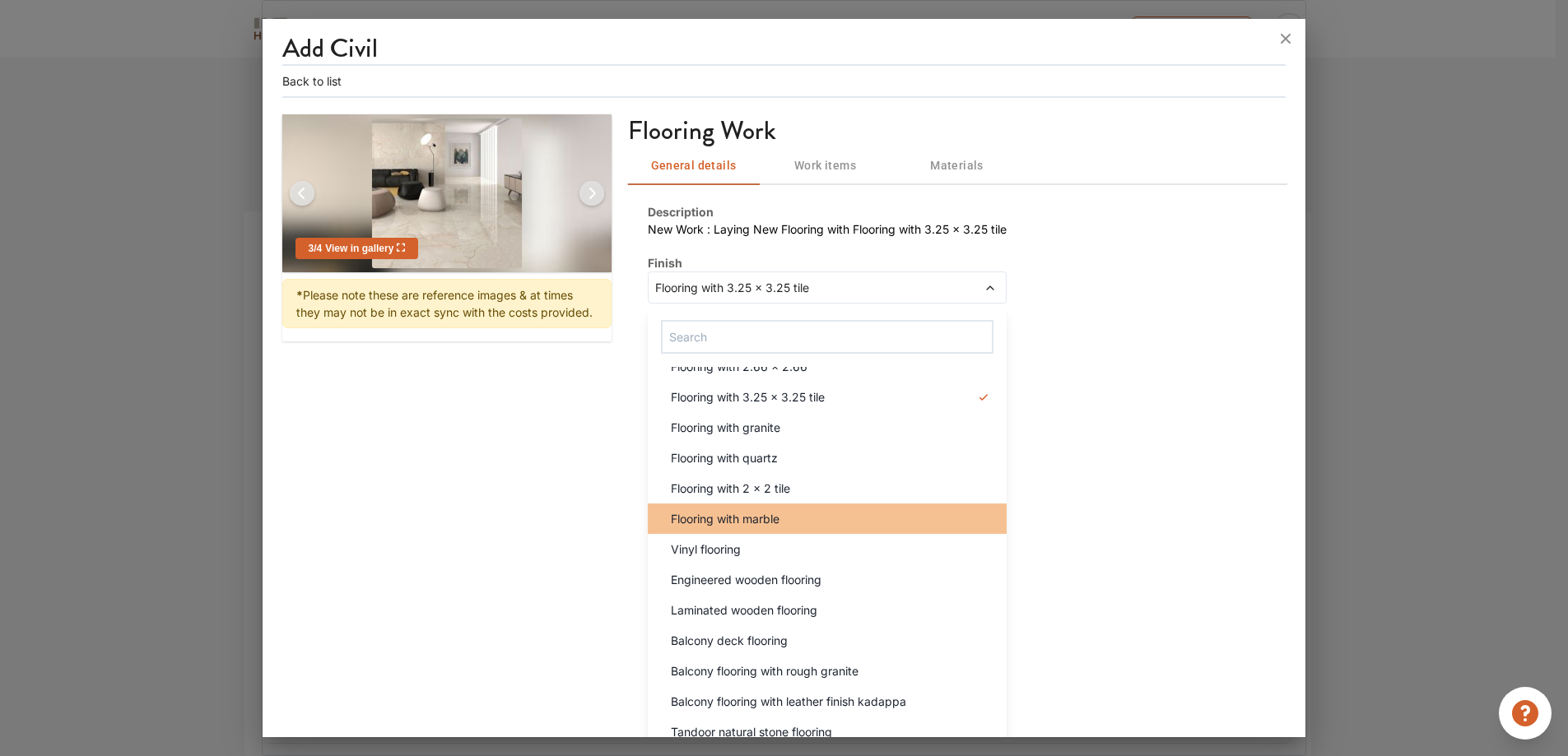
scroll to position [24, 0]
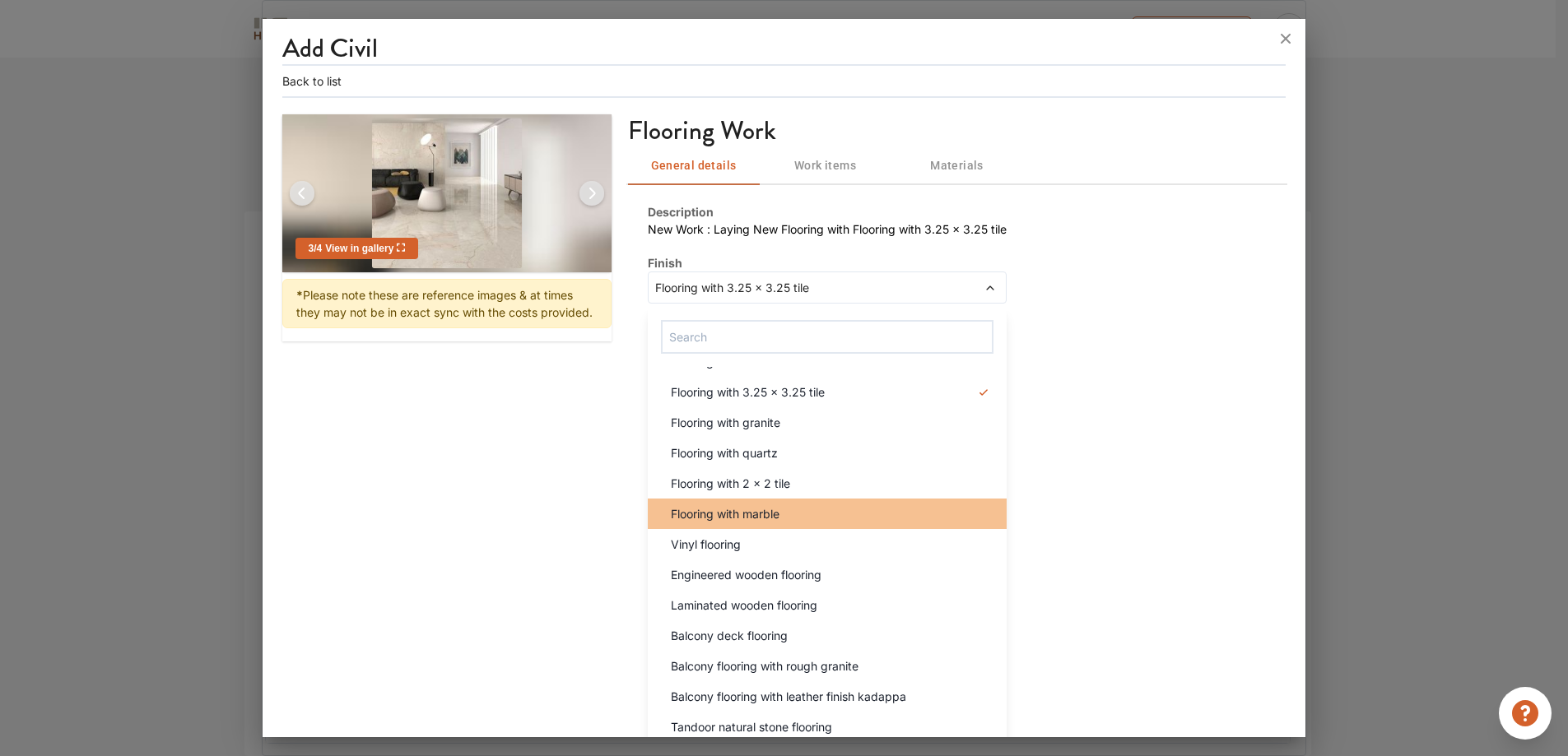
click at [946, 501] on li "Flooring with marble" at bounding box center [828, 513] width 359 height 31
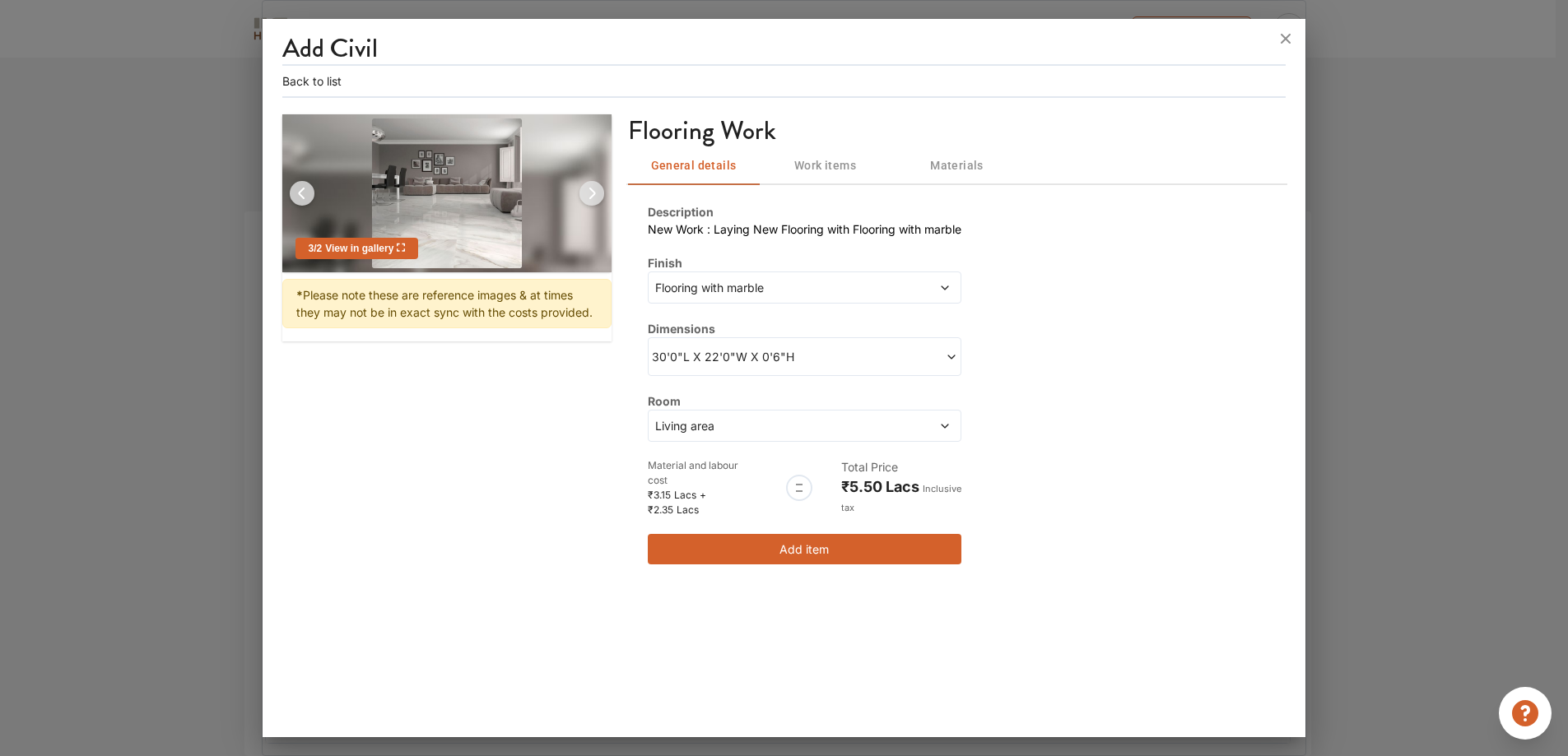
click at [899, 290] on span at bounding box center [913, 287] width 75 height 18
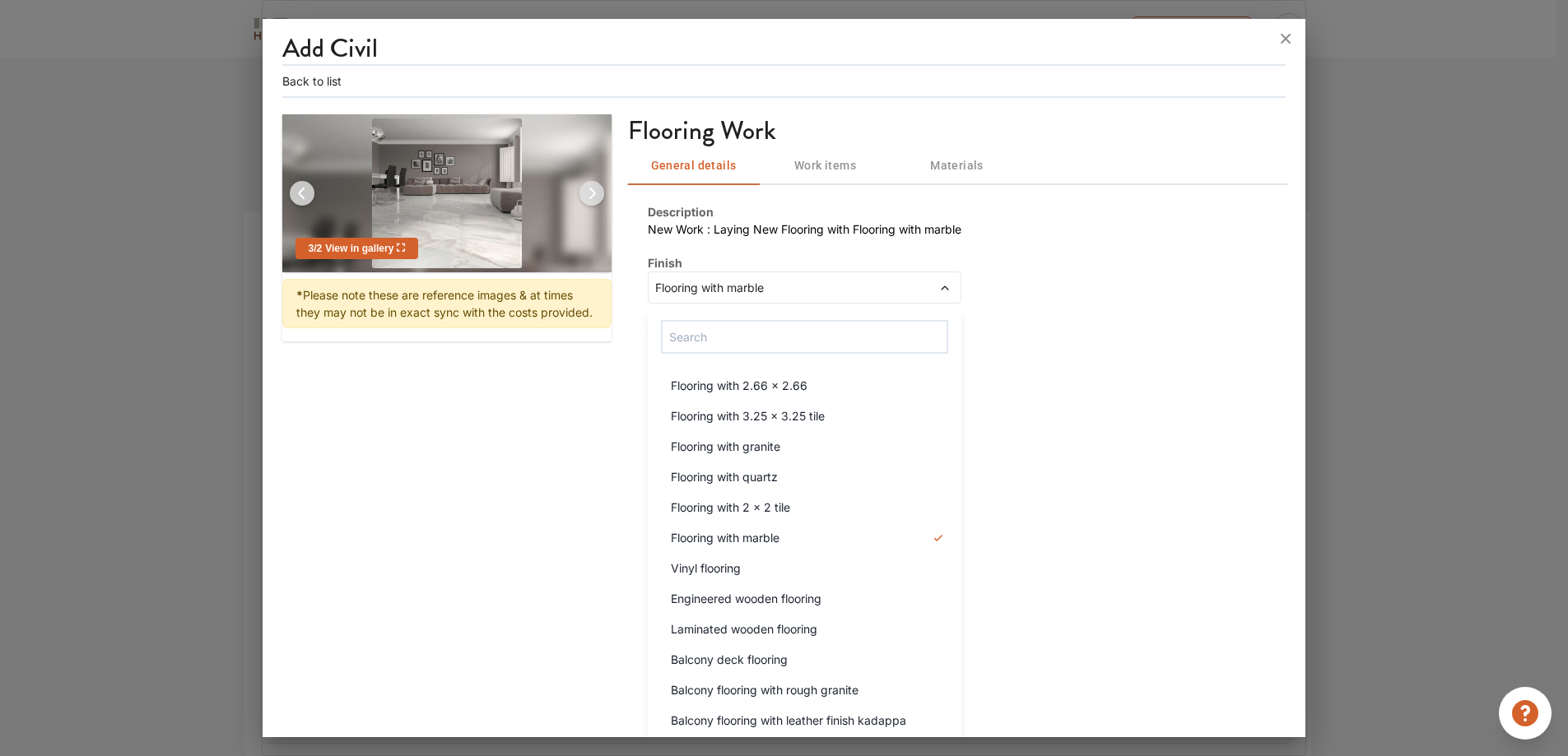
click at [899, 290] on span at bounding box center [913, 287] width 75 height 18
click at [1014, 233] on div "Description New Work : Laying New Flooring with Flooring with marble Finish Flo…" at bounding box center [957, 383] width 658 height 401
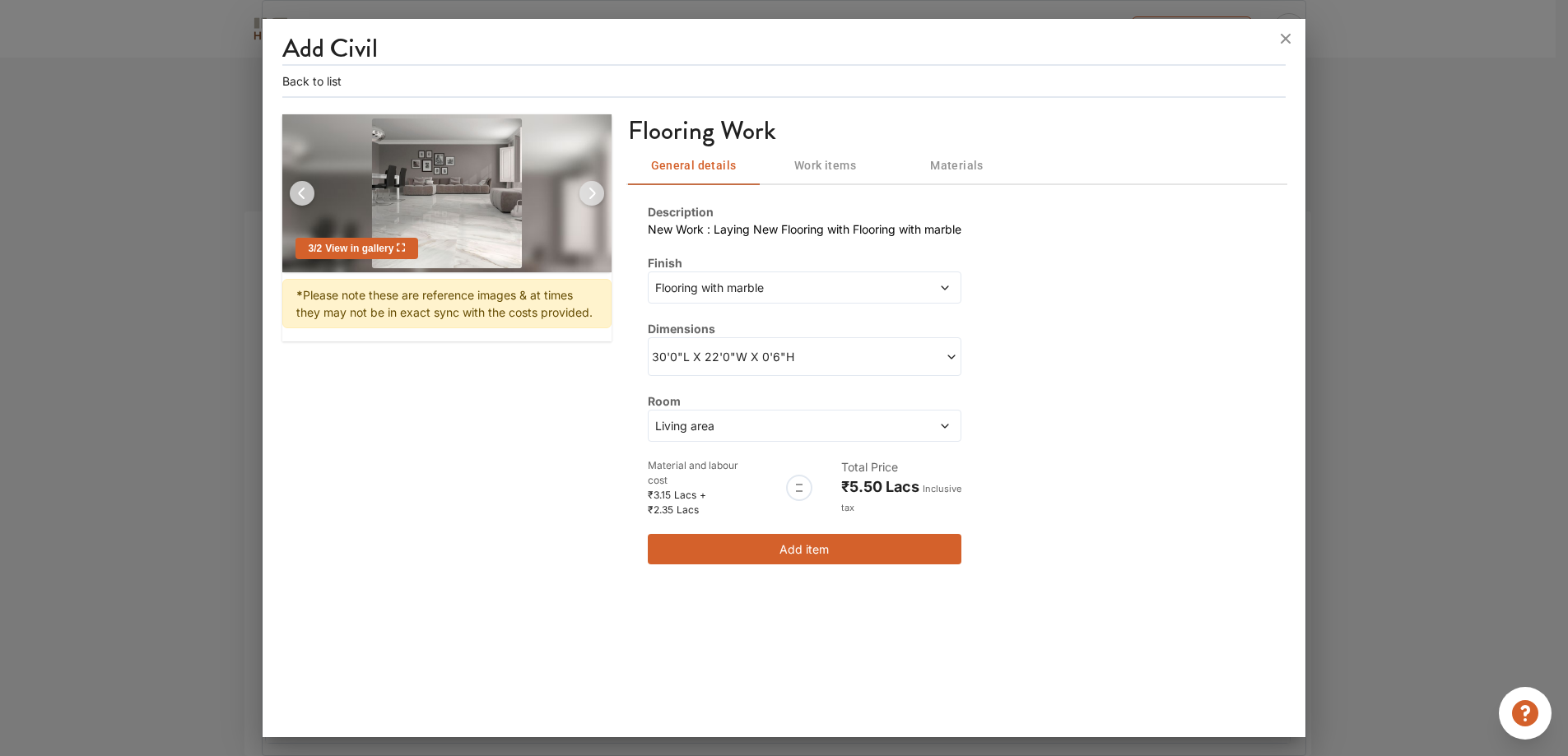
click at [951, 143] on h3 "Flooring Work" at bounding box center [792, 130] width 329 height 33
click at [966, 168] on span "Materials" at bounding box center [957, 166] width 112 height 20
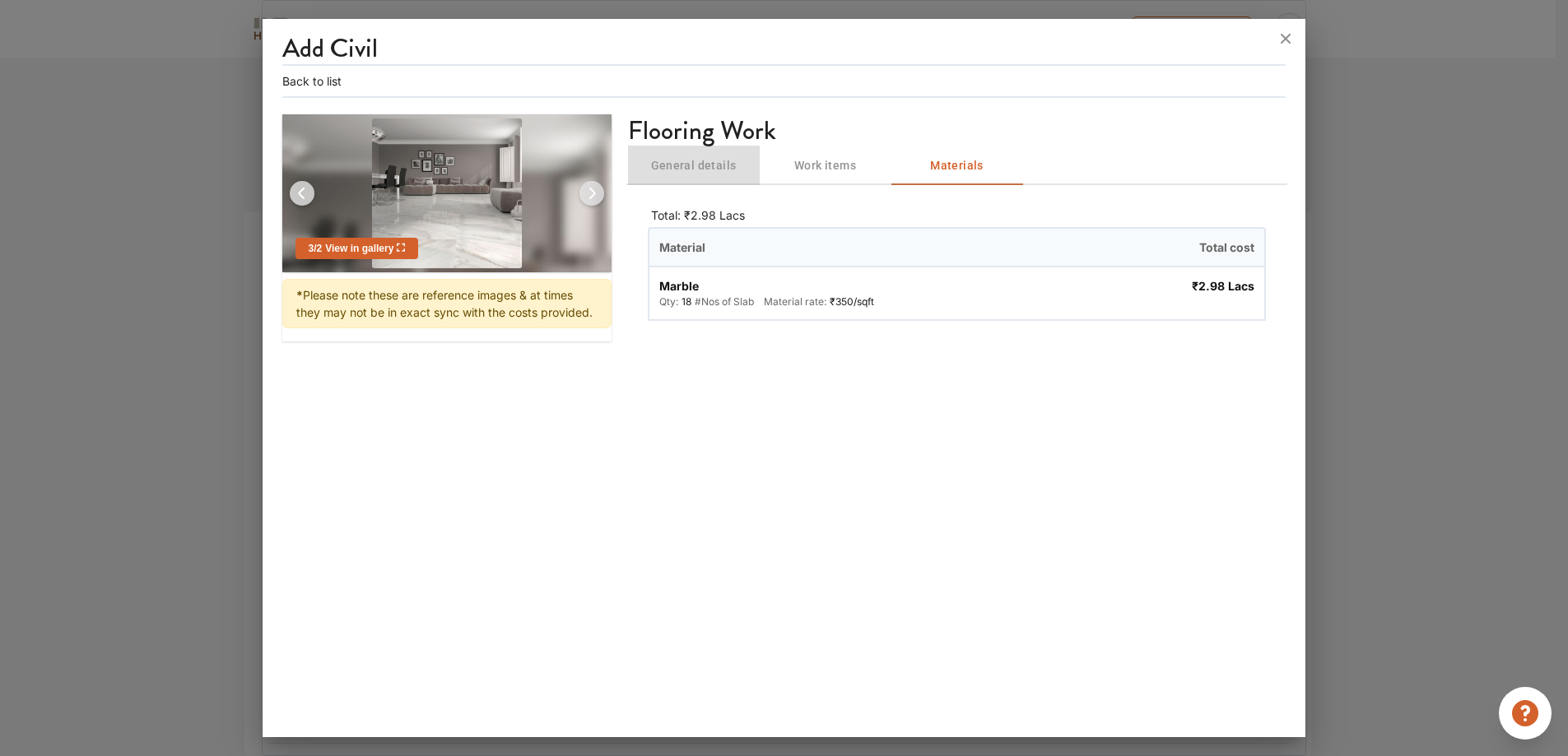
click at [684, 164] on span "General details" at bounding box center [694, 166] width 112 height 20
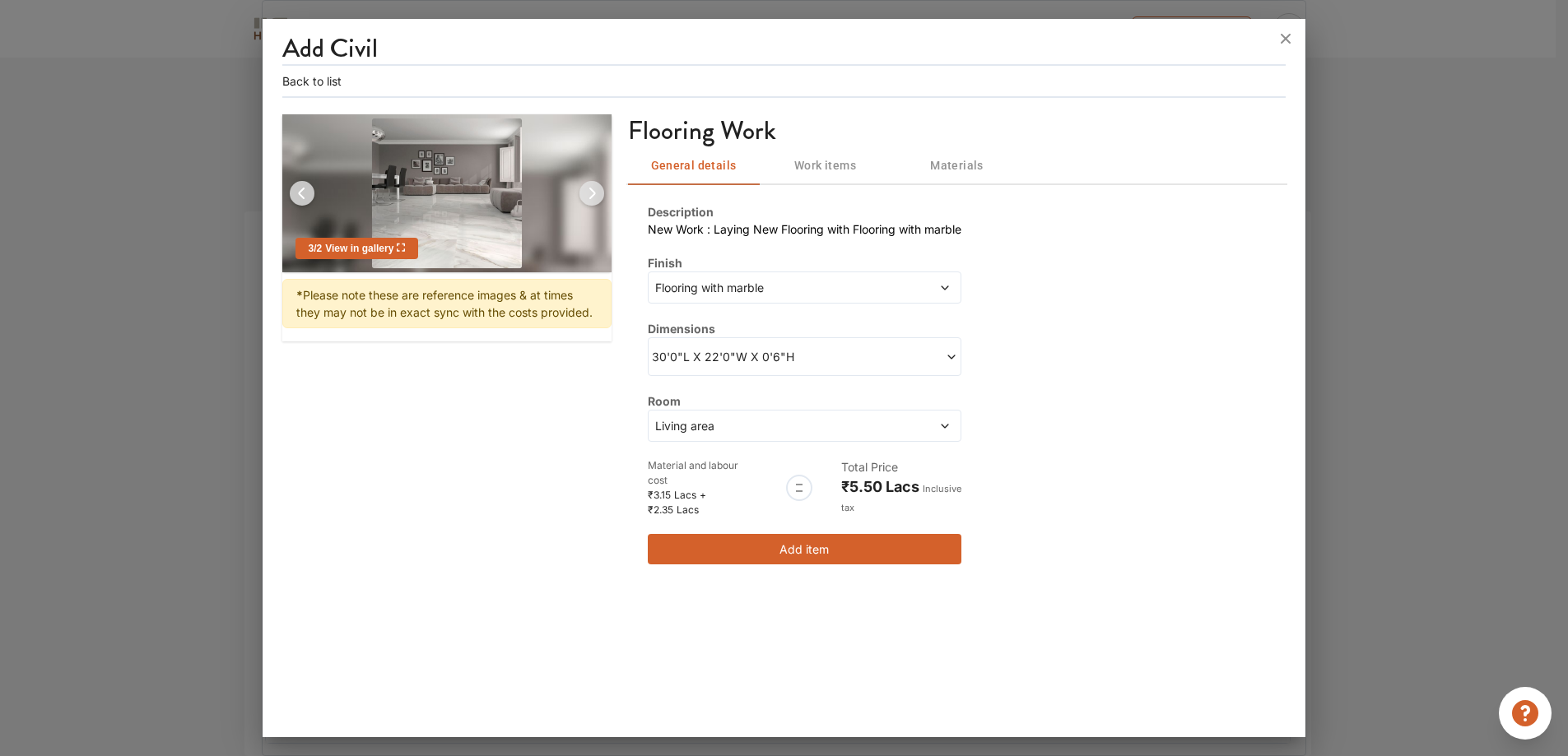
click at [822, 283] on span "Flooring with marble" at bounding box center [764, 287] width 224 height 18
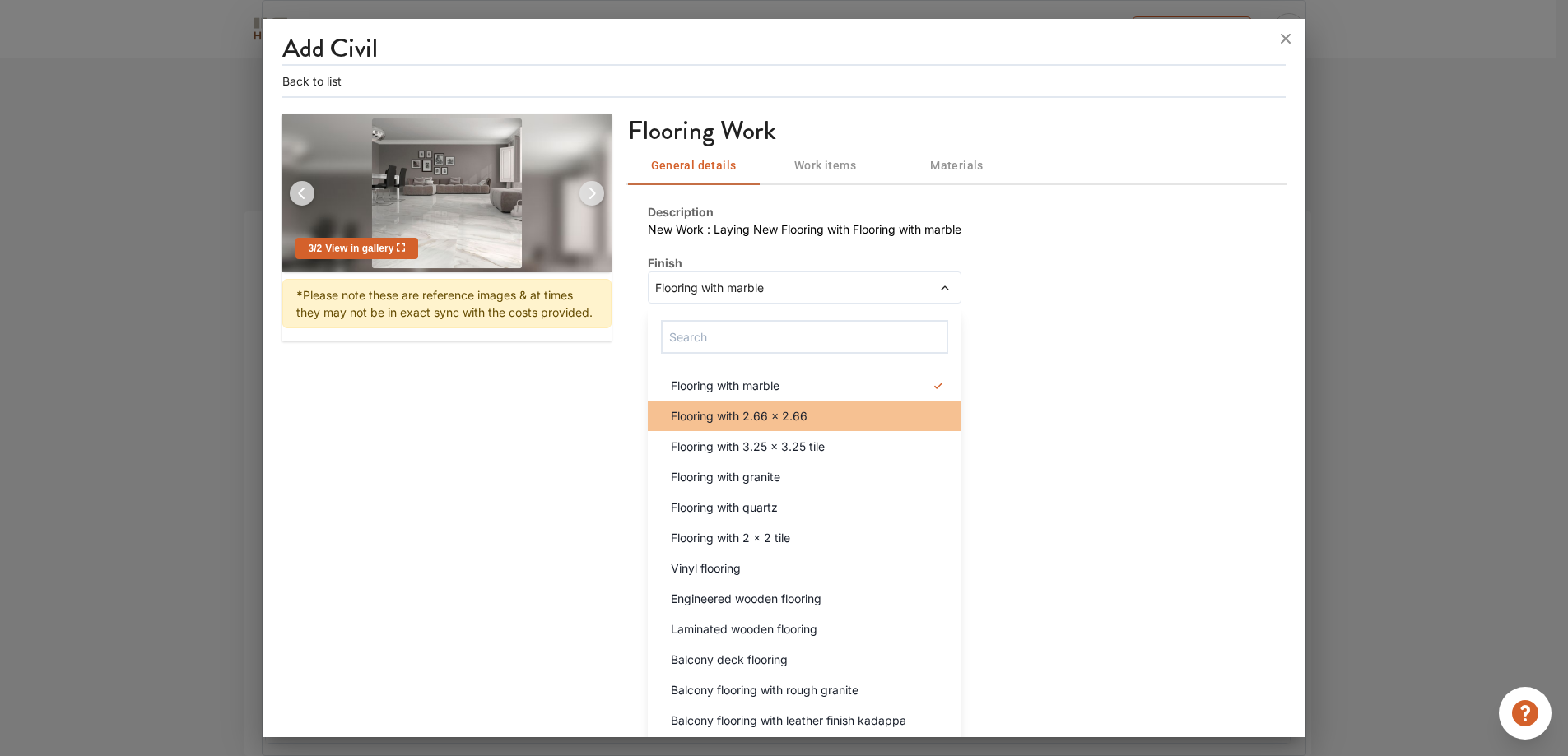
click at [810, 411] on div "Flooring with 2.66 x 2.66" at bounding box center [809, 416] width 304 height 18
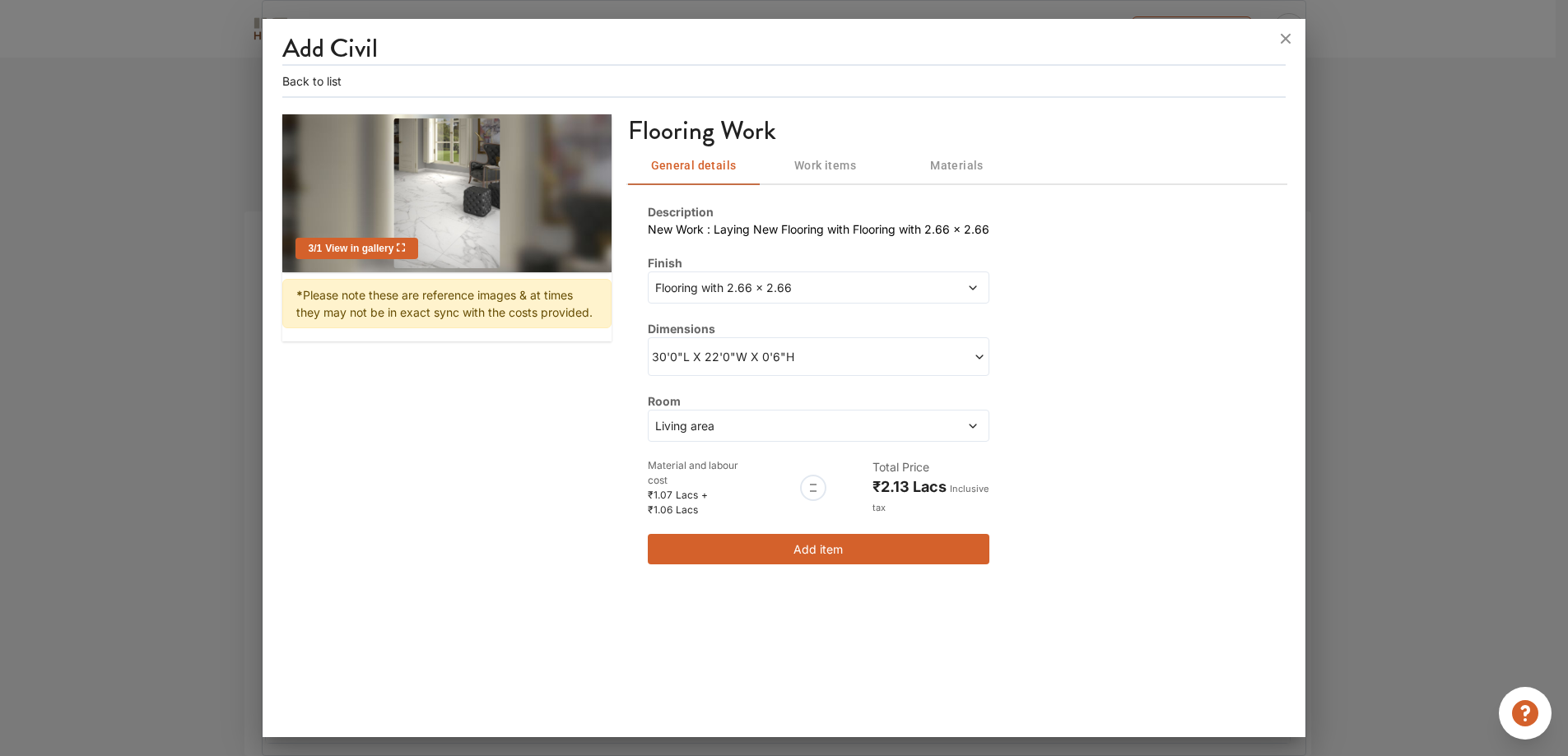
click at [963, 147] on button "Materials" at bounding box center [958, 166] width 132 height 39
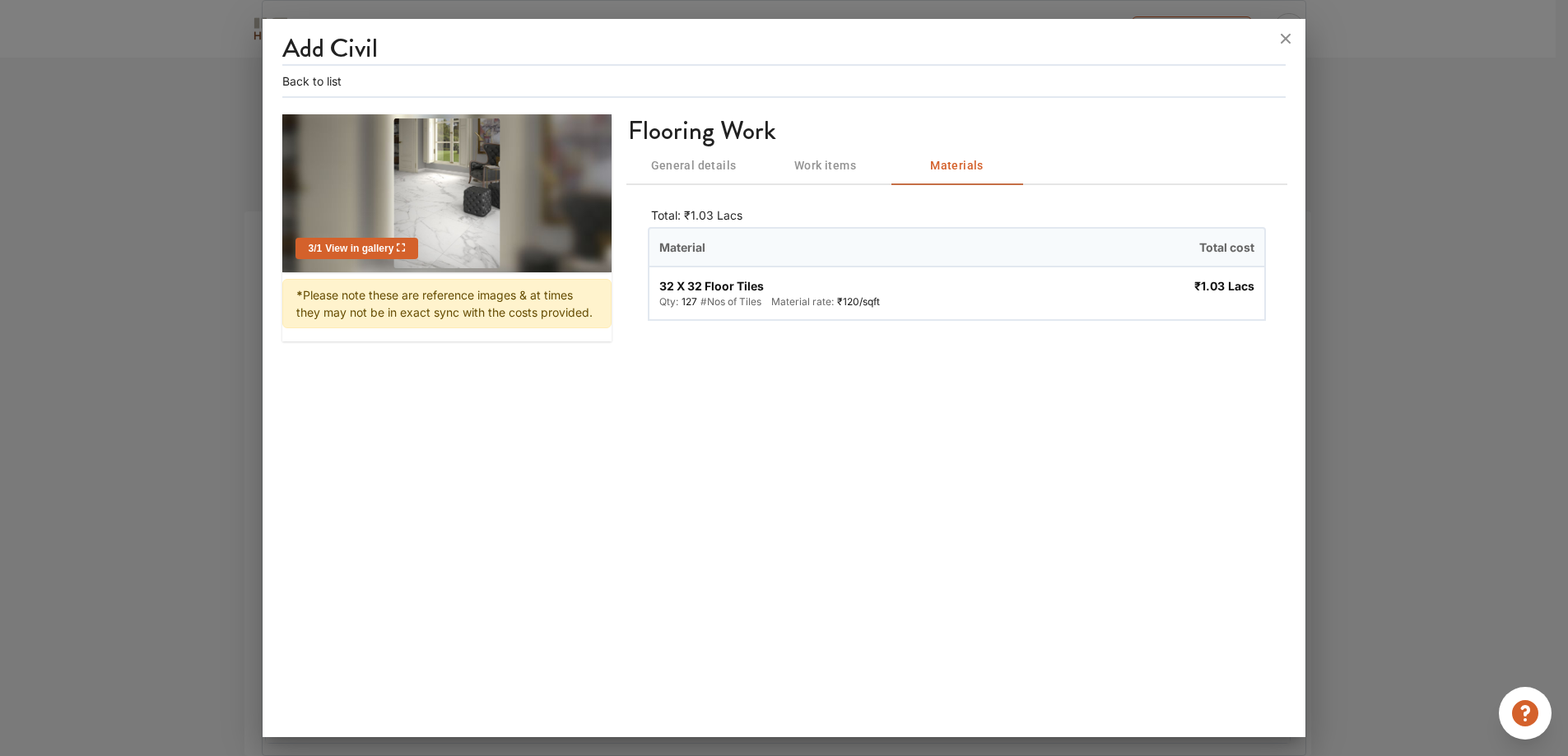
click at [691, 169] on span "General details" at bounding box center [694, 166] width 112 height 20
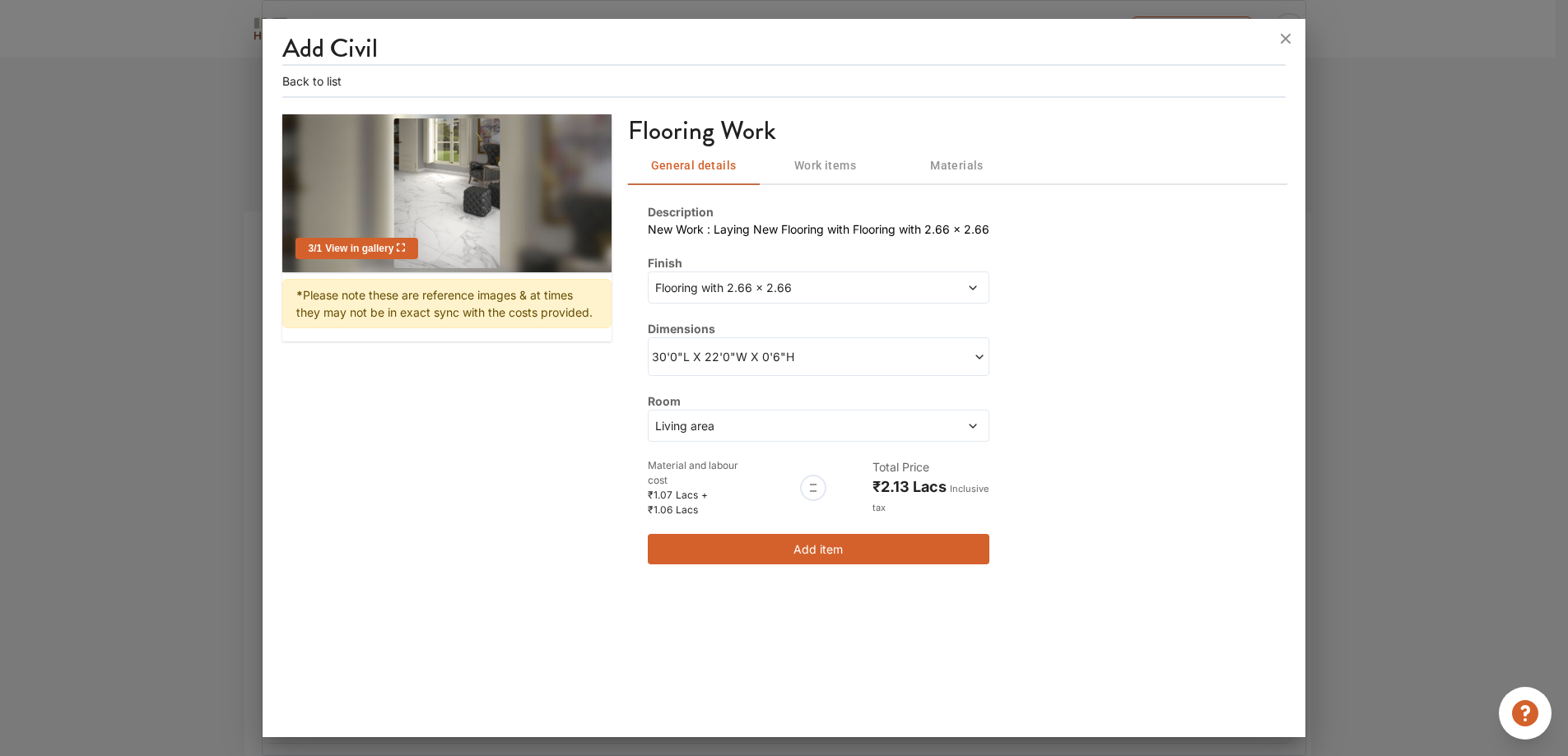
click at [799, 292] on span "Flooring with 2.66 x 2.66" at bounding box center [775, 287] width 246 height 18
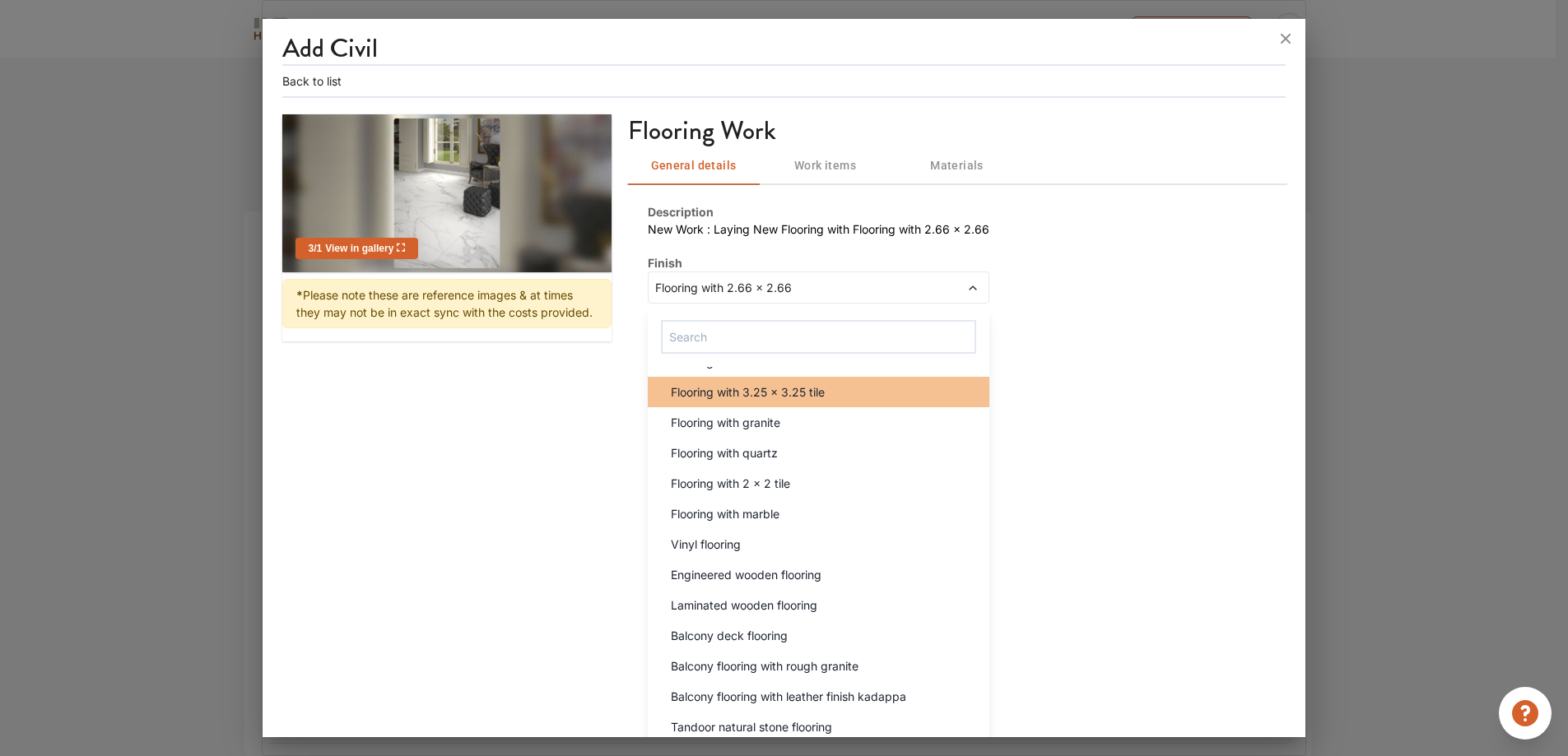
click at [853, 401] on div "Flooring with 3.25 x 3.25 tile" at bounding box center [823, 391] width 332 height 18
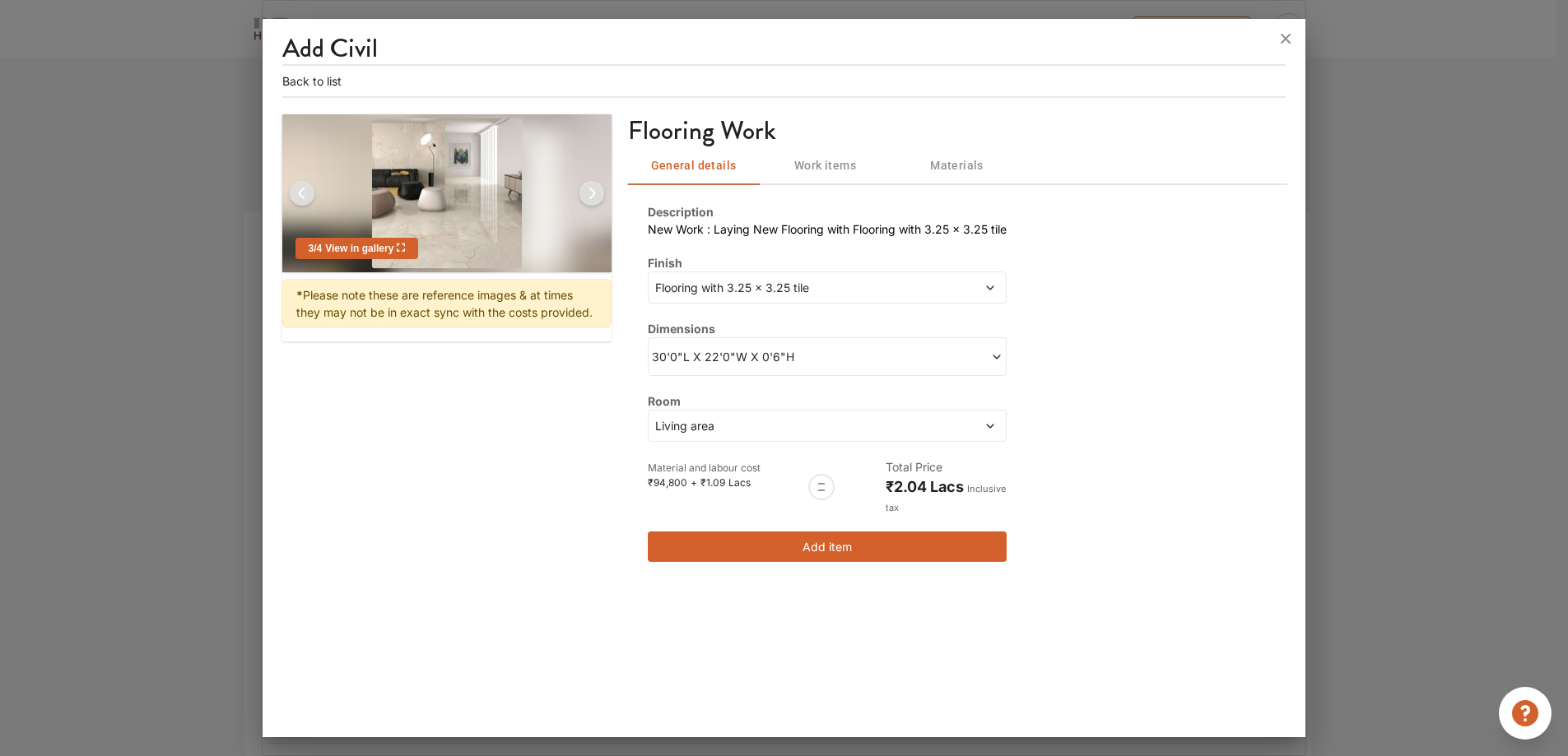
click at [979, 109] on div "Add Civil Back to list 3 / 4 View in gallery * Please note these are reference …" at bounding box center [785, 307] width 1004 height 550
click at [991, 181] on button "Materials" at bounding box center [958, 166] width 132 height 39
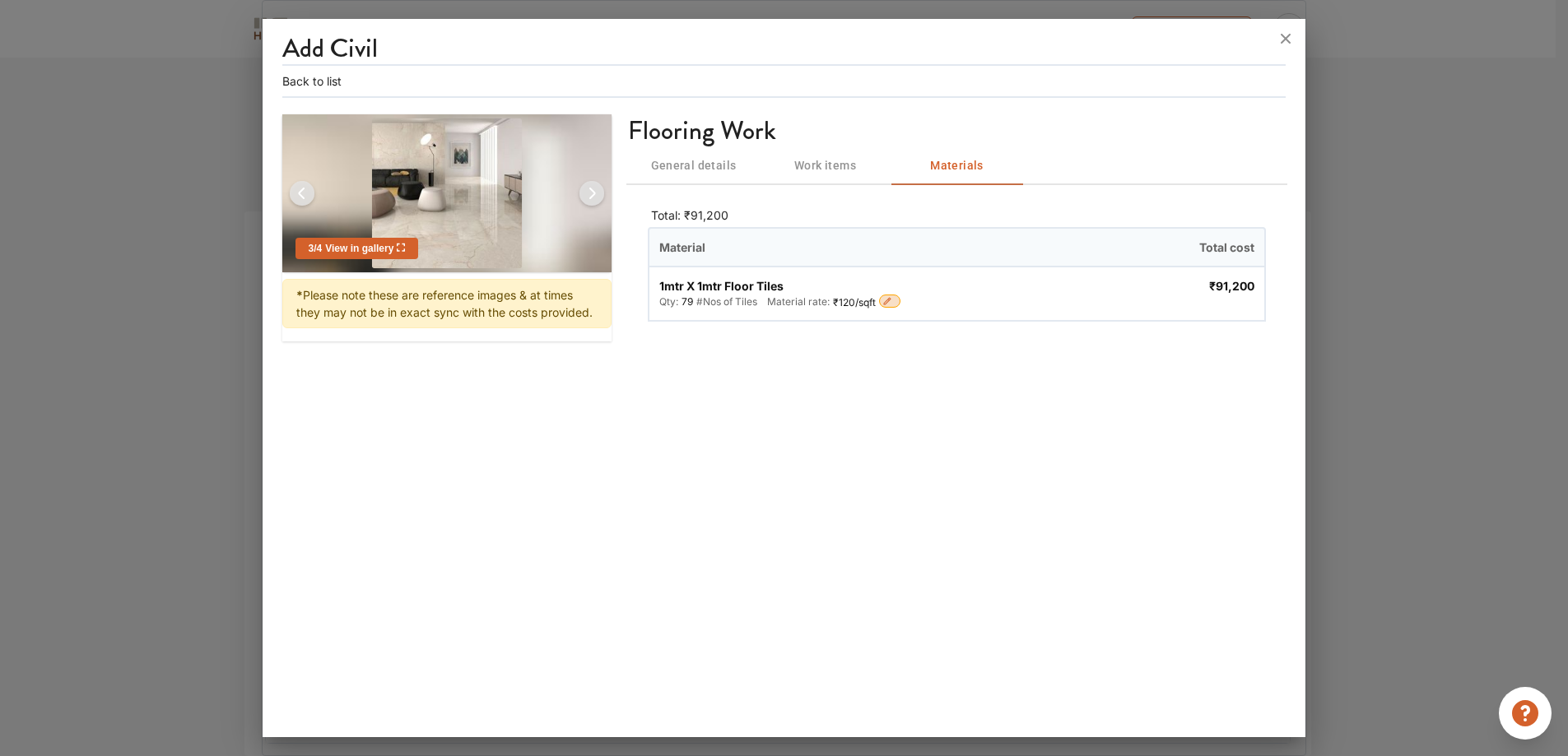
click at [884, 301] on icon "button" at bounding box center [887, 301] width 10 height 10
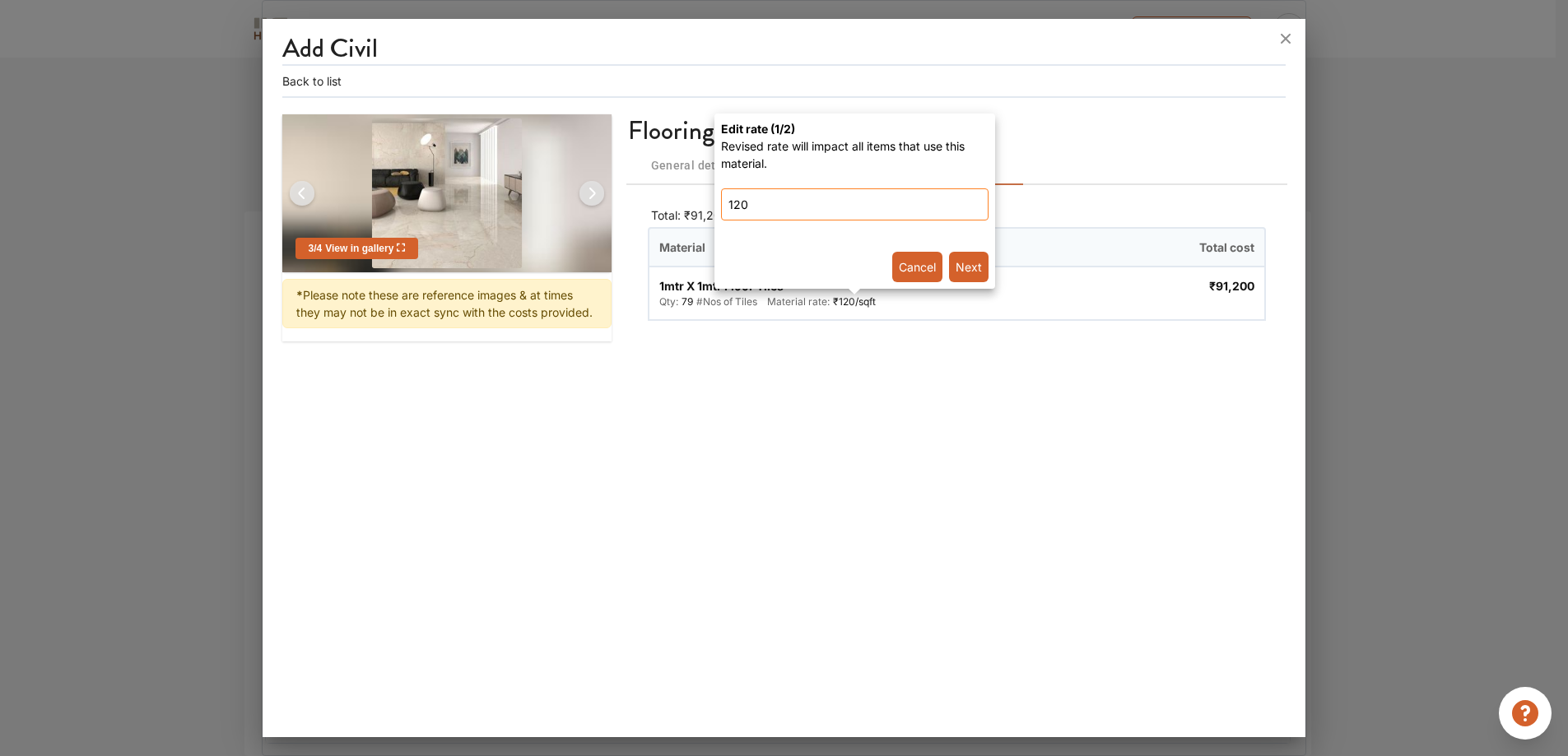
click at [873, 203] on input "120" at bounding box center [855, 205] width 268 height 33
click at [966, 256] on button "Next" at bounding box center [968, 267] width 39 height 31
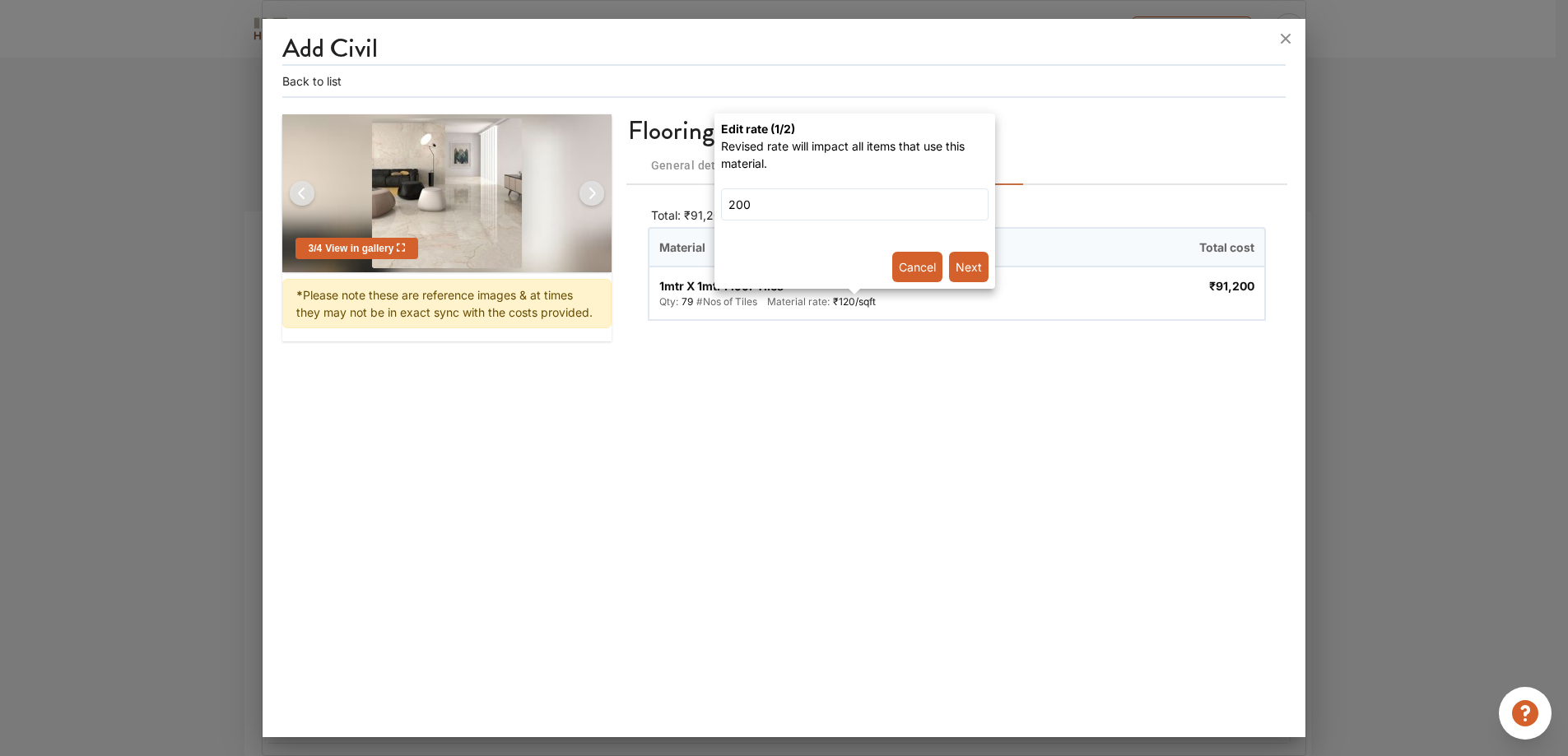
click at [890, 220] on div "Revised rate will impact all items that use this material. 200 Next Cancel" at bounding box center [855, 210] width 268 height 145
click at [868, 206] on input "200" at bounding box center [855, 205] width 268 height 33
type input "150"
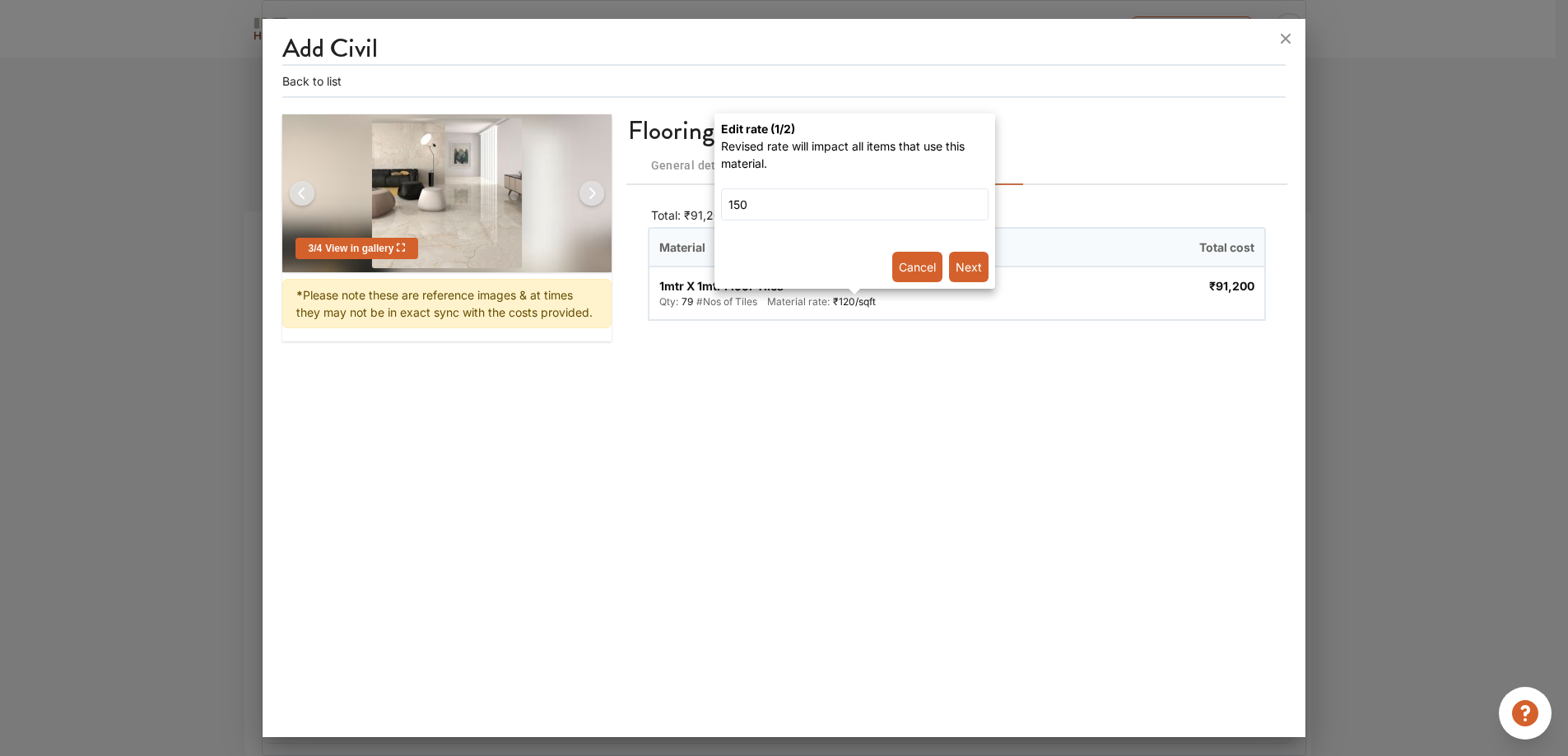
click at [980, 265] on button "Next" at bounding box center [968, 267] width 39 height 31
click at [898, 265] on button "Cancel" at bounding box center [917, 267] width 50 height 31
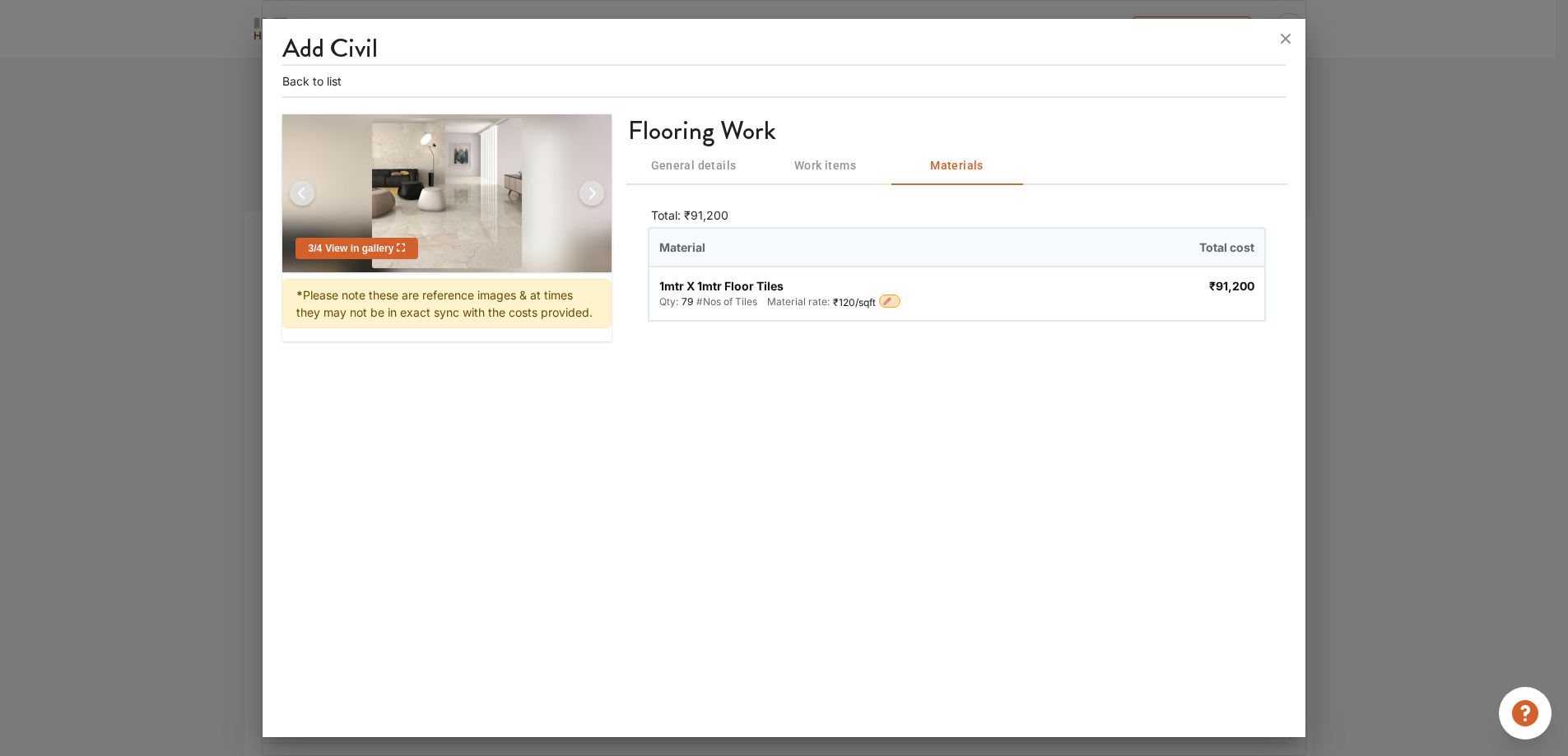
click at [847, 301] on span "₹120" at bounding box center [844, 302] width 22 height 12
click at [714, 311] on div "79 #Nos of Tiles" at bounding box center [719, 302] width 75 height 16
click at [883, 298] on button "button" at bounding box center [889, 301] width 21 height 13
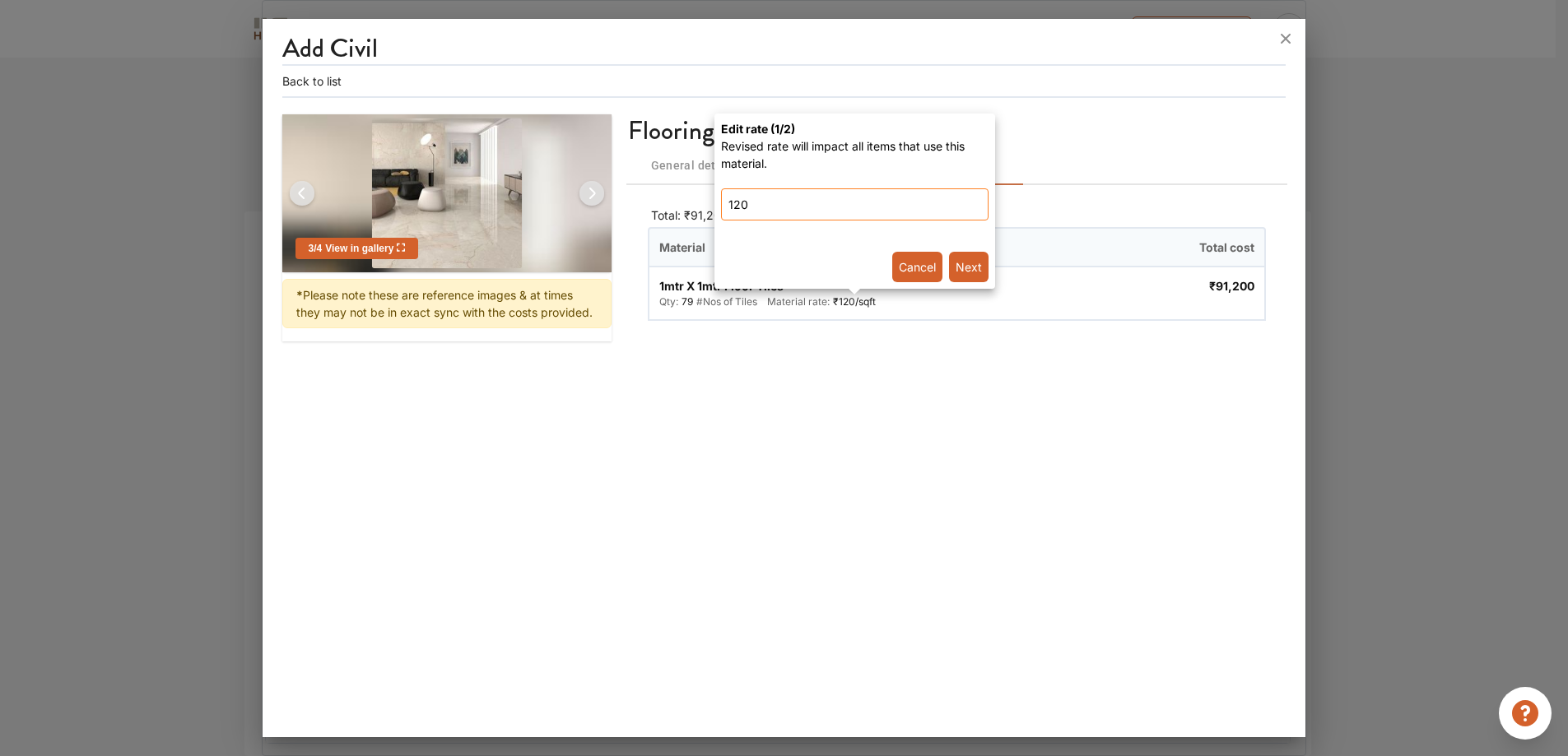
click at [777, 216] on input "120" at bounding box center [855, 205] width 268 height 33
click at [777, 214] on input "120" at bounding box center [855, 205] width 268 height 33
click at [963, 255] on button "Next" at bounding box center [968, 267] width 39 height 31
click at [840, 198] on input "90" at bounding box center [855, 205] width 268 height 33
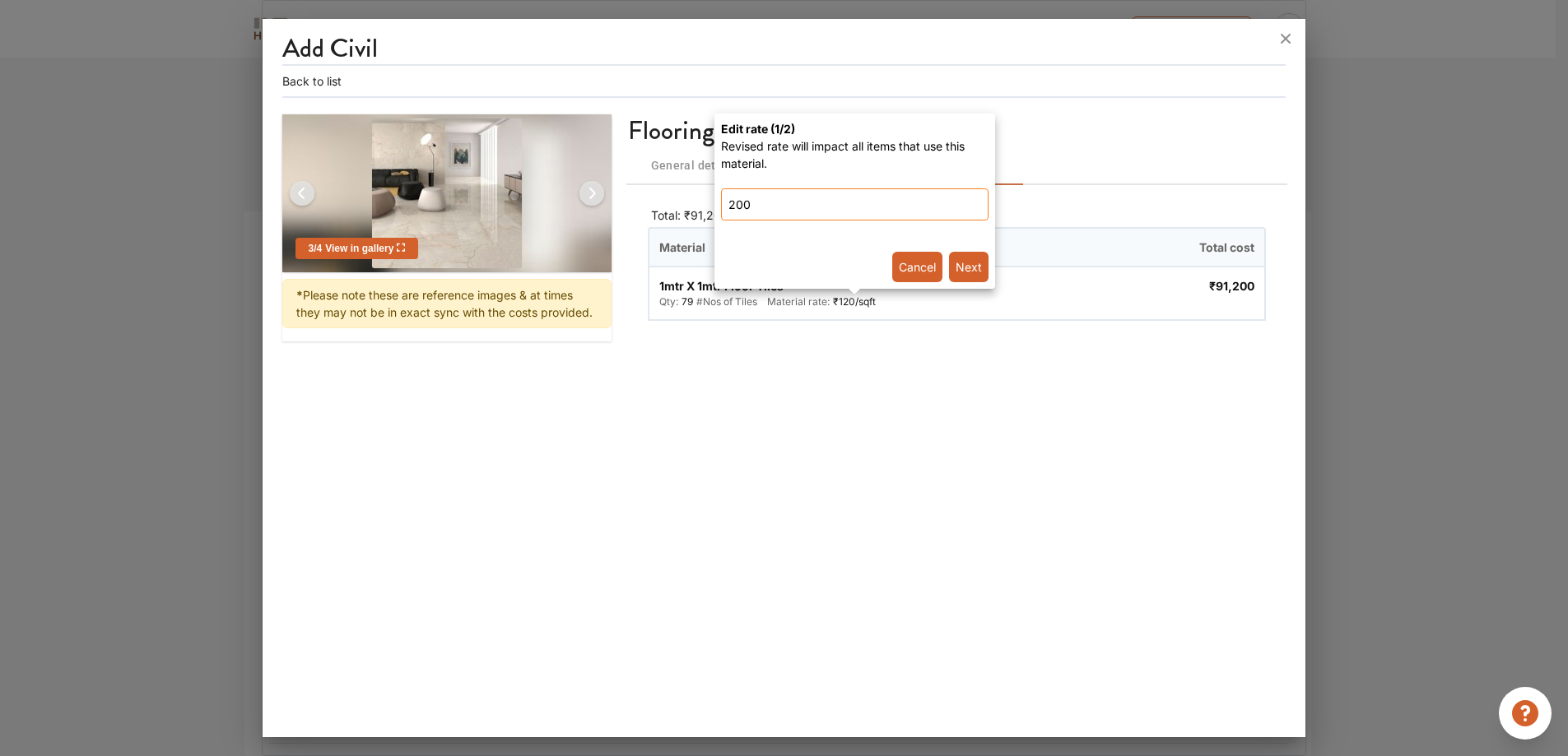
type input "200"
click at [974, 269] on button "Next" at bounding box center [968, 267] width 39 height 31
click at [656, 158] on div at bounding box center [784, 378] width 1568 height 756
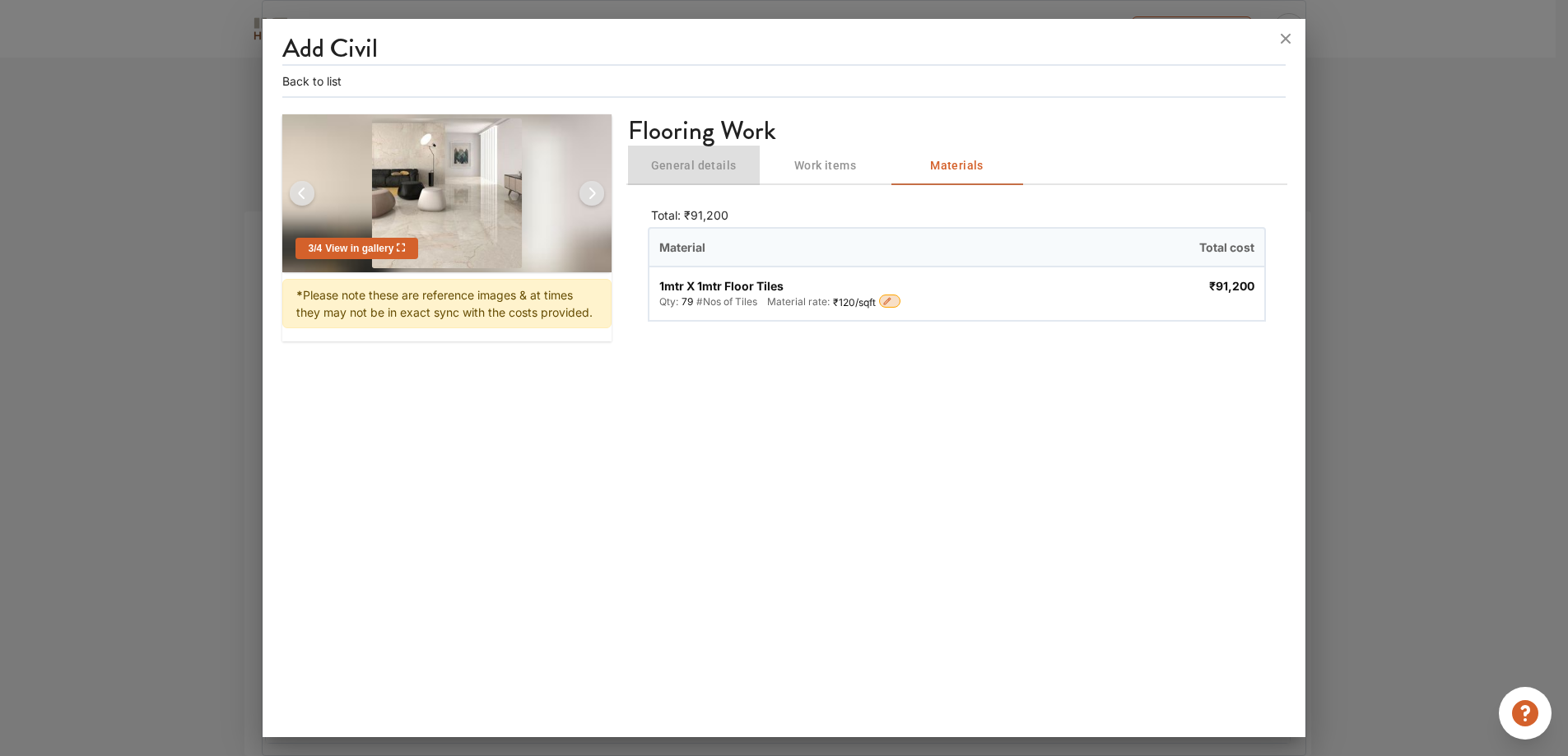
click at [679, 168] on span "General details" at bounding box center [694, 166] width 112 height 20
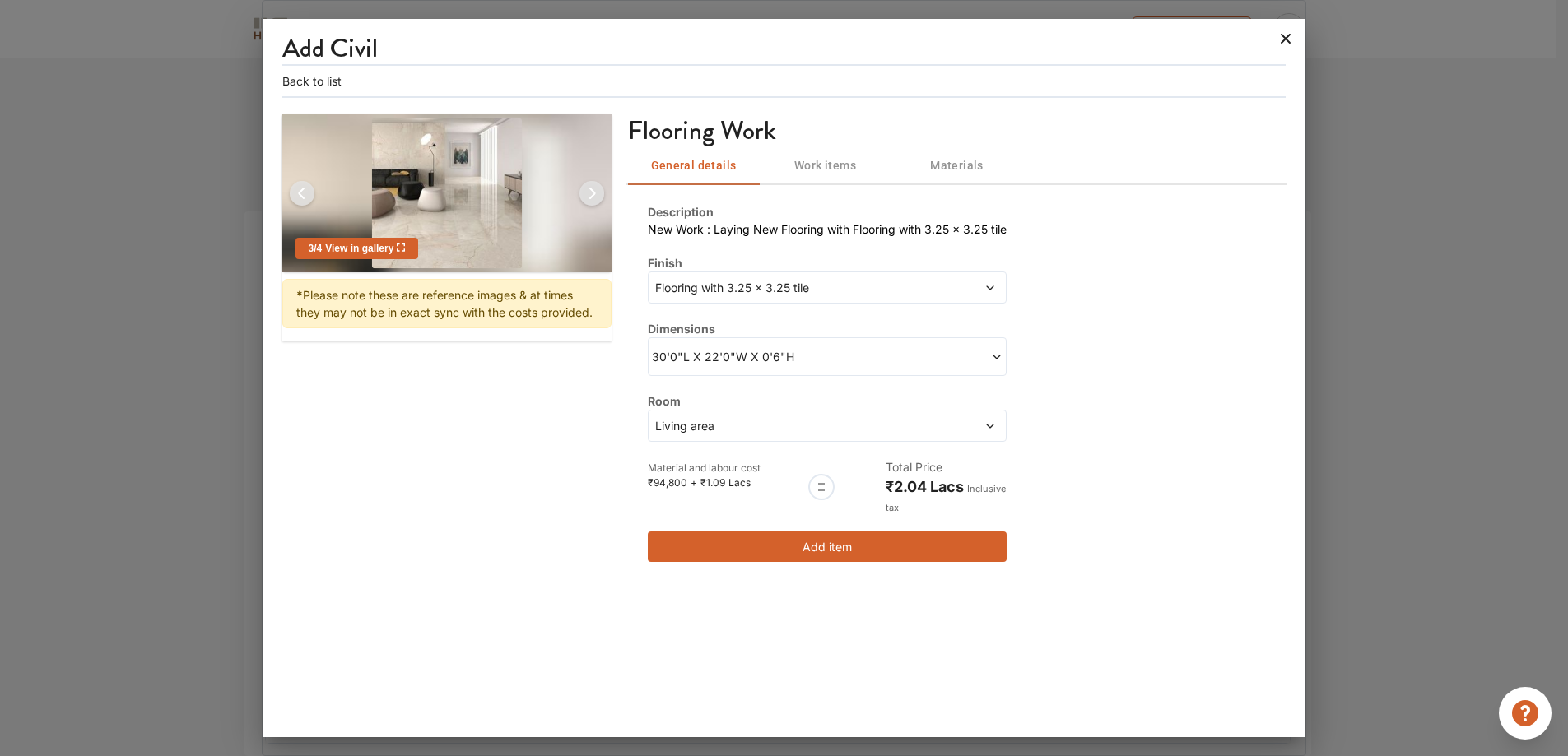
click at [1275, 35] on icon at bounding box center [1285, 38] width 26 height 26
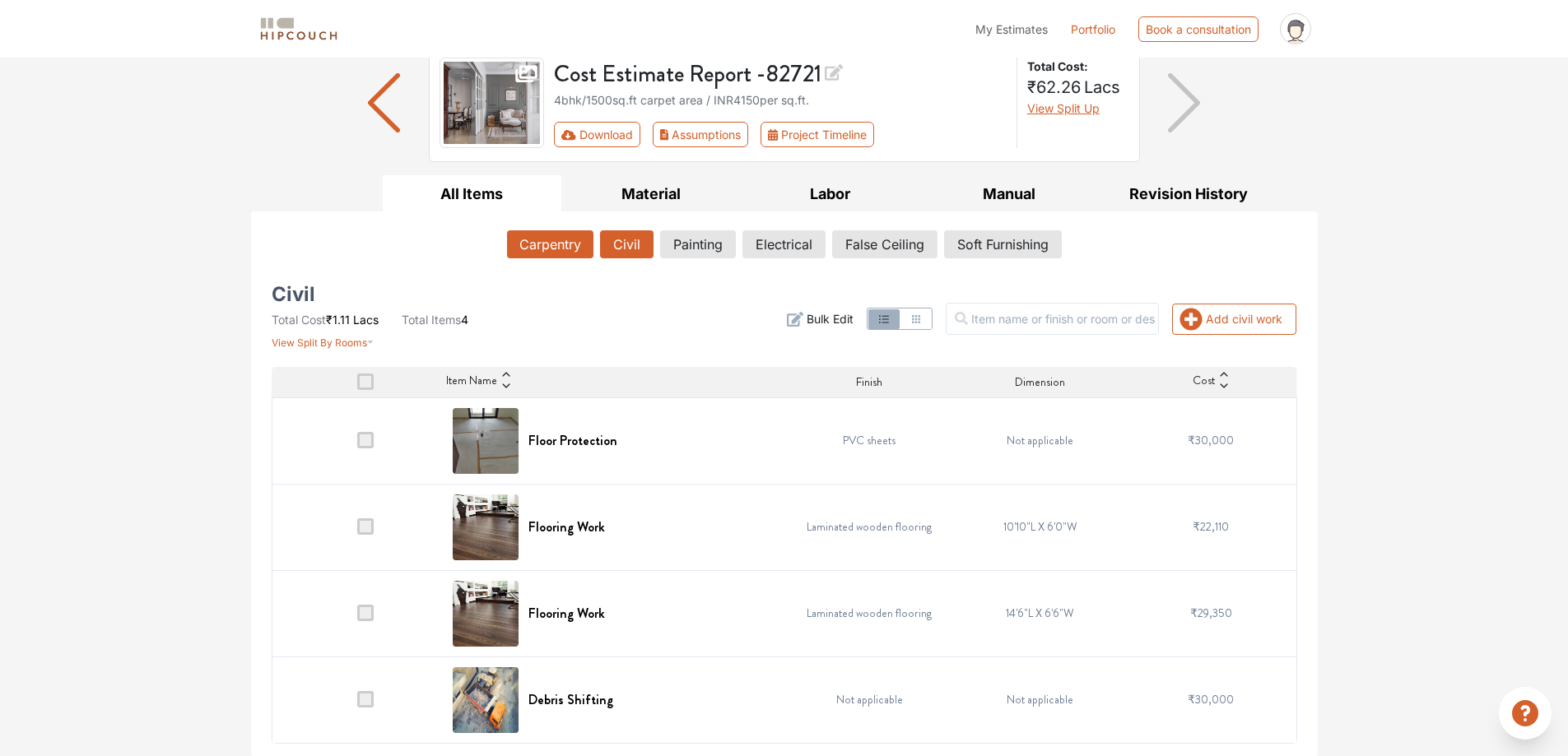
click at [587, 252] on button "Carpentry" at bounding box center [550, 245] width 86 height 28
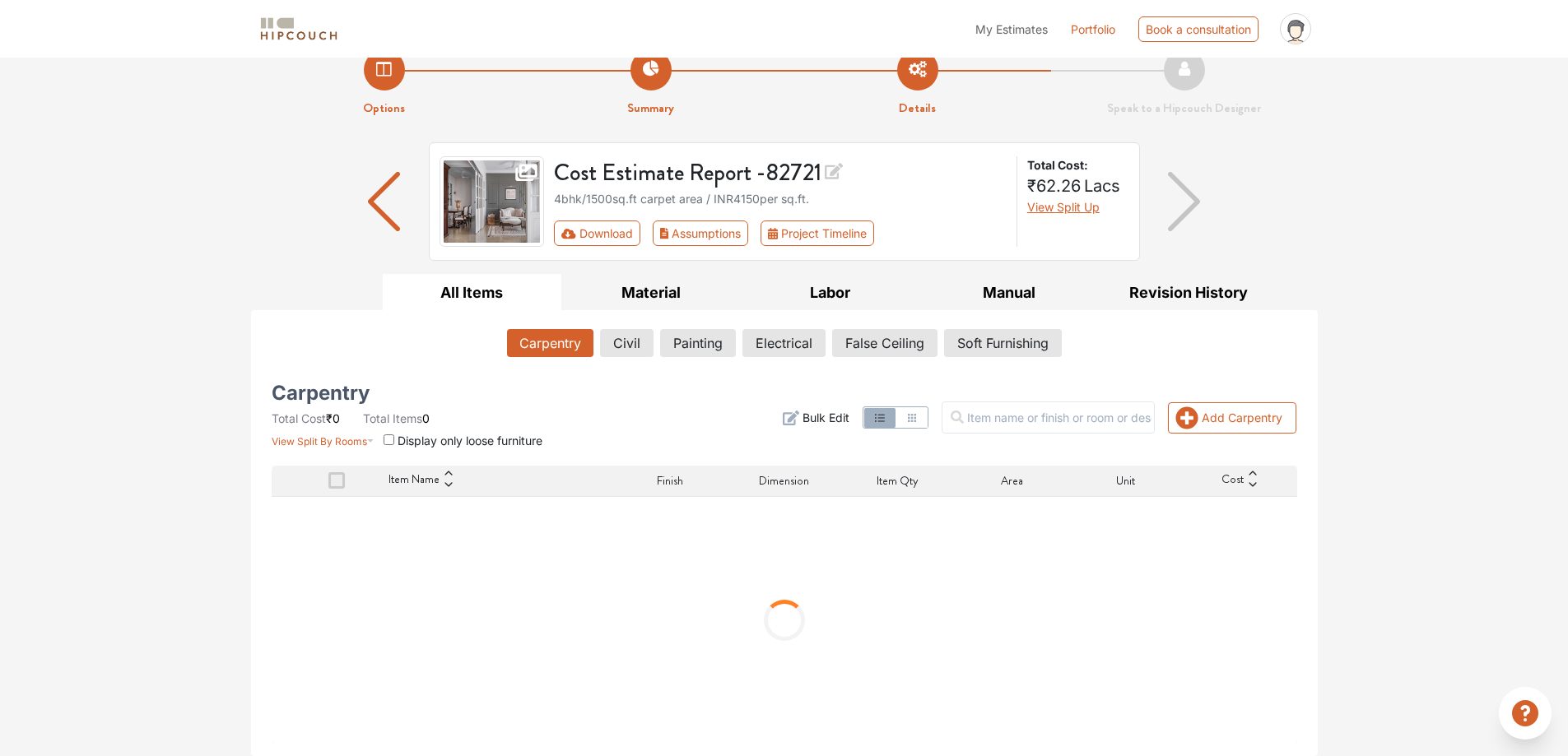
scroll to position [28, 0]
click at [687, 238] on button "Assumptions" at bounding box center [701, 232] width 97 height 25
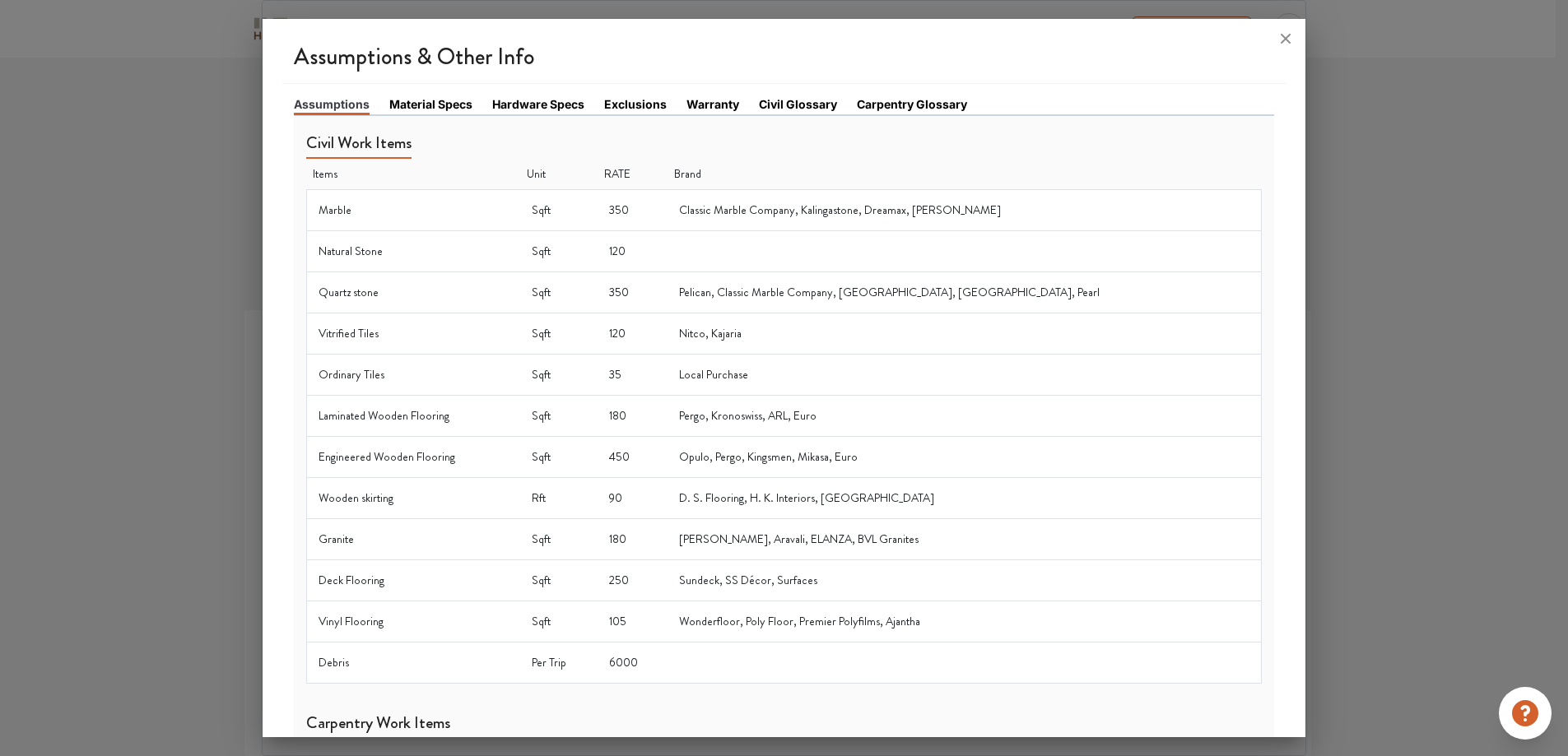
click at [395, 103] on link "Material Specs" at bounding box center [431, 104] width 83 height 18
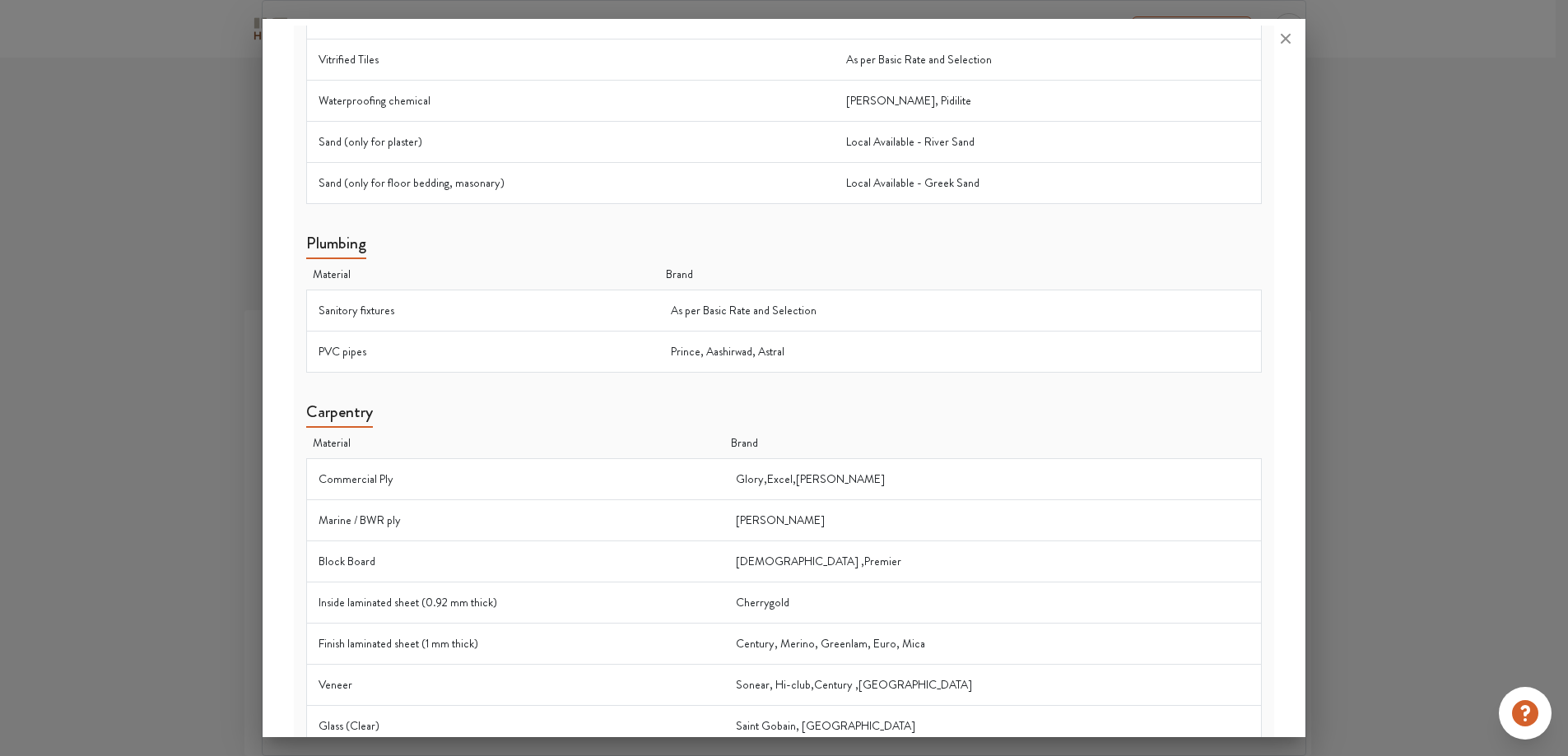
scroll to position [0, 0]
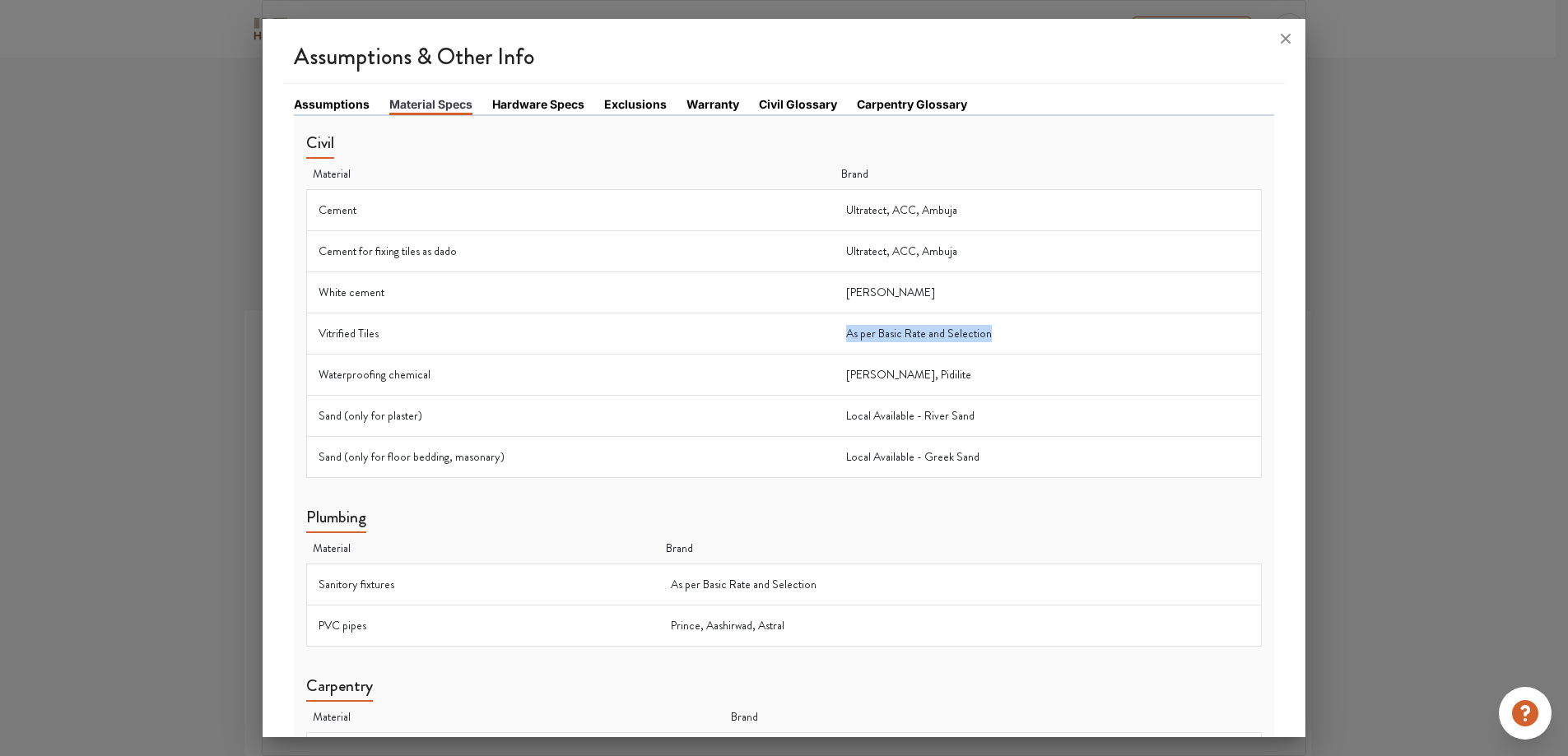
drag, startPoint x: 819, startPoint y: 336, endPoint x: 1090, endPoint y: 347, distance: 271.2
click at [1090, 347] on tr "Vitrified Tiles As per Basic Rate and Selection" at bounding box center [784, 333] width 956 height 41
click at [1049, 347] on td "As per Basic Rate and Selection" at bounding box center [1047, 333] width 427 height 41
click at [1000, 330] on td "As per Basic Rate and Selection" at bounding box center [1047, 333] width 427 height 41
click at [805, 113] on li "Civil Glossary" at bounding box center [807, 105] width 98 height 19
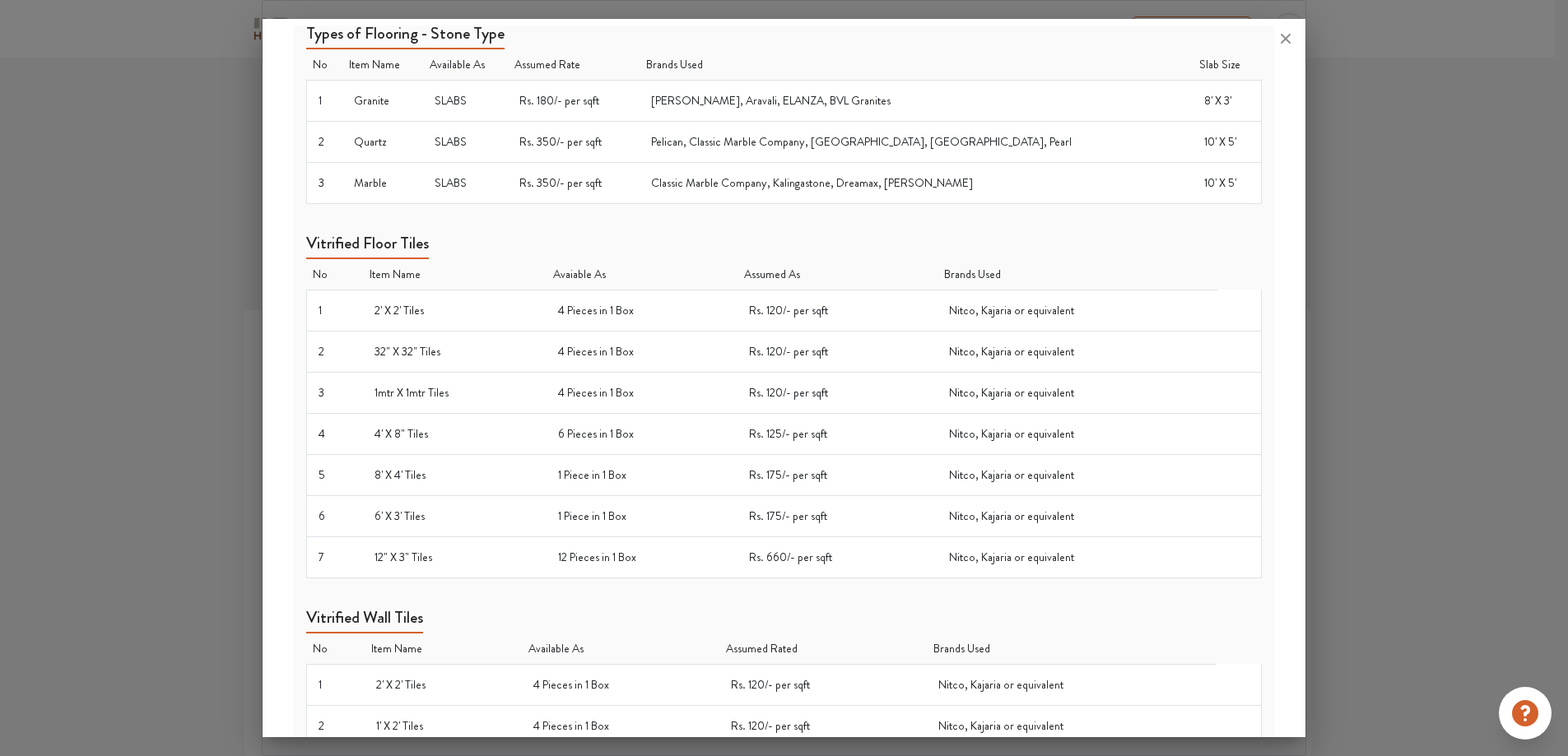
scroll to position [549, 0]
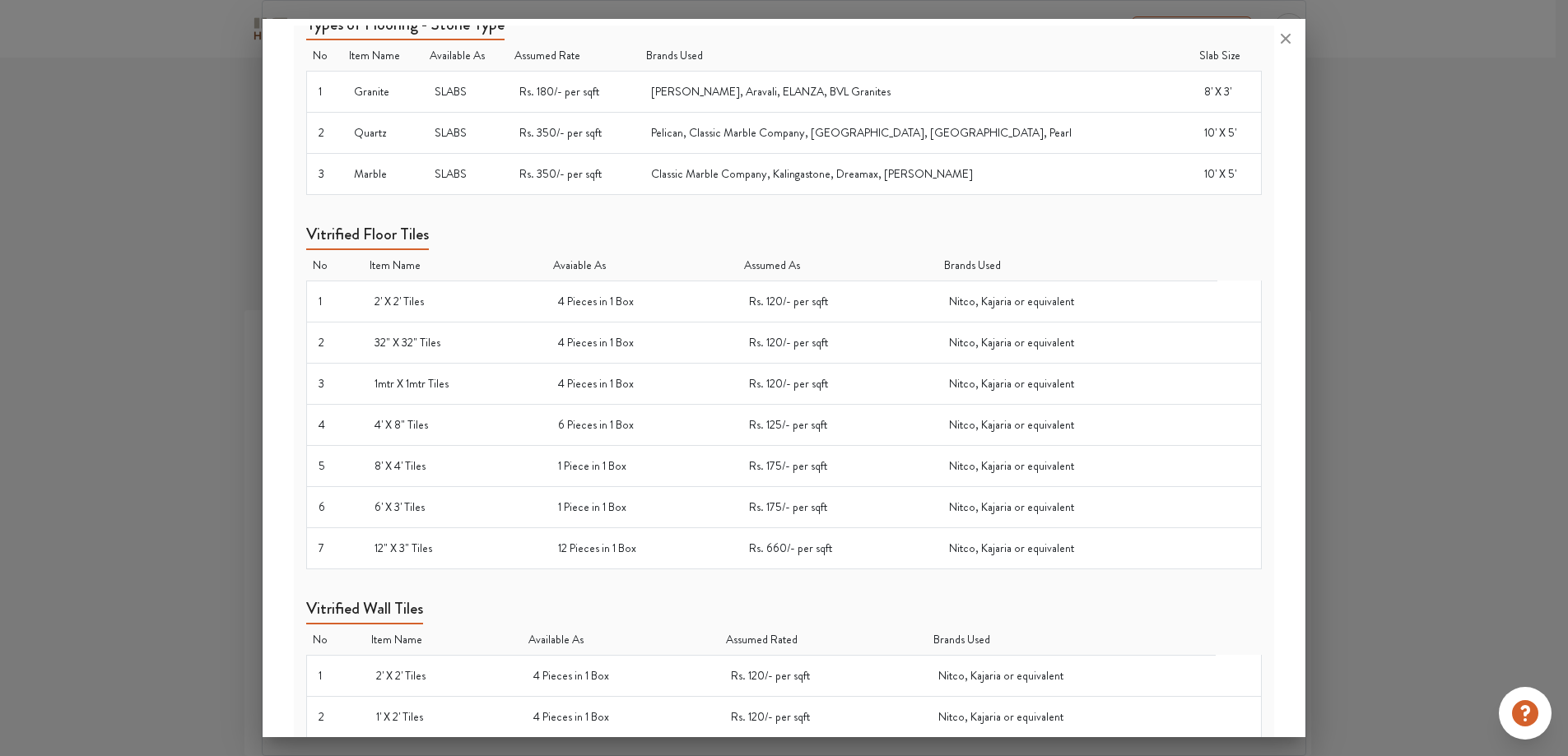
click at [1033, 322] on td "Nitco, Kajaria or equivalent" at bounding box center [1077, 342] width 280 height 41
click at [963, 370] on td "Nitco, Kajaria or equivalent" at bounding box center [1077, 383] width 280 height 41
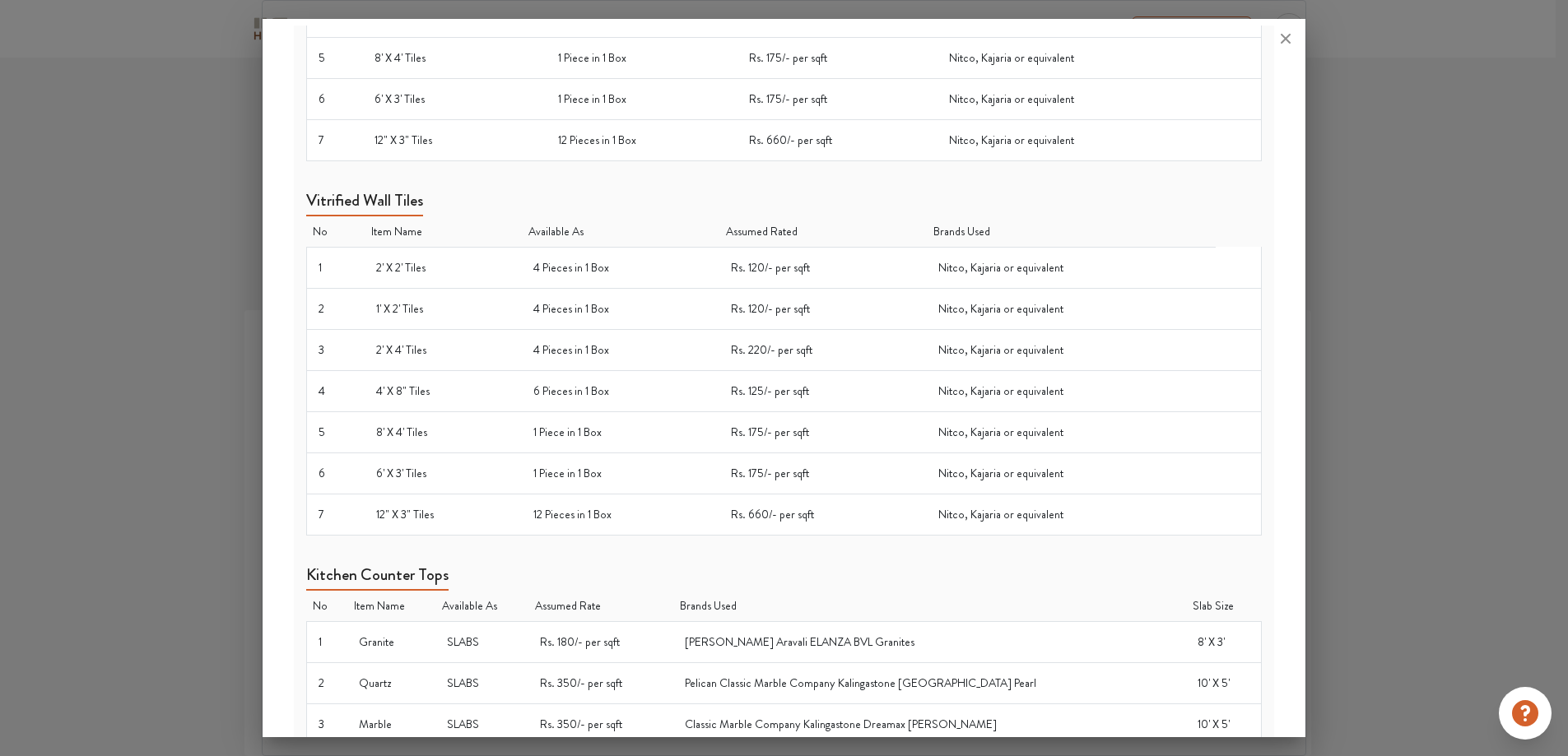
scroll to position [1171, 0]
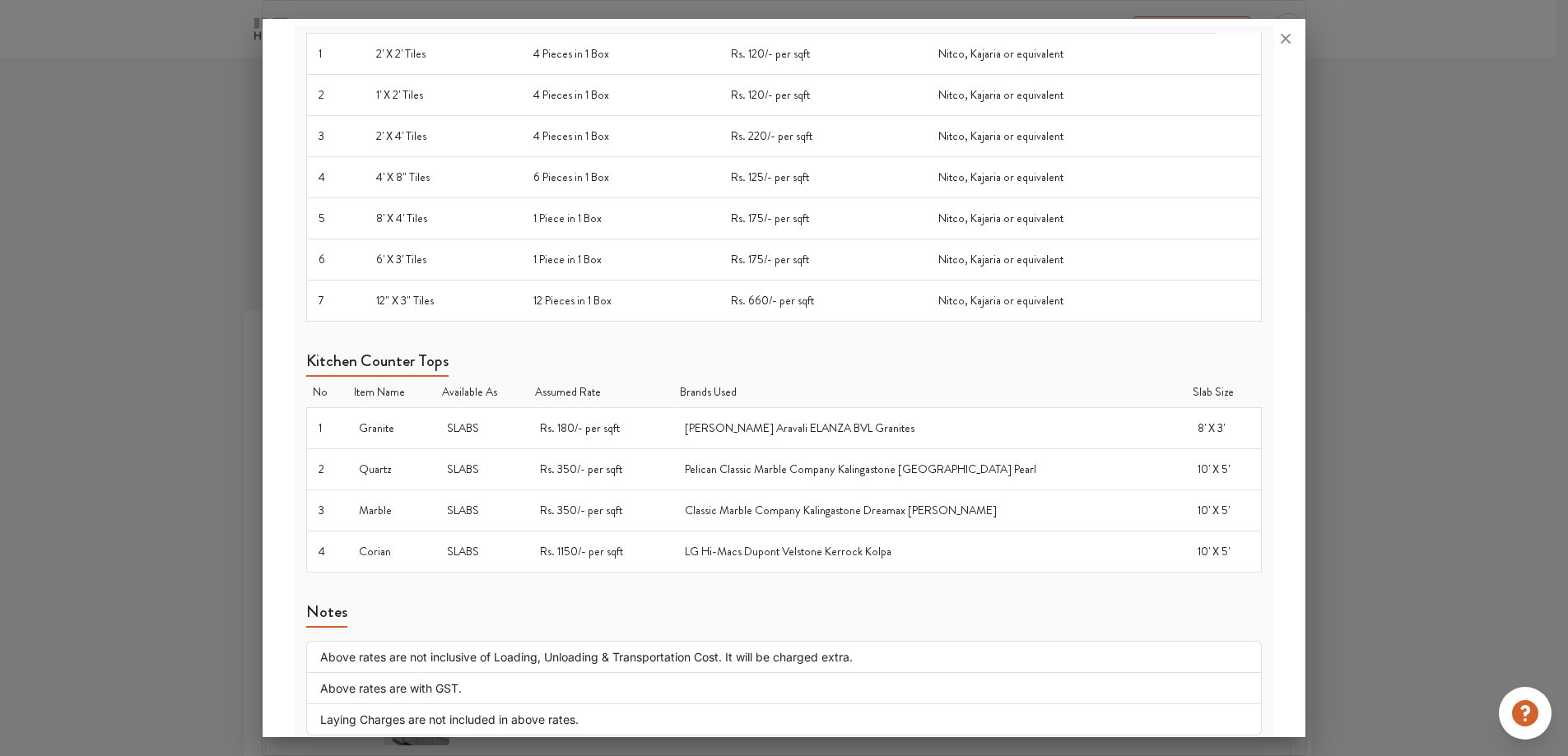
click at [1455, 413] on div at bounding box center [784, 378] width 1568 height 756
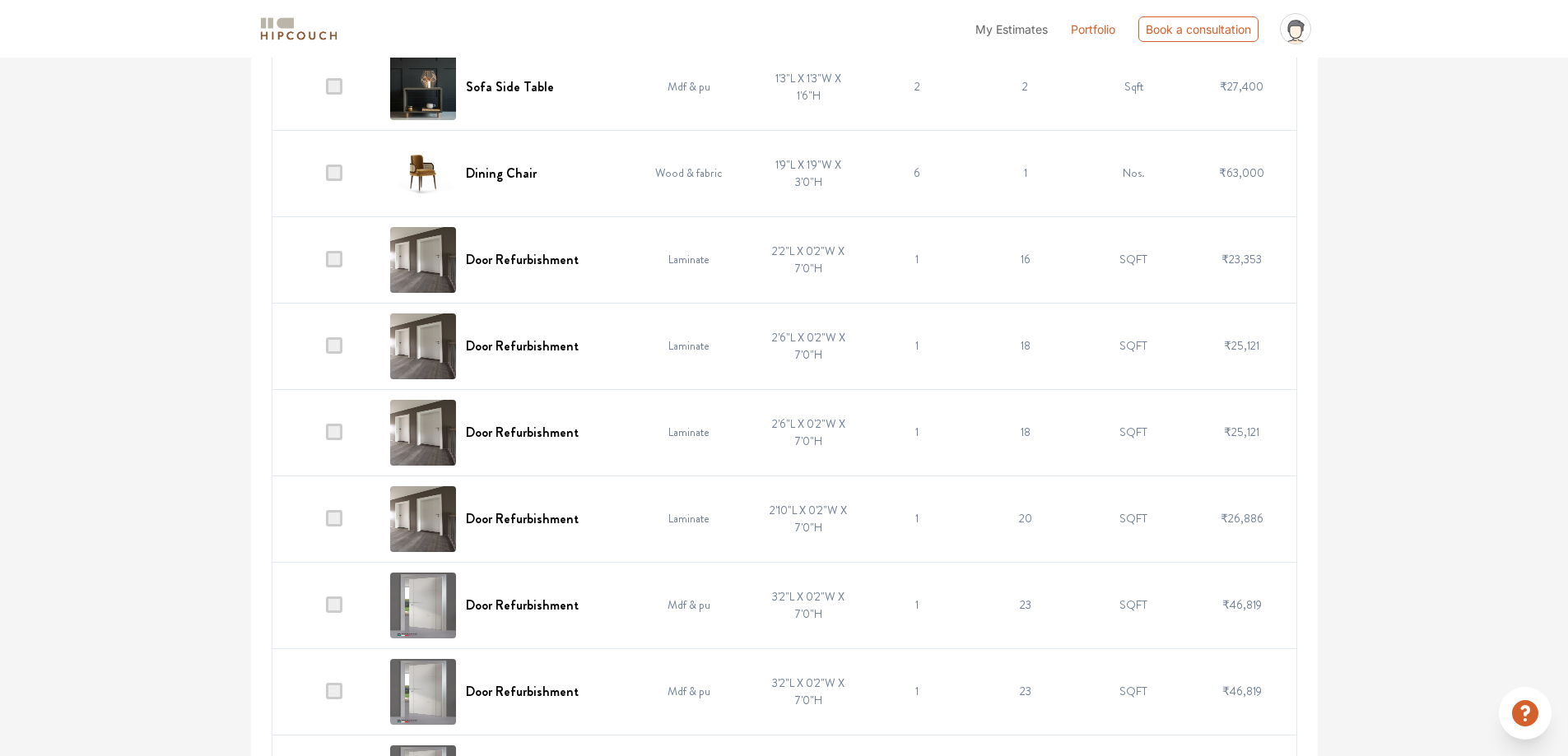
scroll to position [1263, 0]
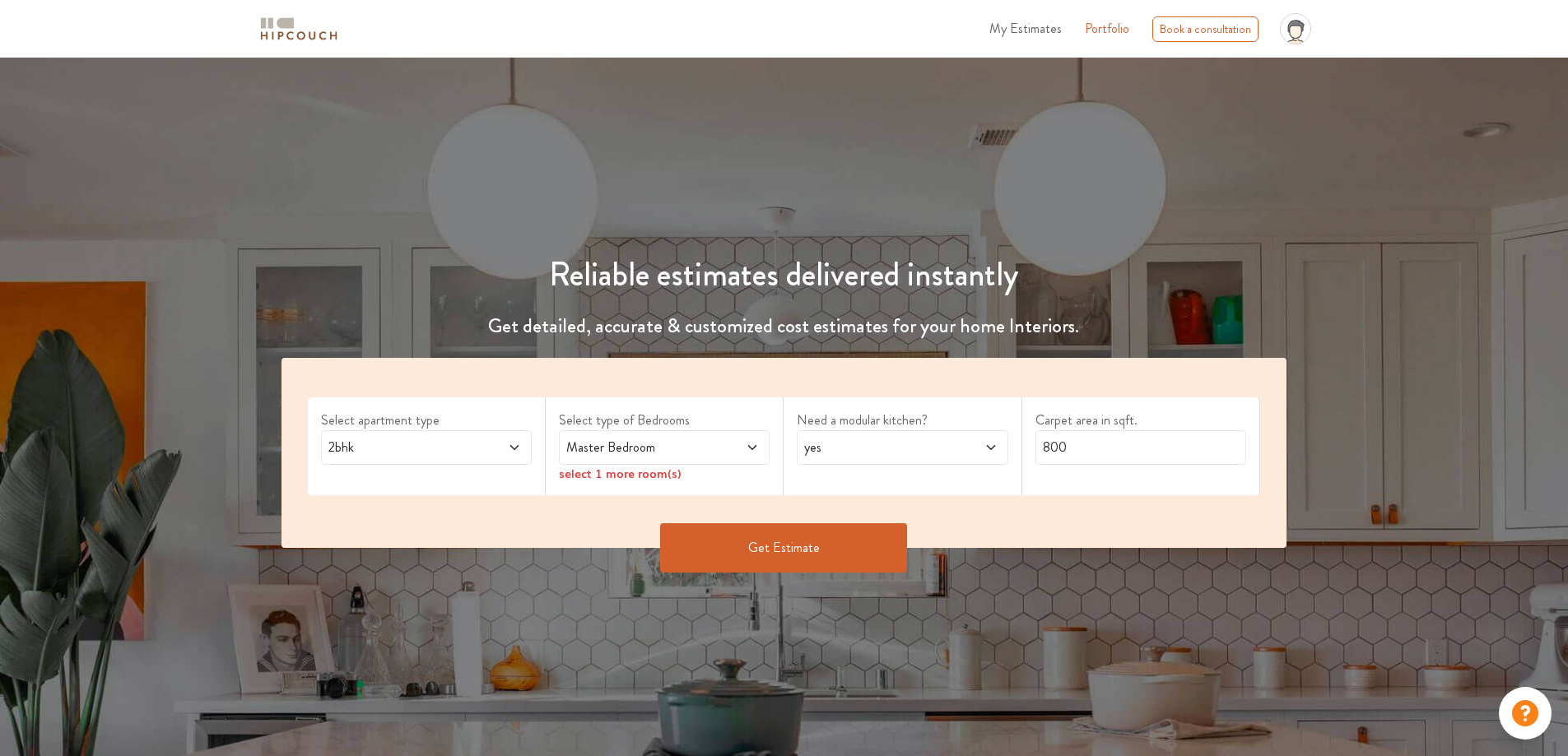
click at [297, 27] on img at bounding box center [299, 29] width 83 height 29
